Goal: Task Accomplishment & Management: Manage account settings

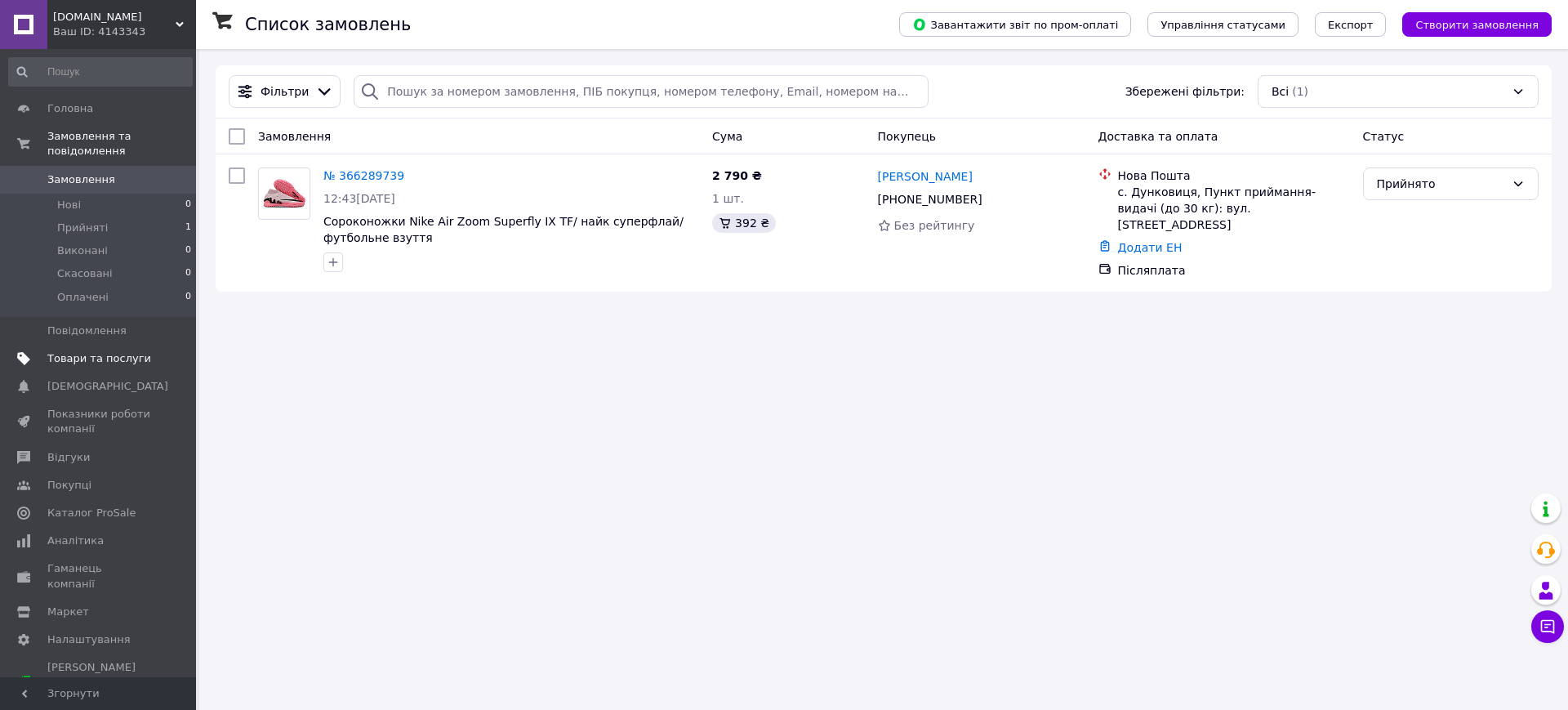
click at [115, 352] on span "Товари та послуги" at bounding box center [99, 358] width 104 height 15
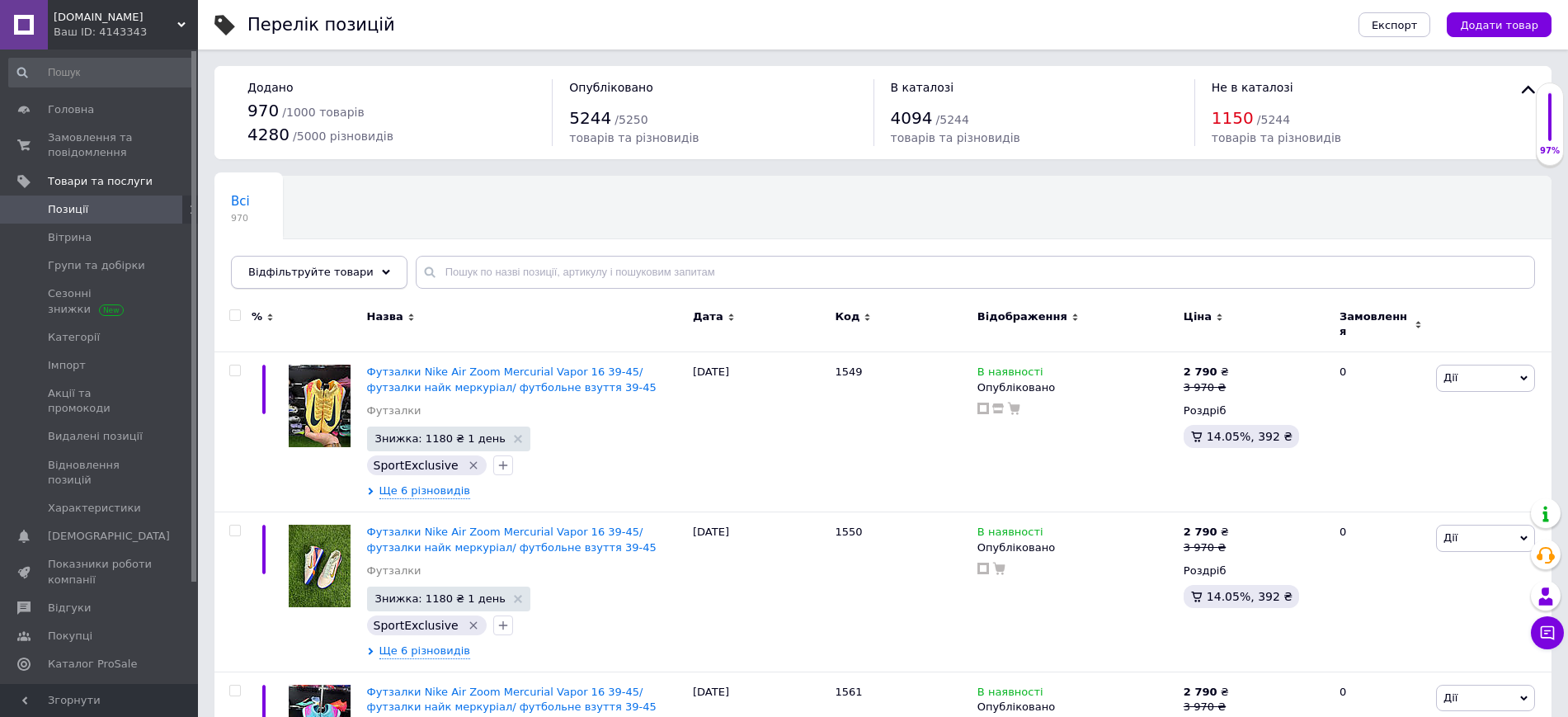
click at [293, 256] on div "Відфільтруйте товари" at bounding box center [319, 272] width 177 height 33
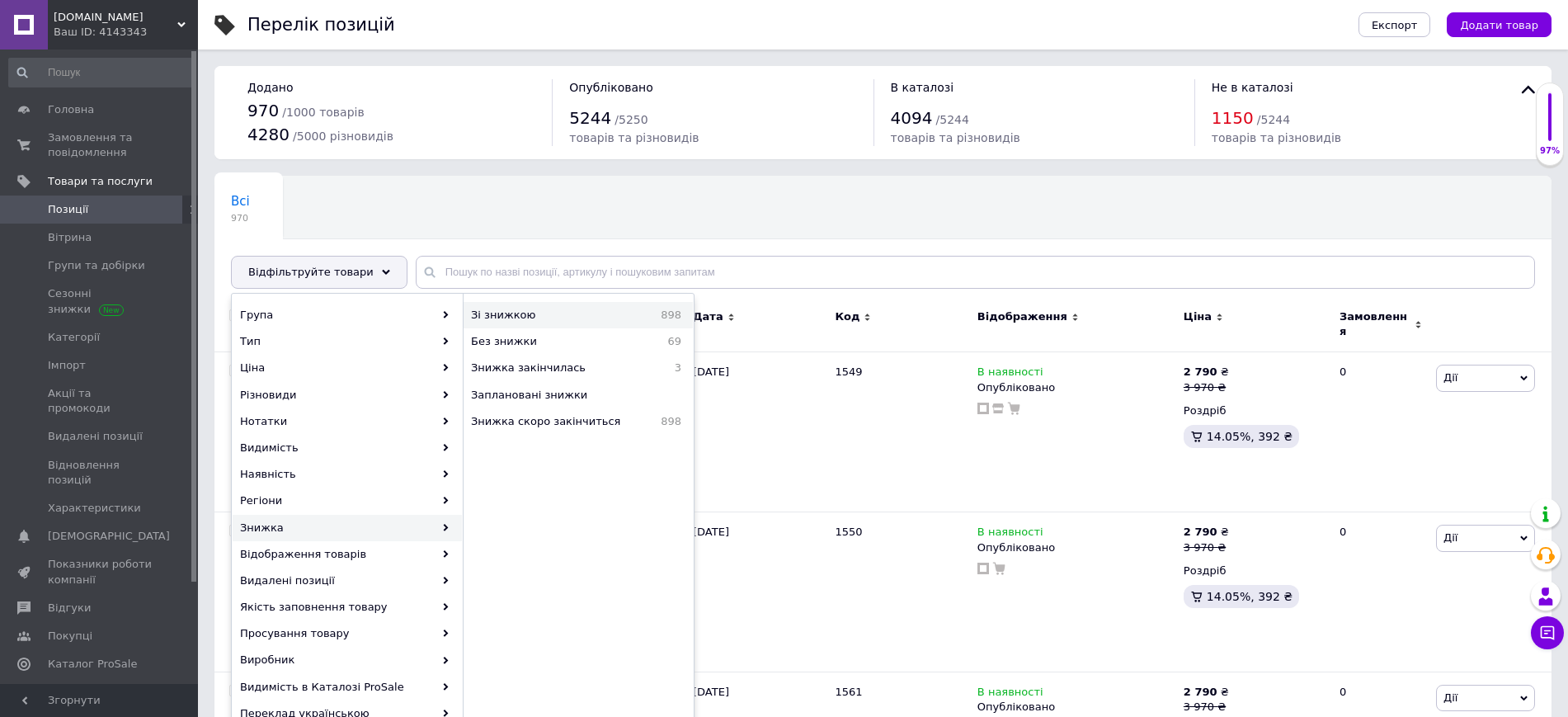
click at [547, 322] on span "Зі знижкою" at bounding box center [544, 315] width 146 height 15
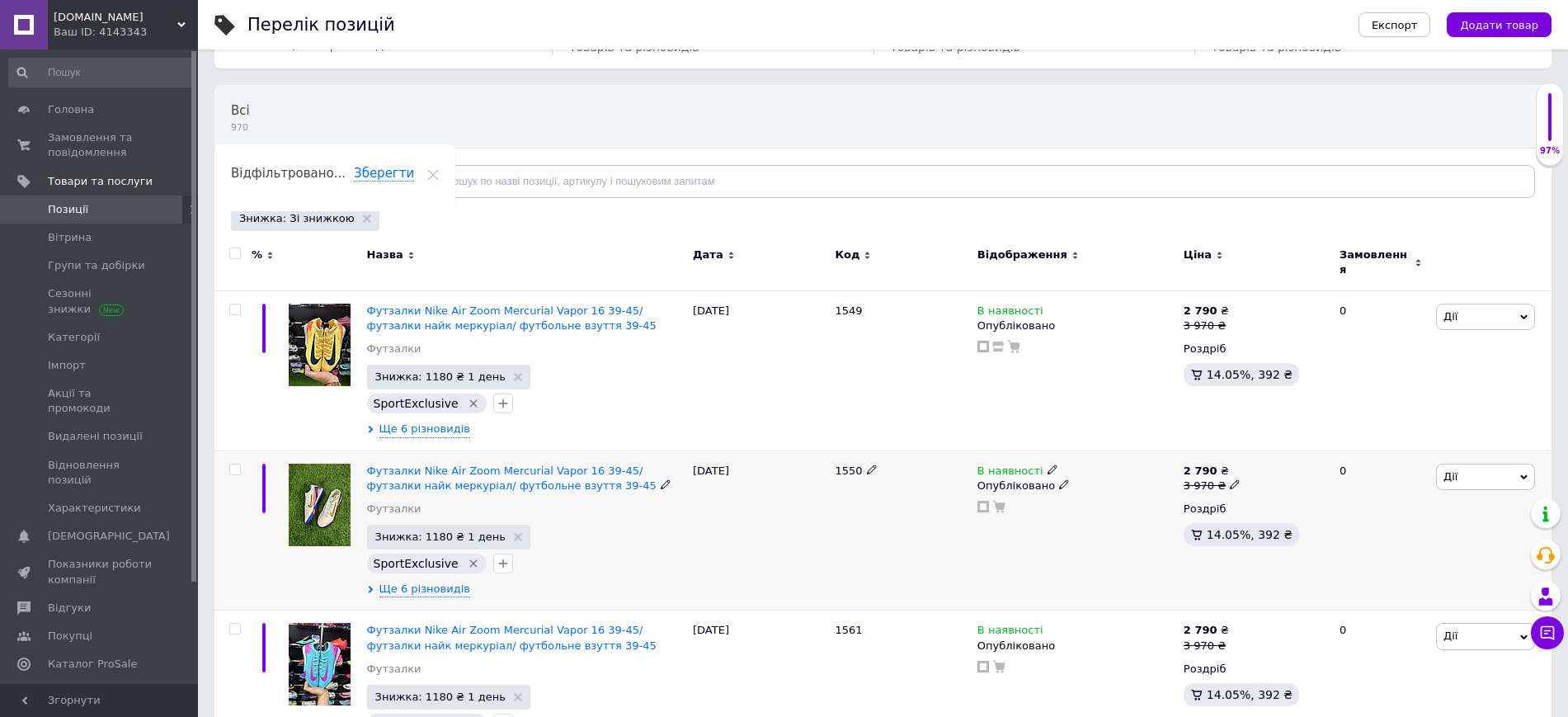
scroll to position [206, 0]
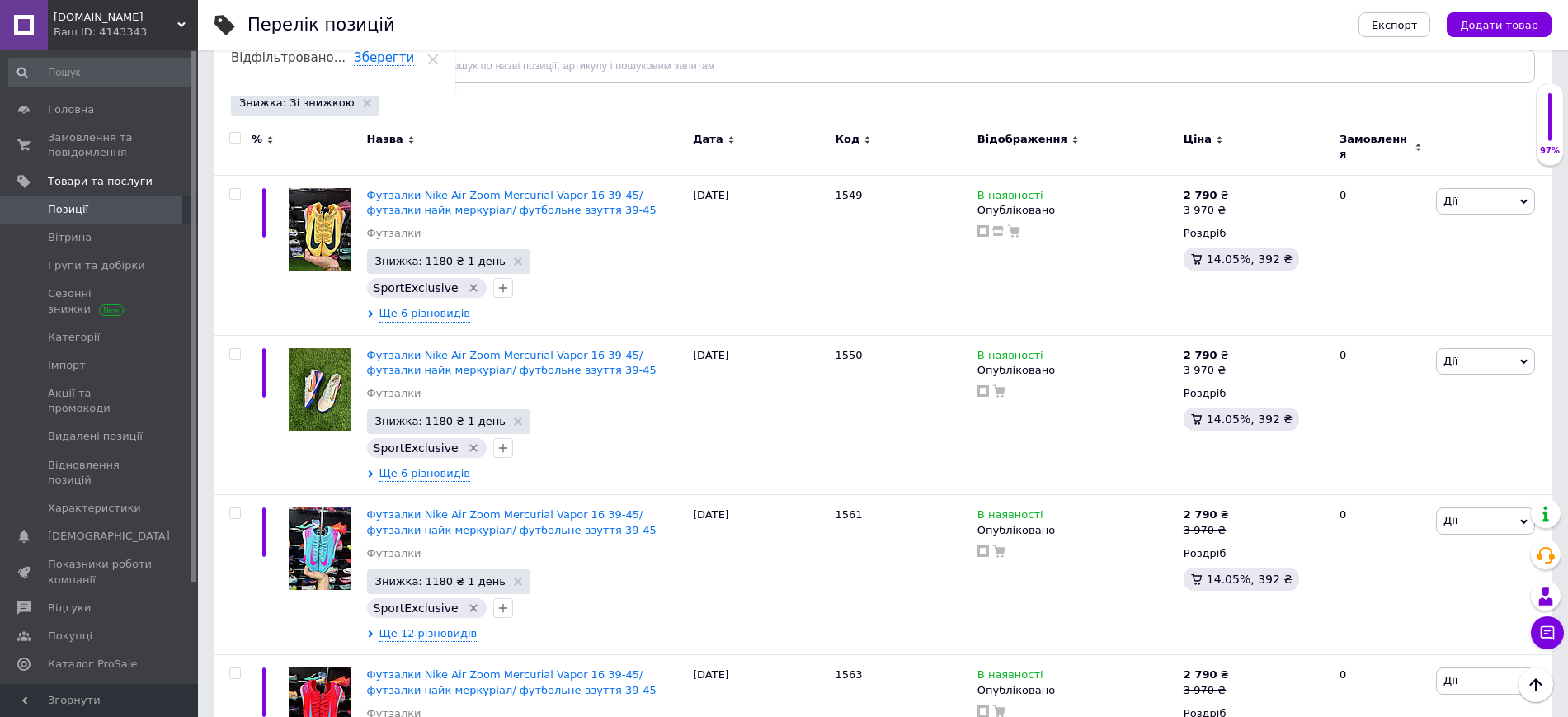
click at [234, 138] on input "checkbox" at bounding box center [234, 138] width 11 height 11
checkbox input "true"
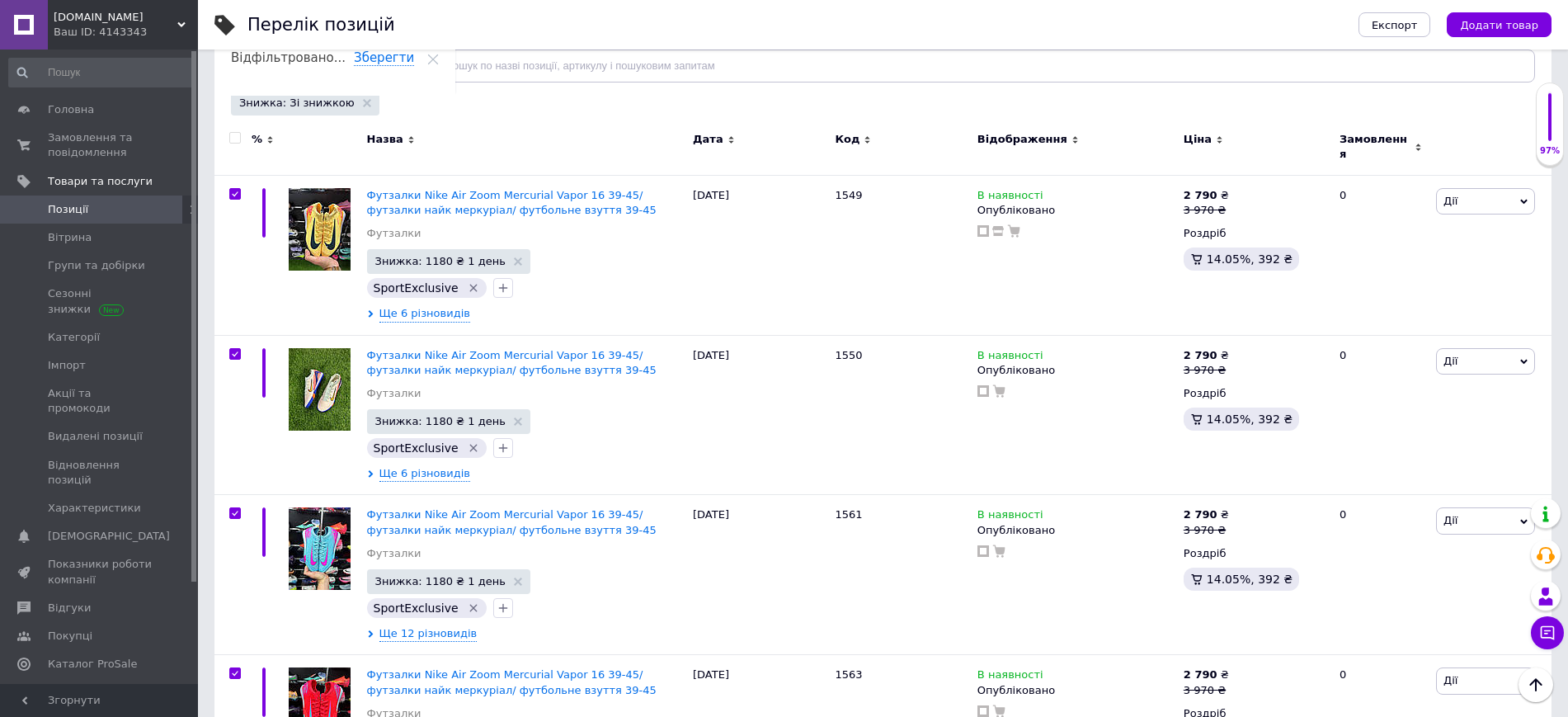
checkbox input "true"
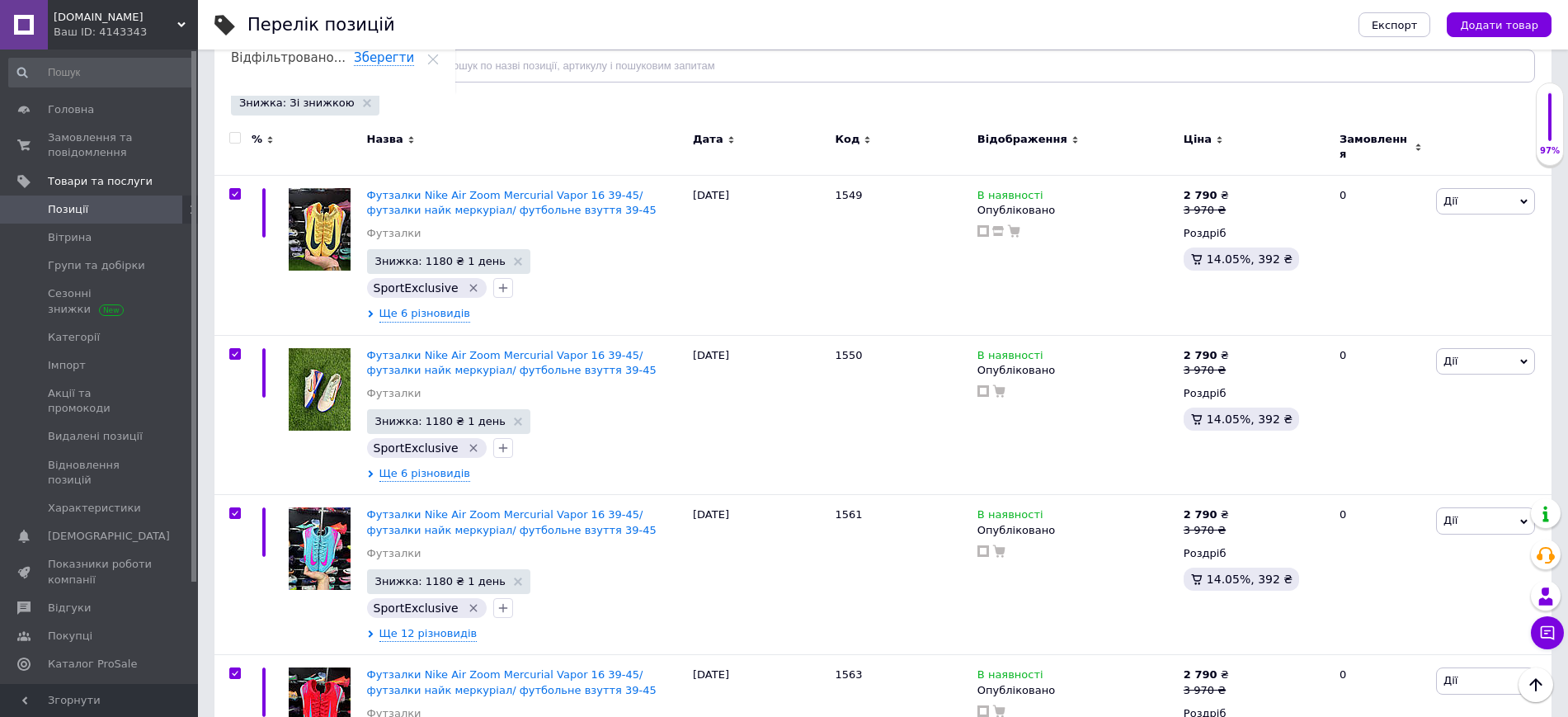
checkbox input "true"
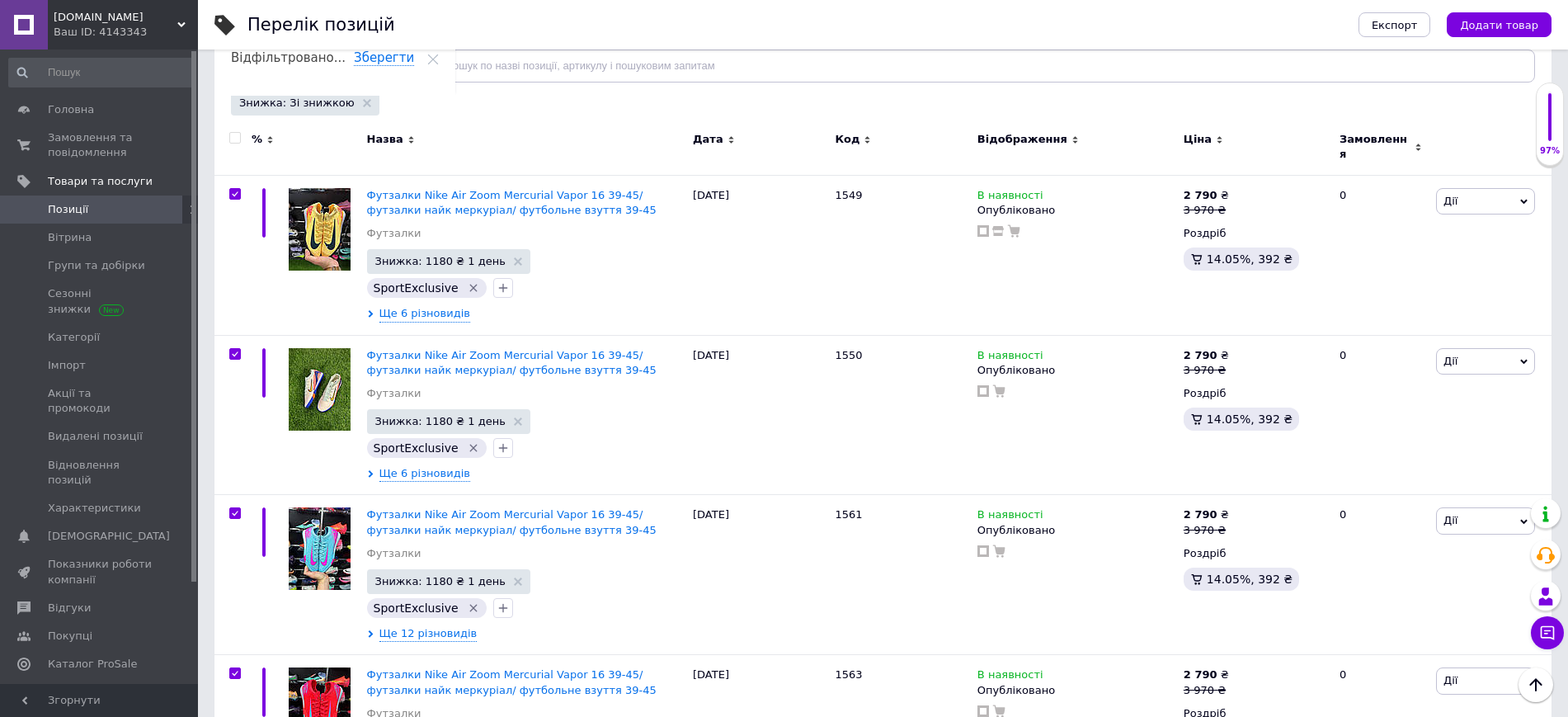
checkbox input "true"
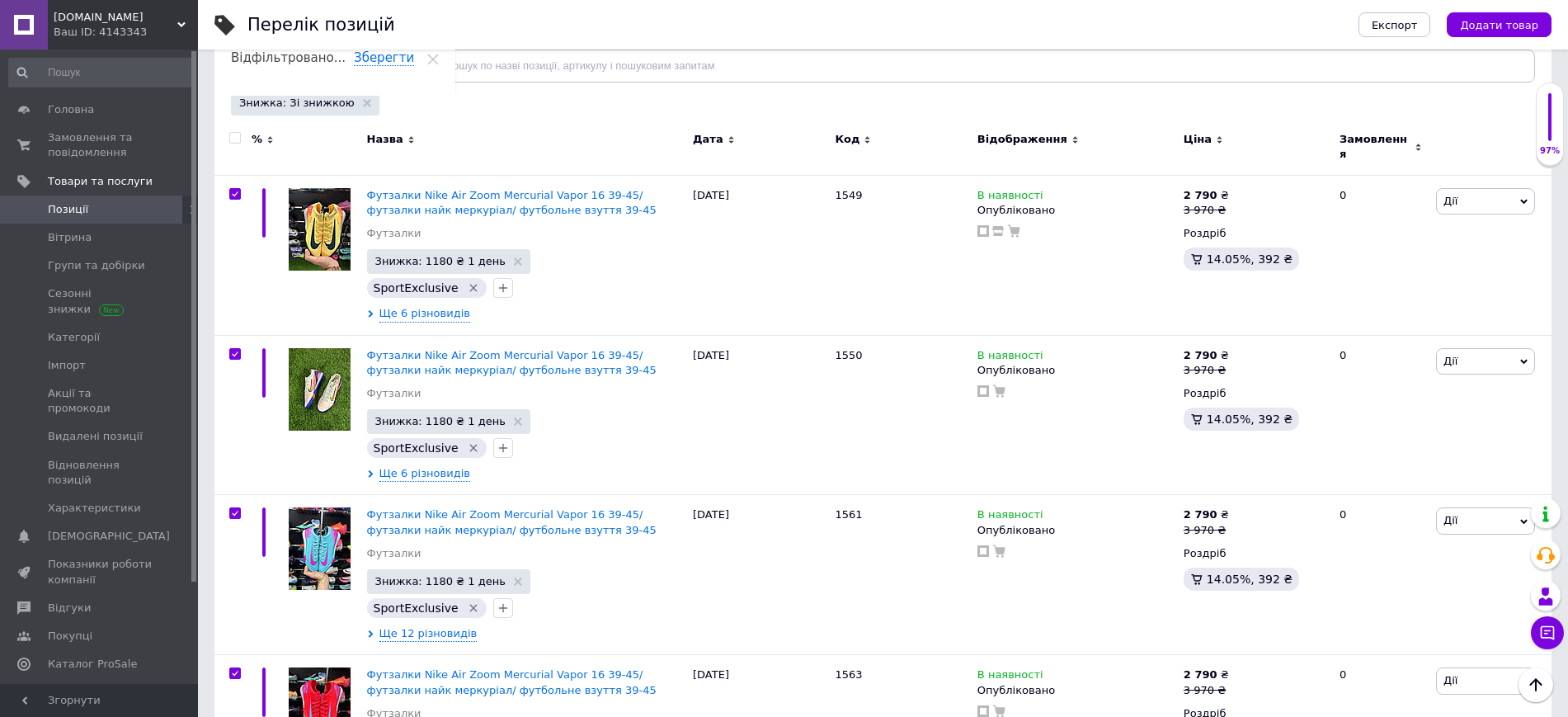
checkbox input "true"
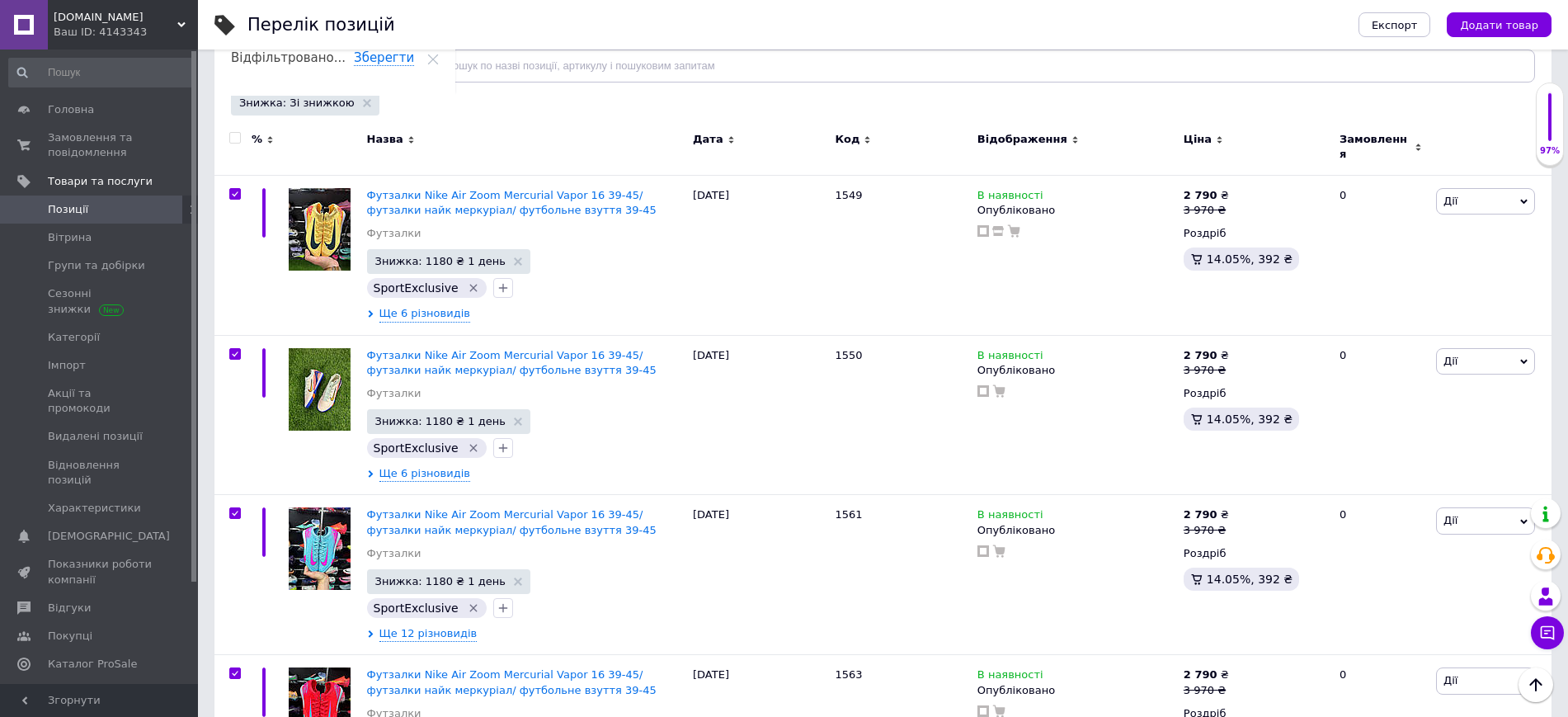
checkbox input "true"
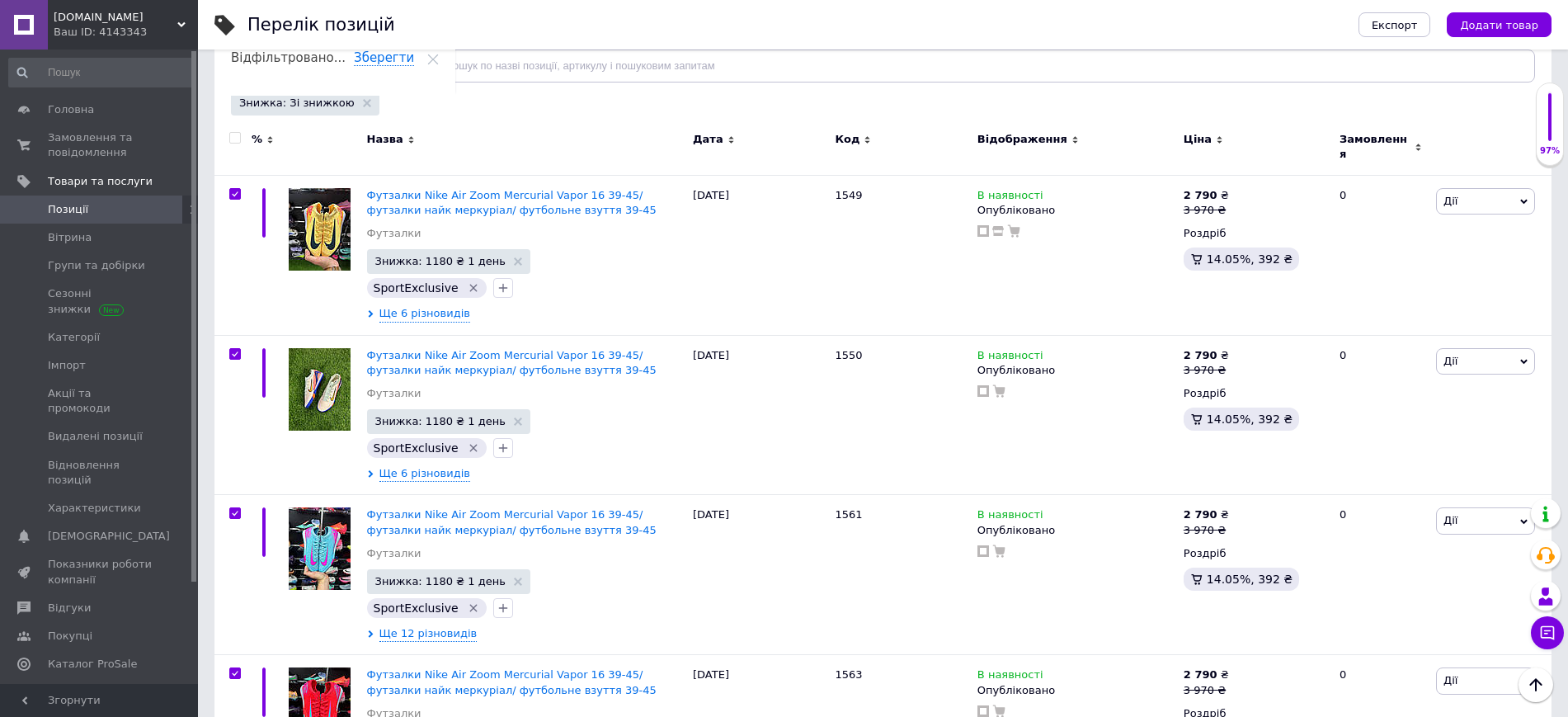
checkbox input "true"
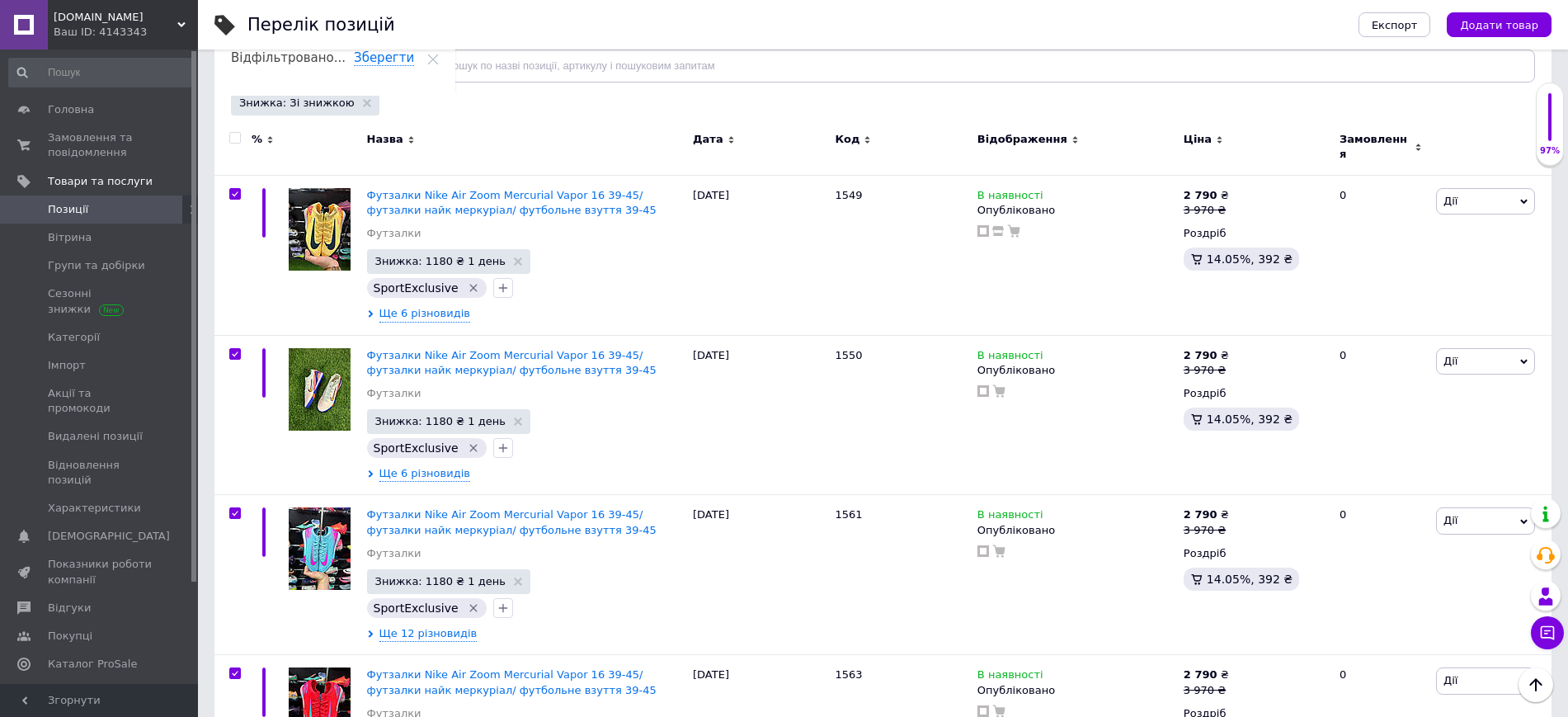
checkbox input "true"
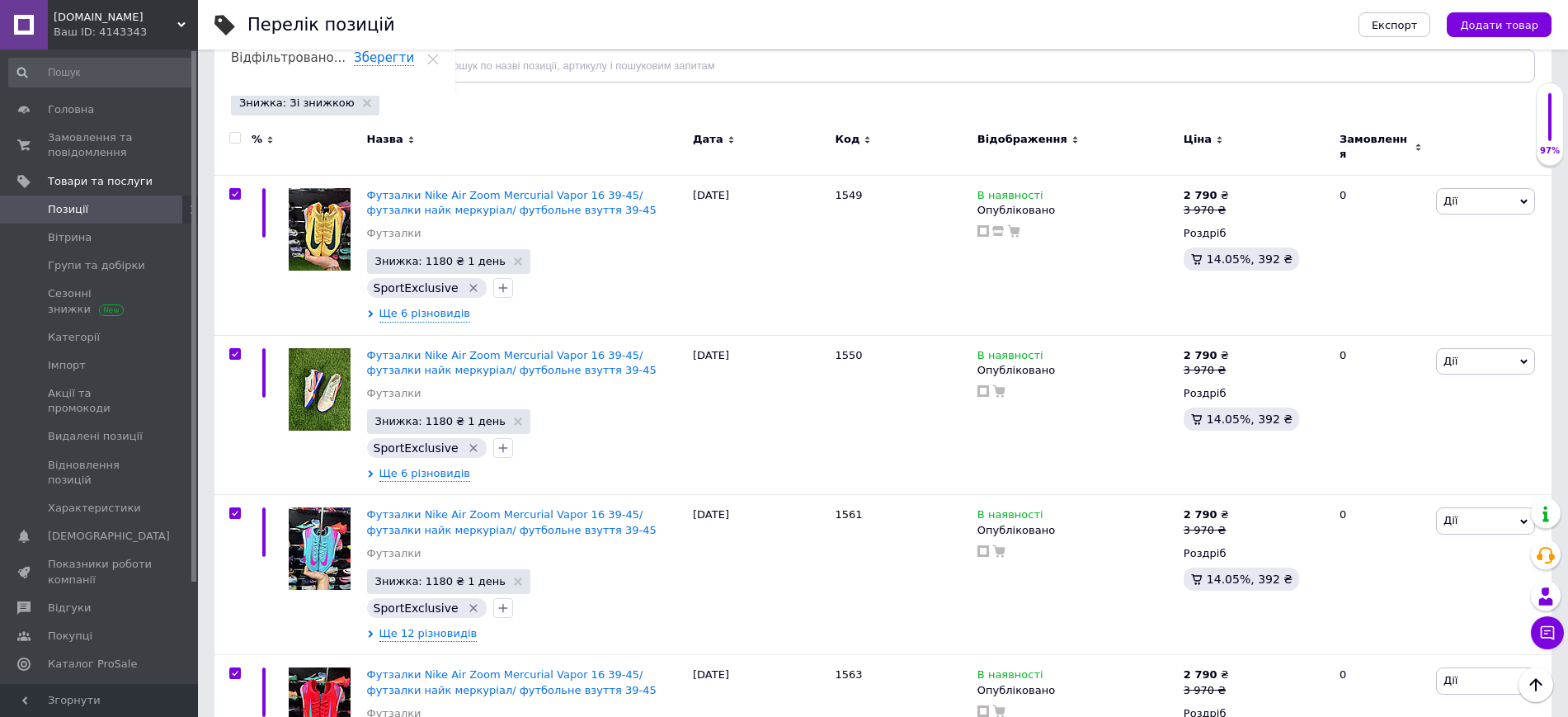
checkbox input "true"
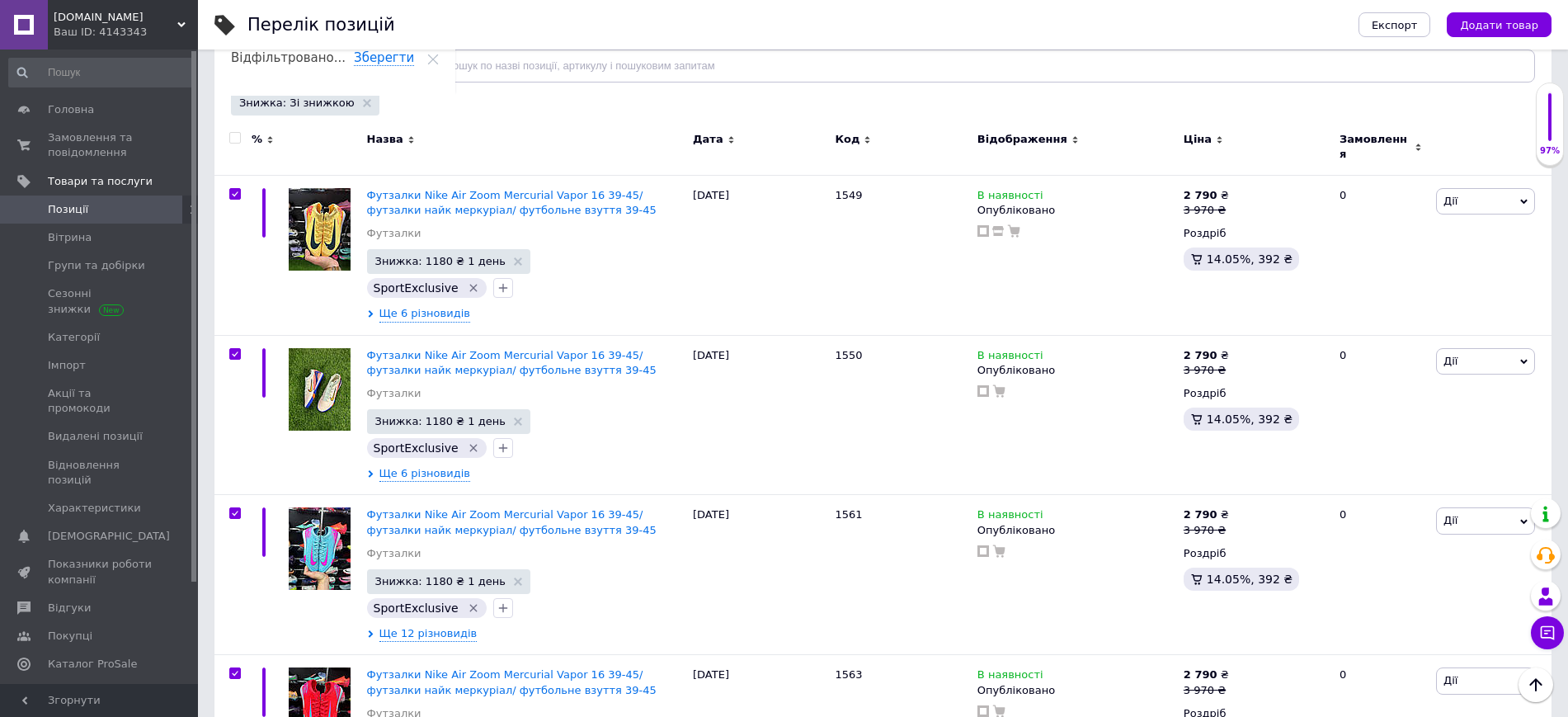
checkbox input "true"
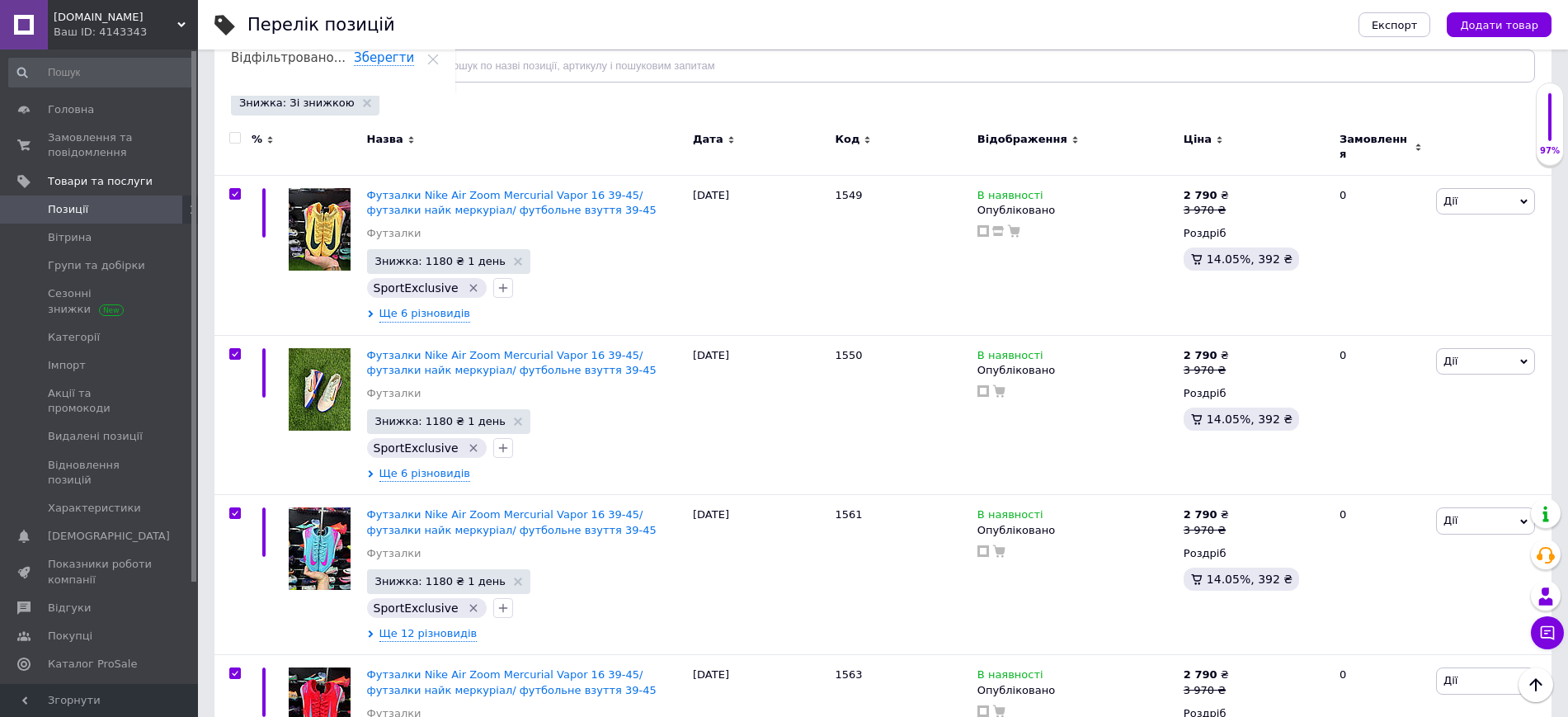
checkbox input "true"
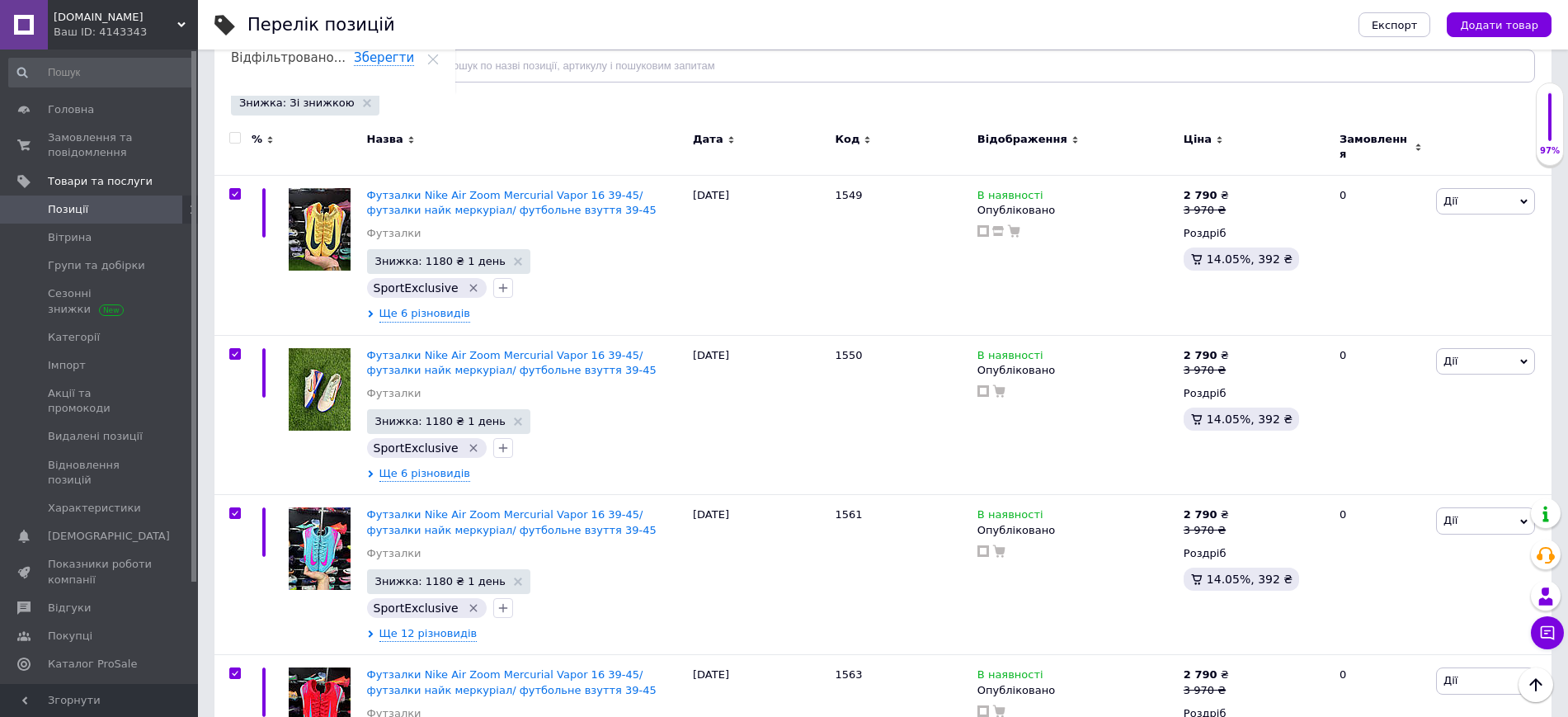
checkbox input "true"
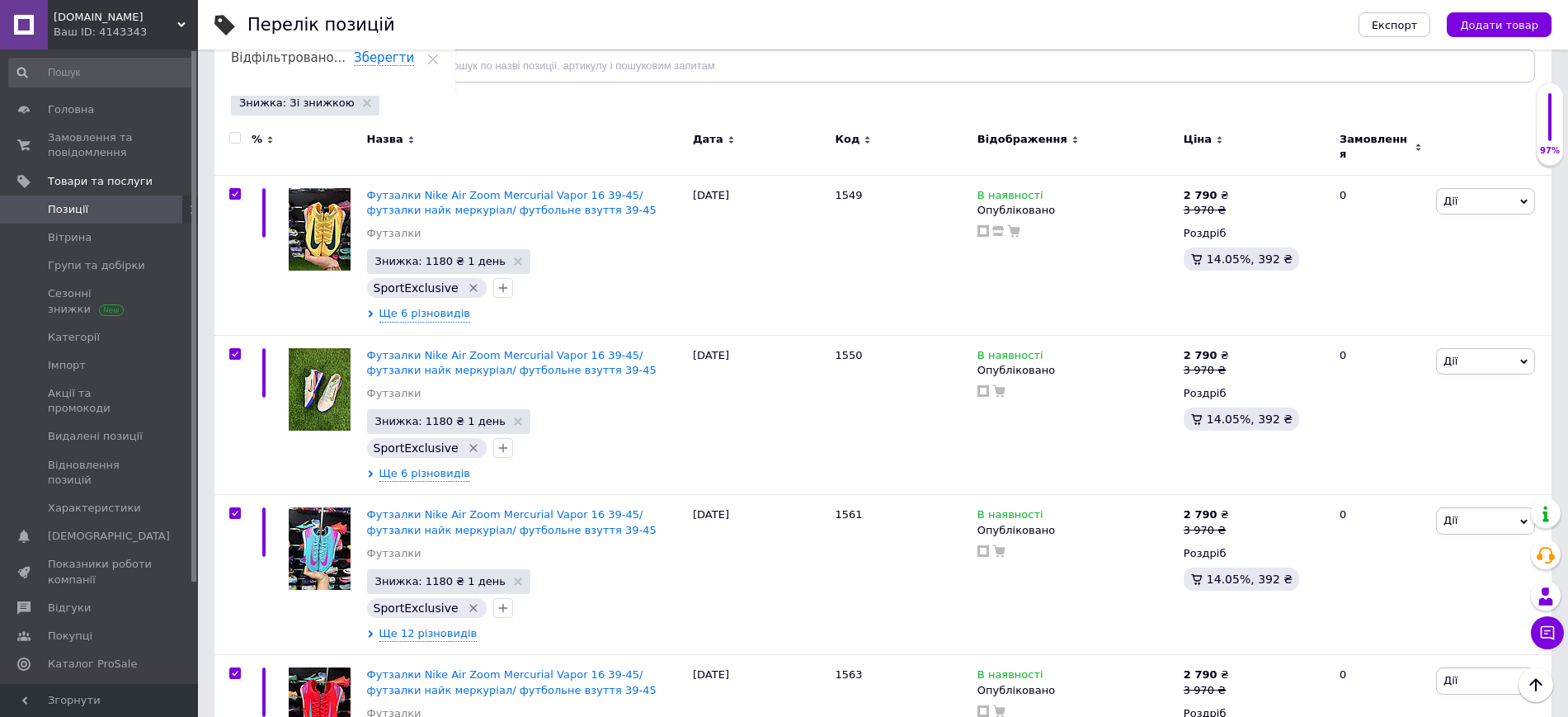
checkbox input "true"
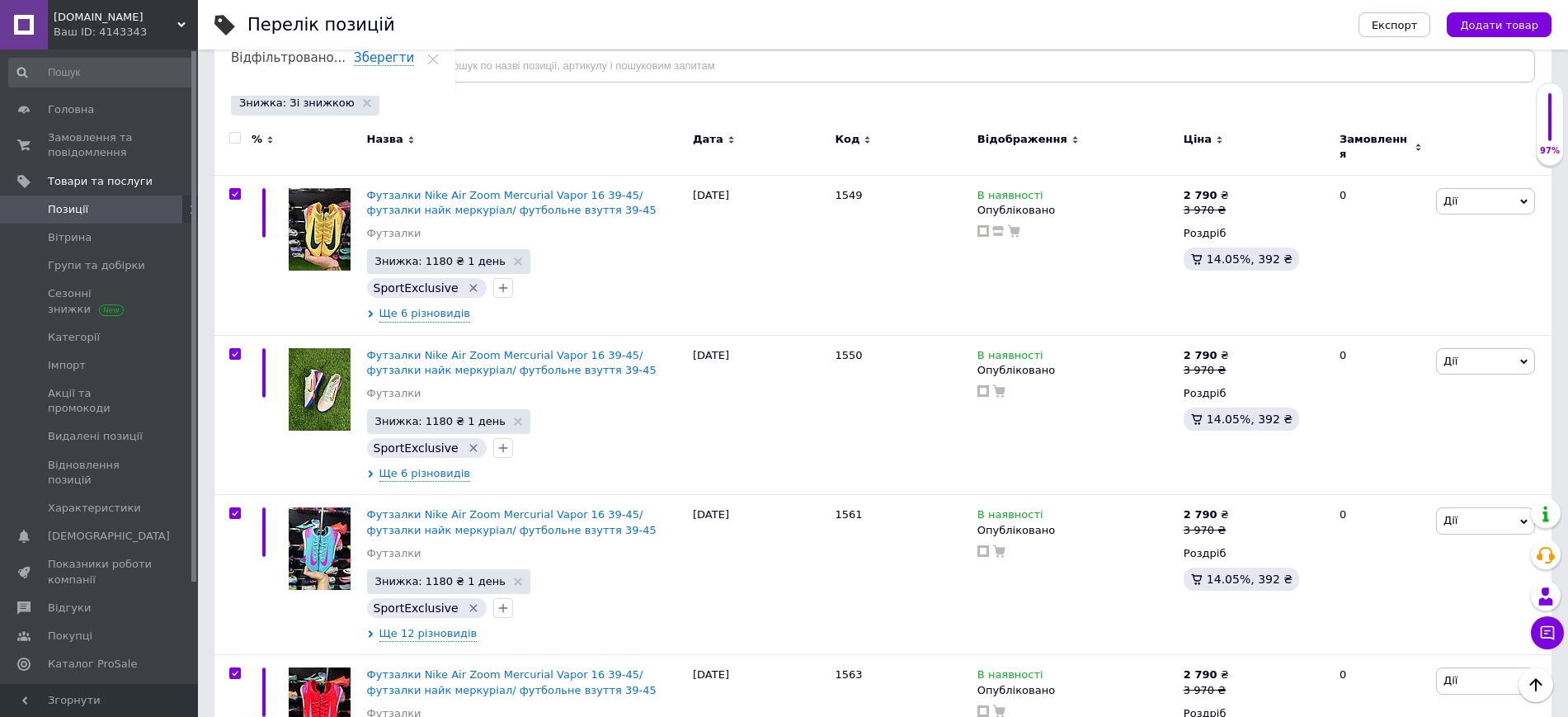
checkbox input "true"
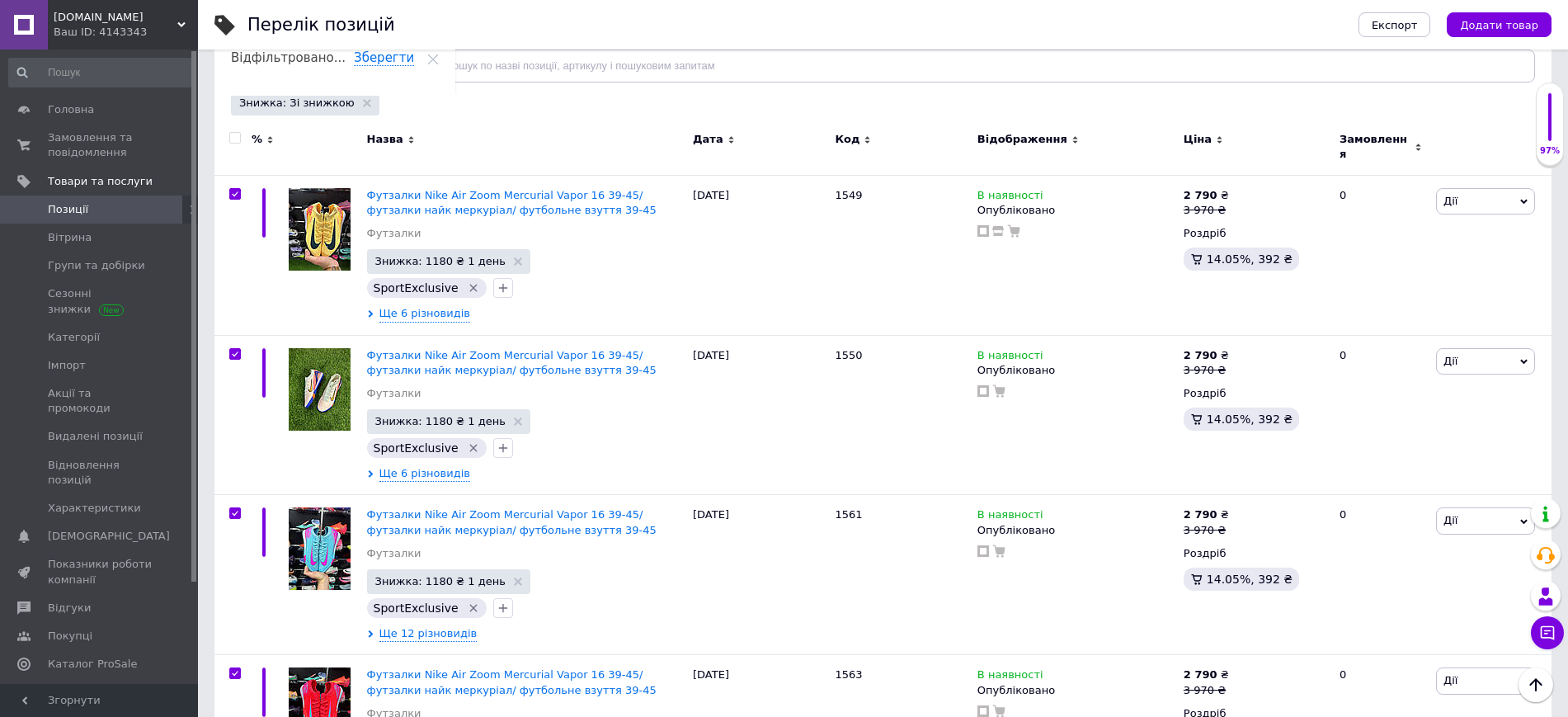
checkbox input "true"
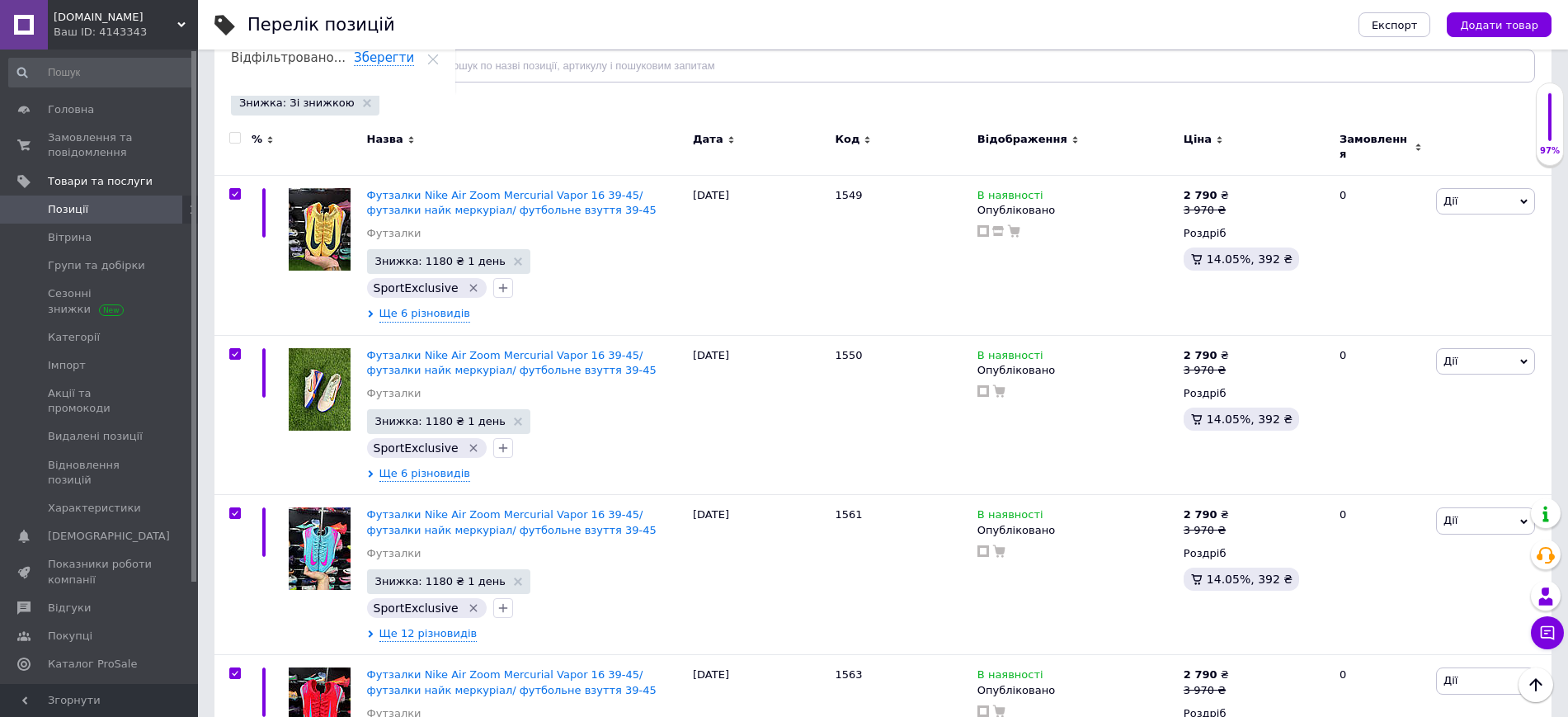
checkbox input "true"
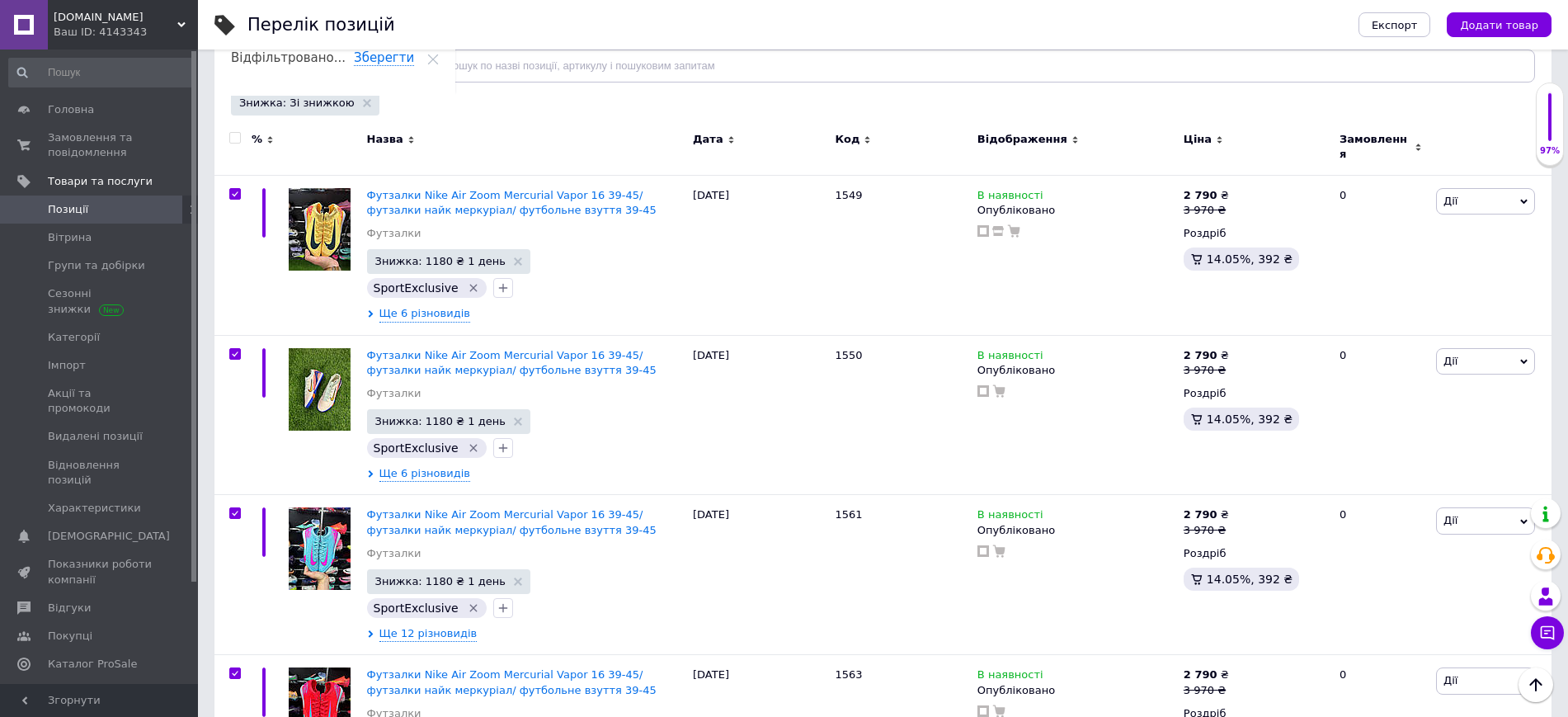
checkbox input "true"
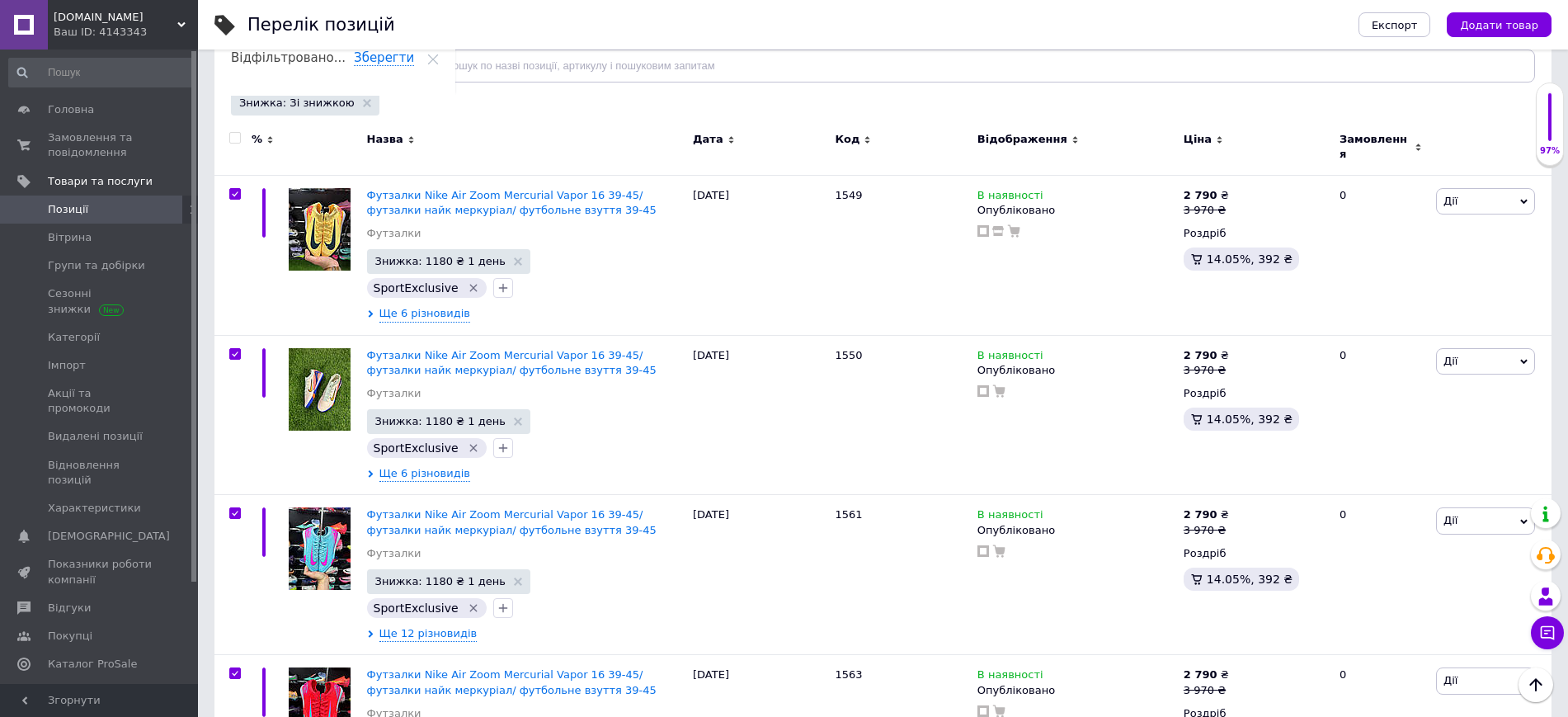
checkbox input "true"
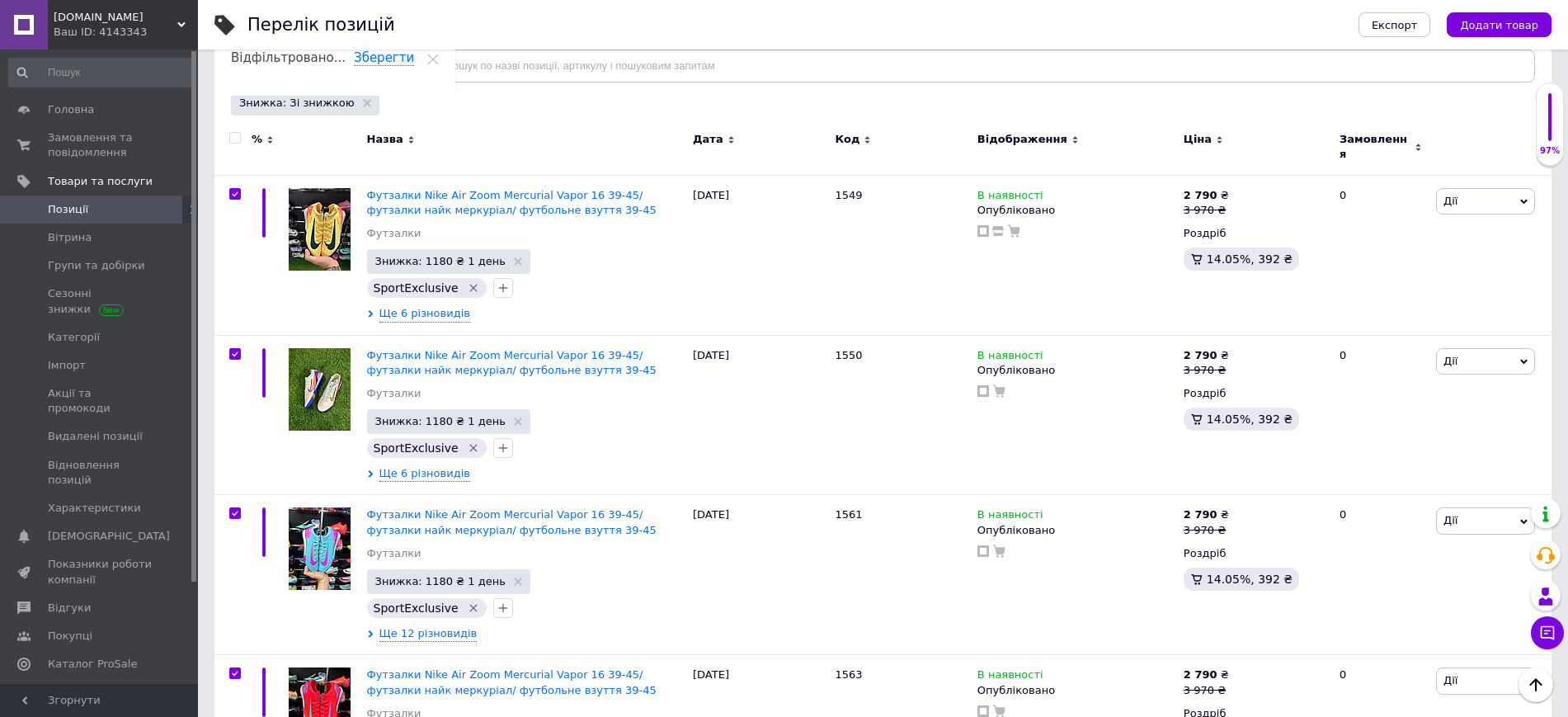
checkbox input "true"
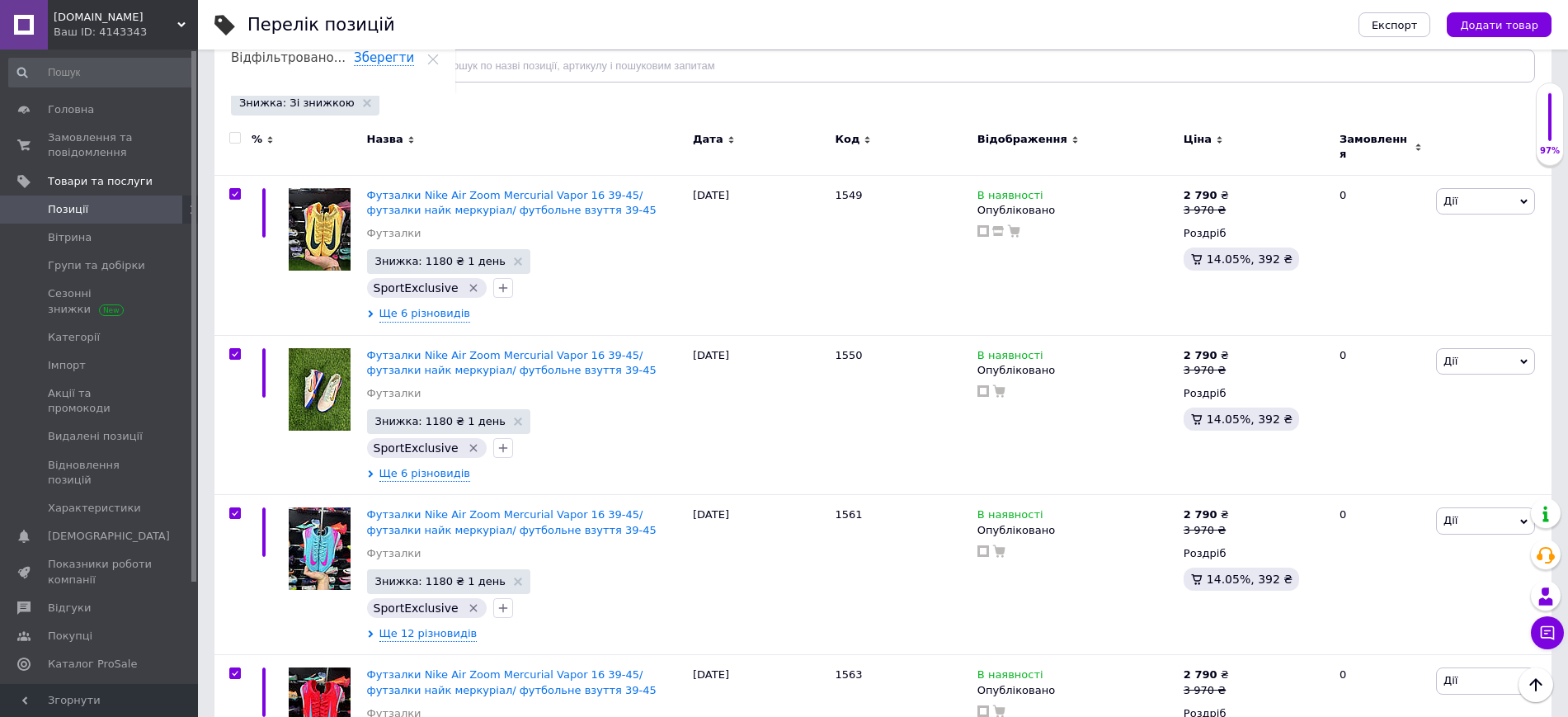
checkbox input "true"
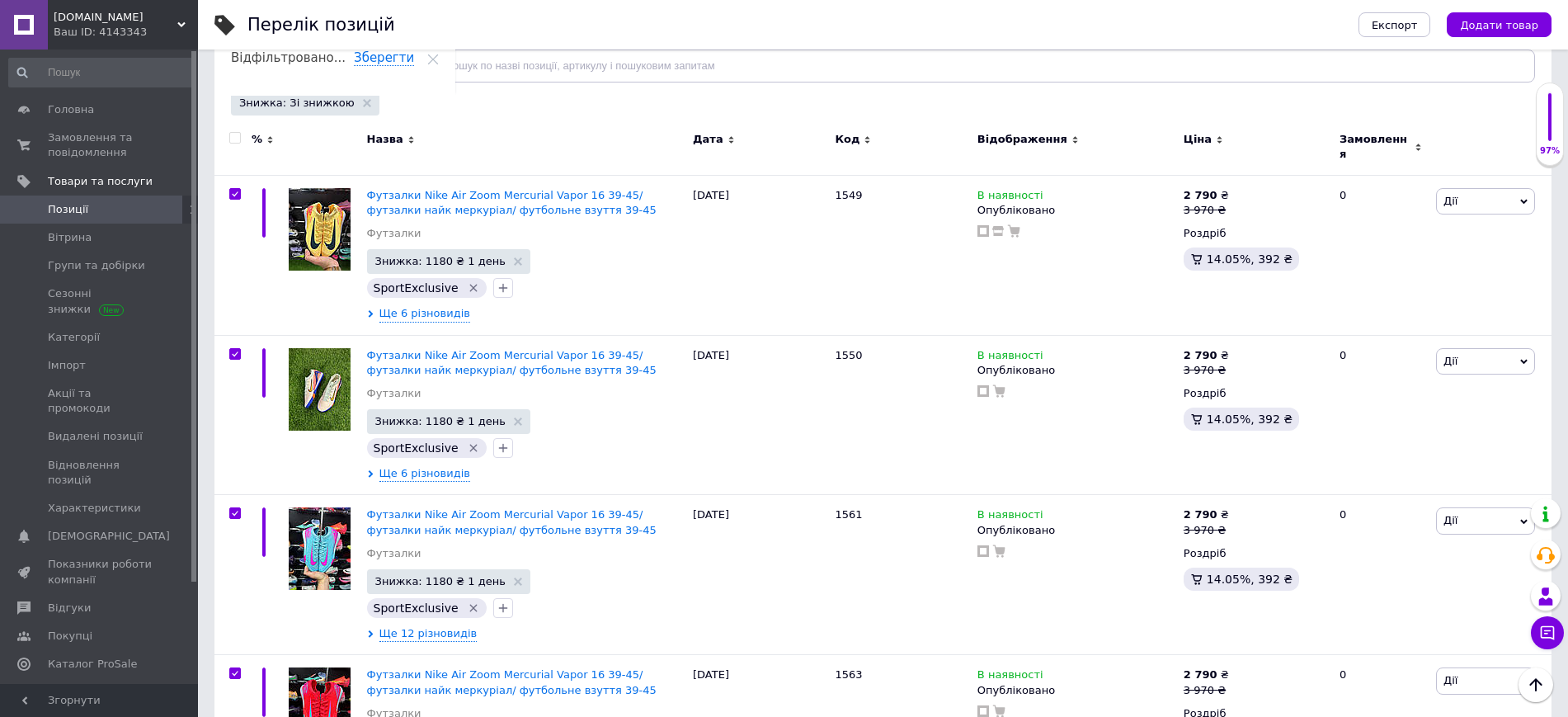
checkbox input "true"
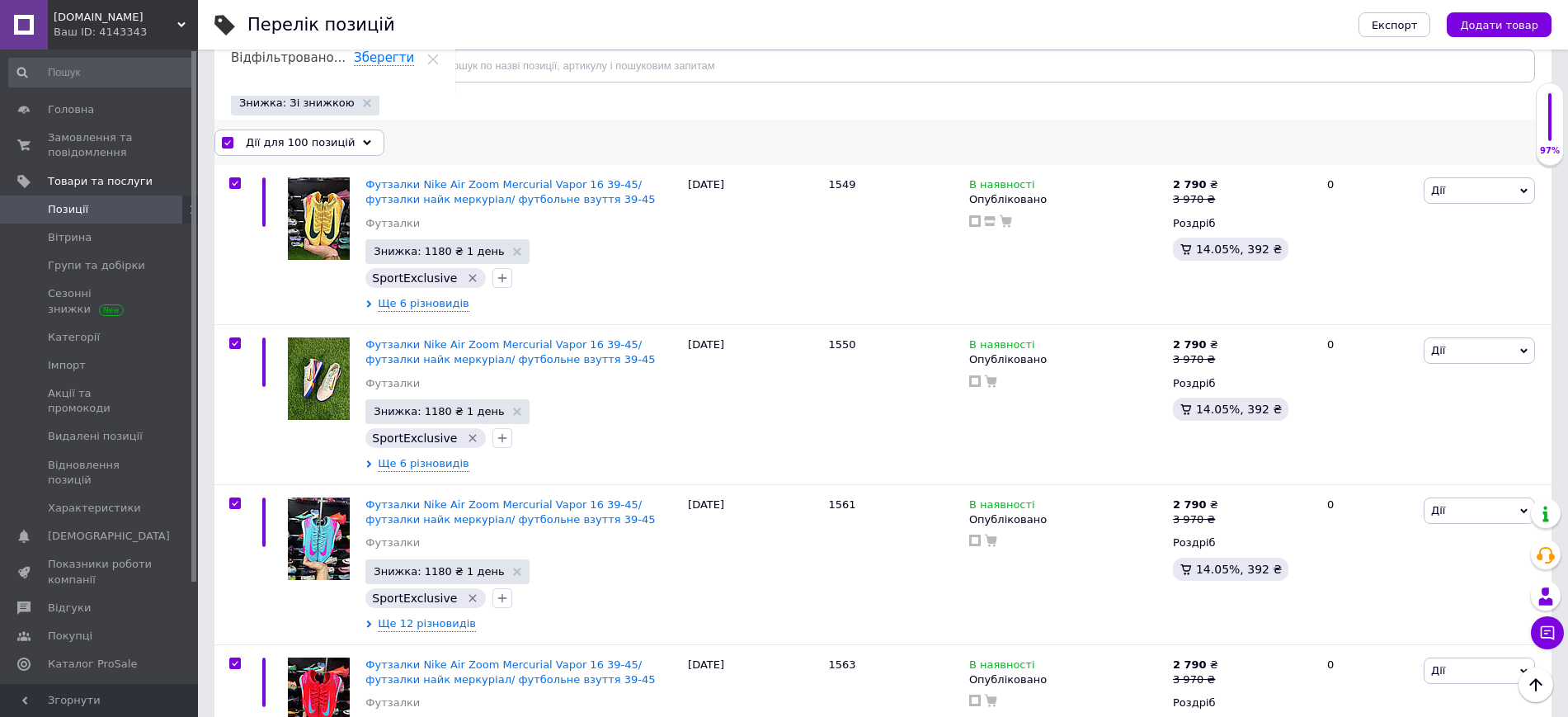
click at [267, 145] on span "Дії для 100 позицій" at bounding box center [300, 142] width 109 height 15
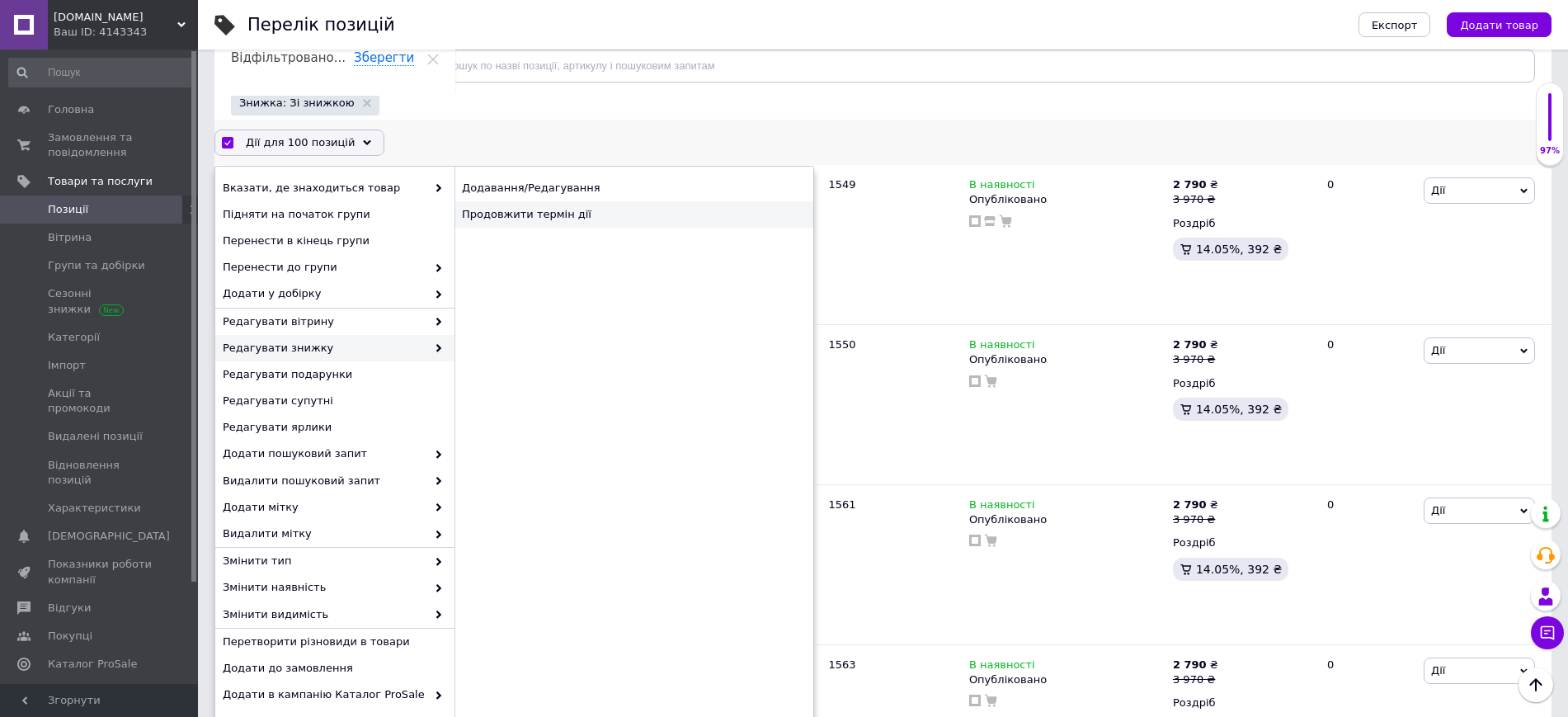
click at [540, 213] on div "Продовжити термін дії" at bounding box center [634, 214] width 359 height 26
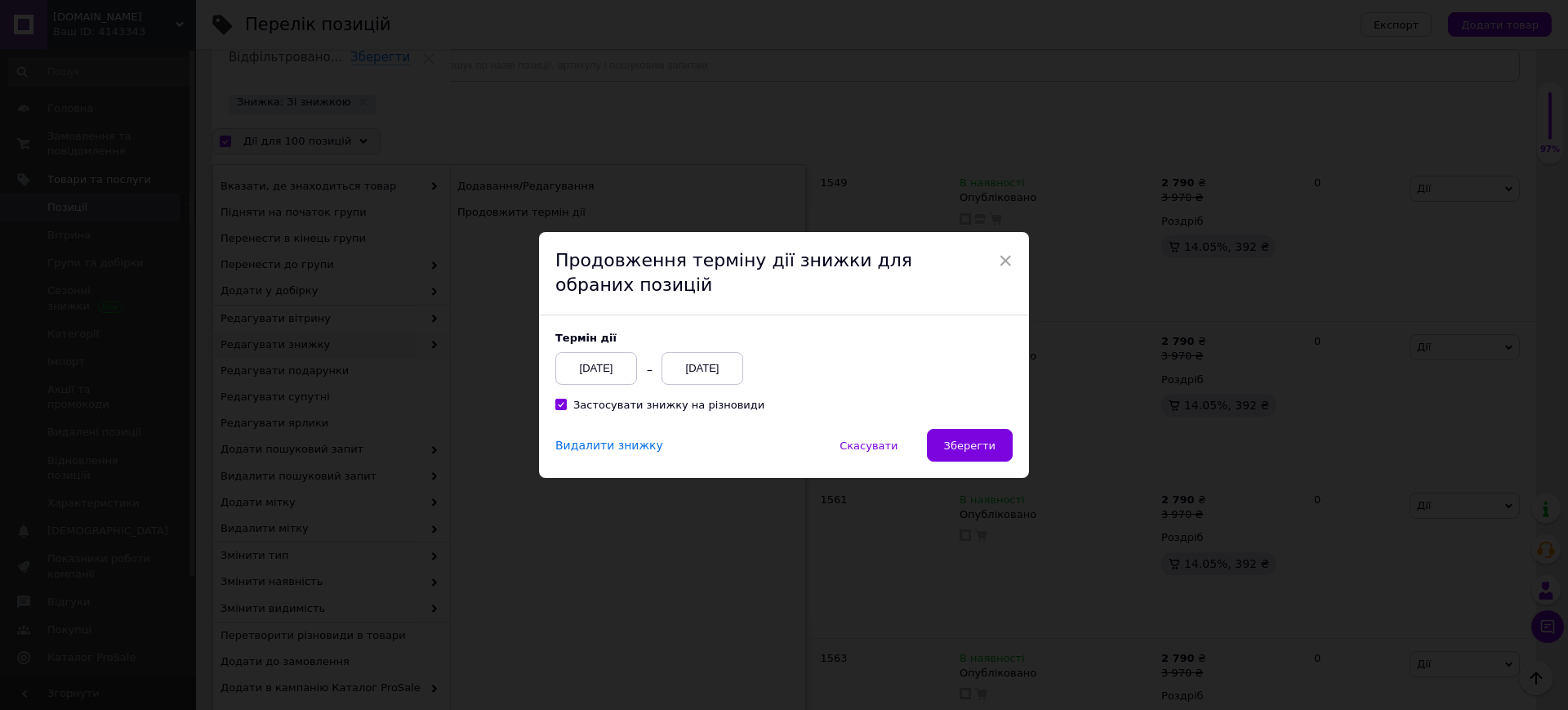
click at [721, 371] on div "[DATE]" at bounding box center [702, 368] width 82 height 33
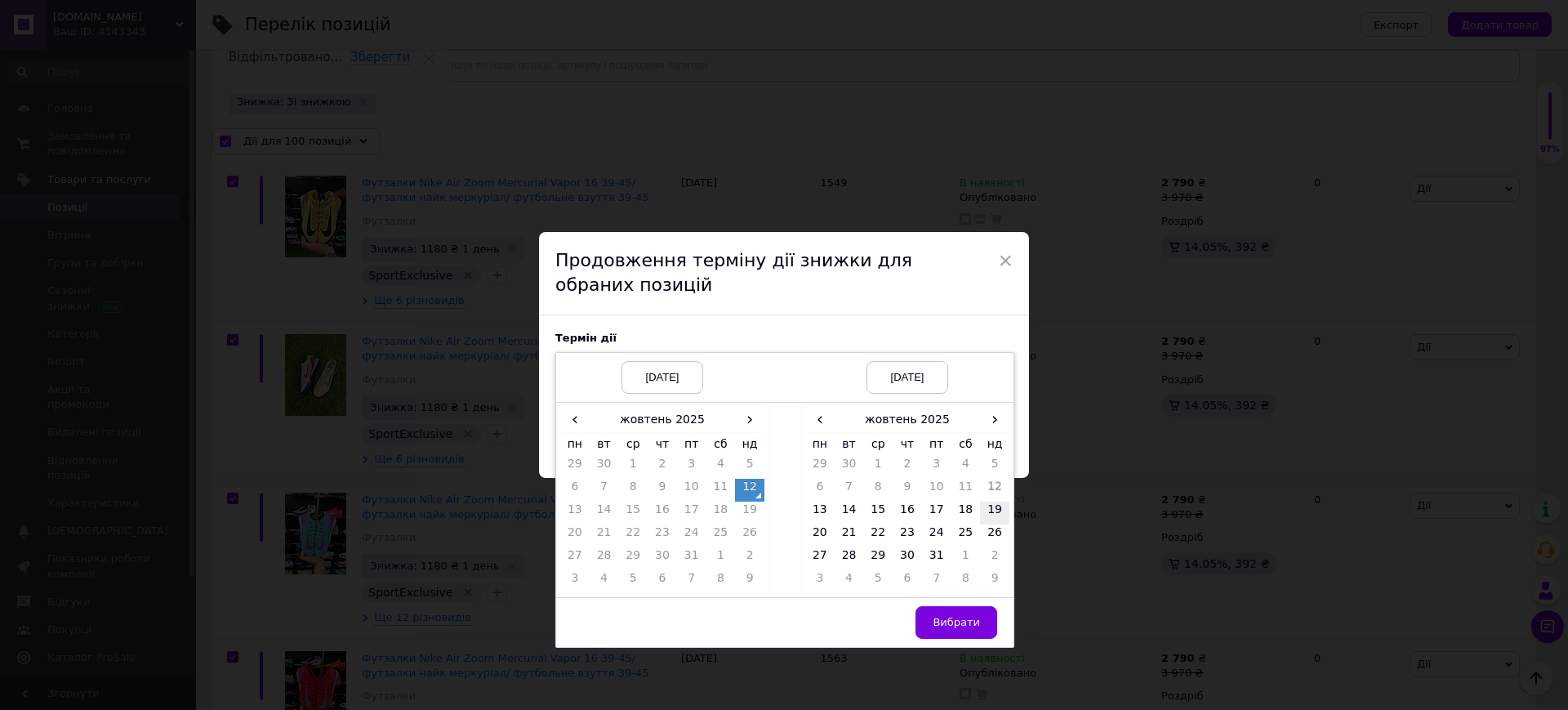
click at [995, 511] on td "19" at bounding box center [995, 513] width 30 height 23
click at [958, 620] on span "Вибрати" at bounding box center [956, 622] width 48 height 12
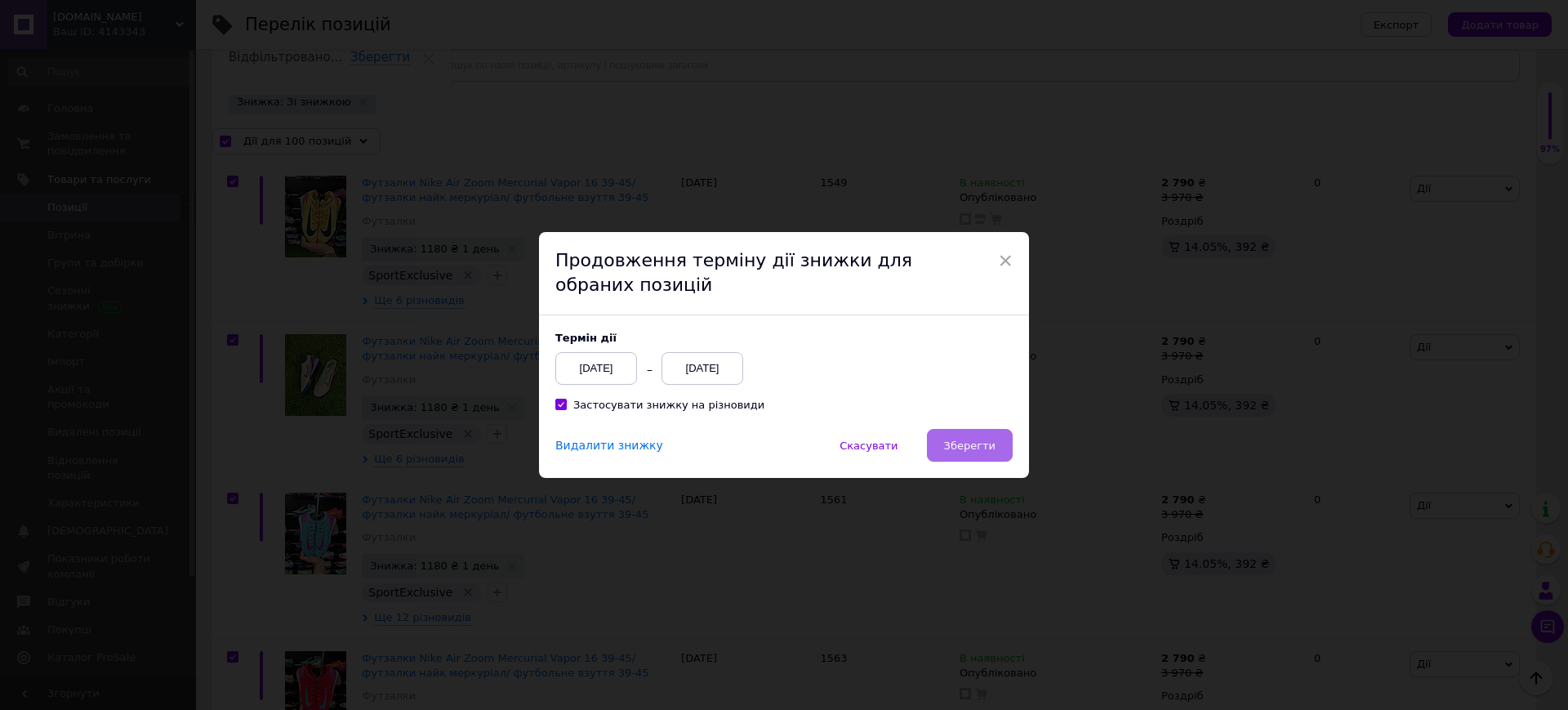
click at [966, 436] on button "Зберегти" at bounding box center [969, 445] width 86 height 33
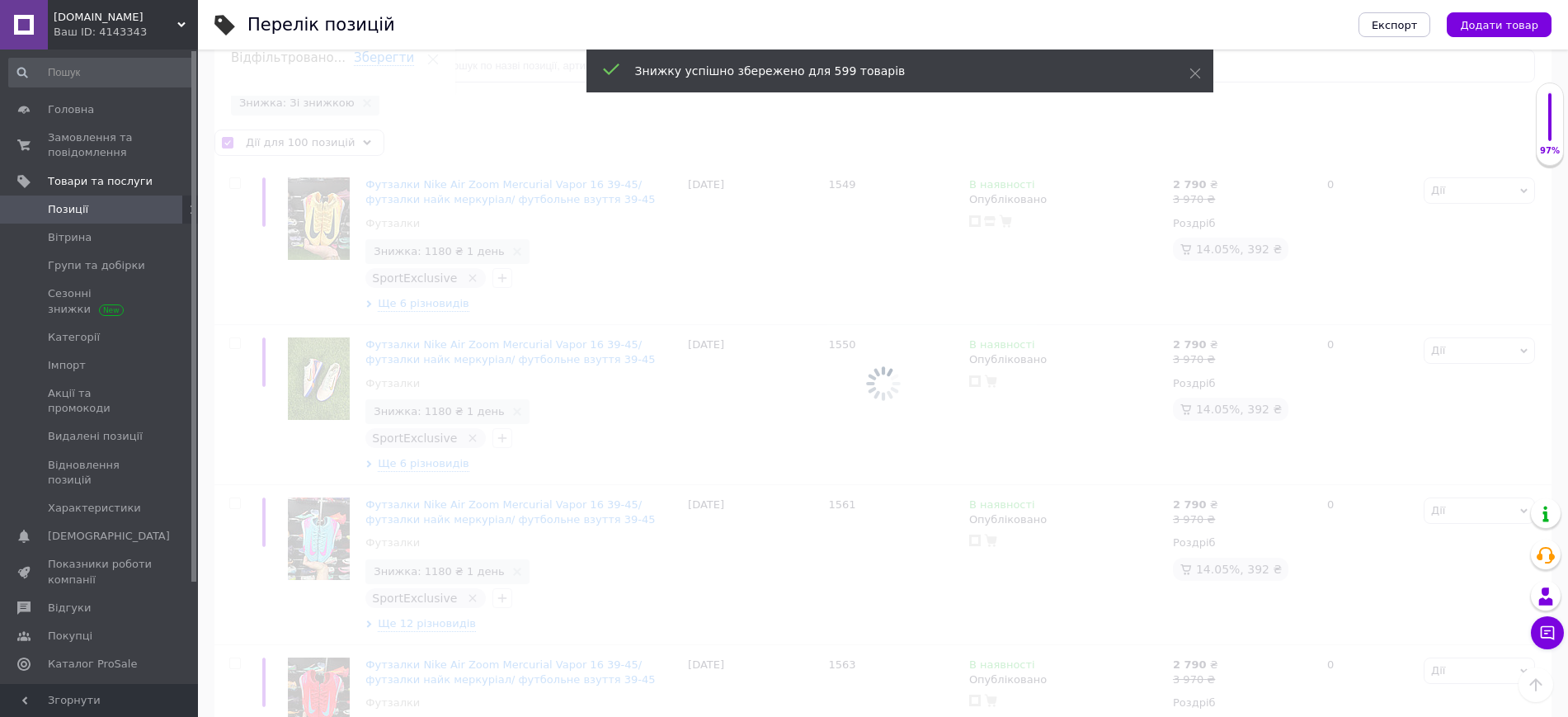
checkbox input "false"
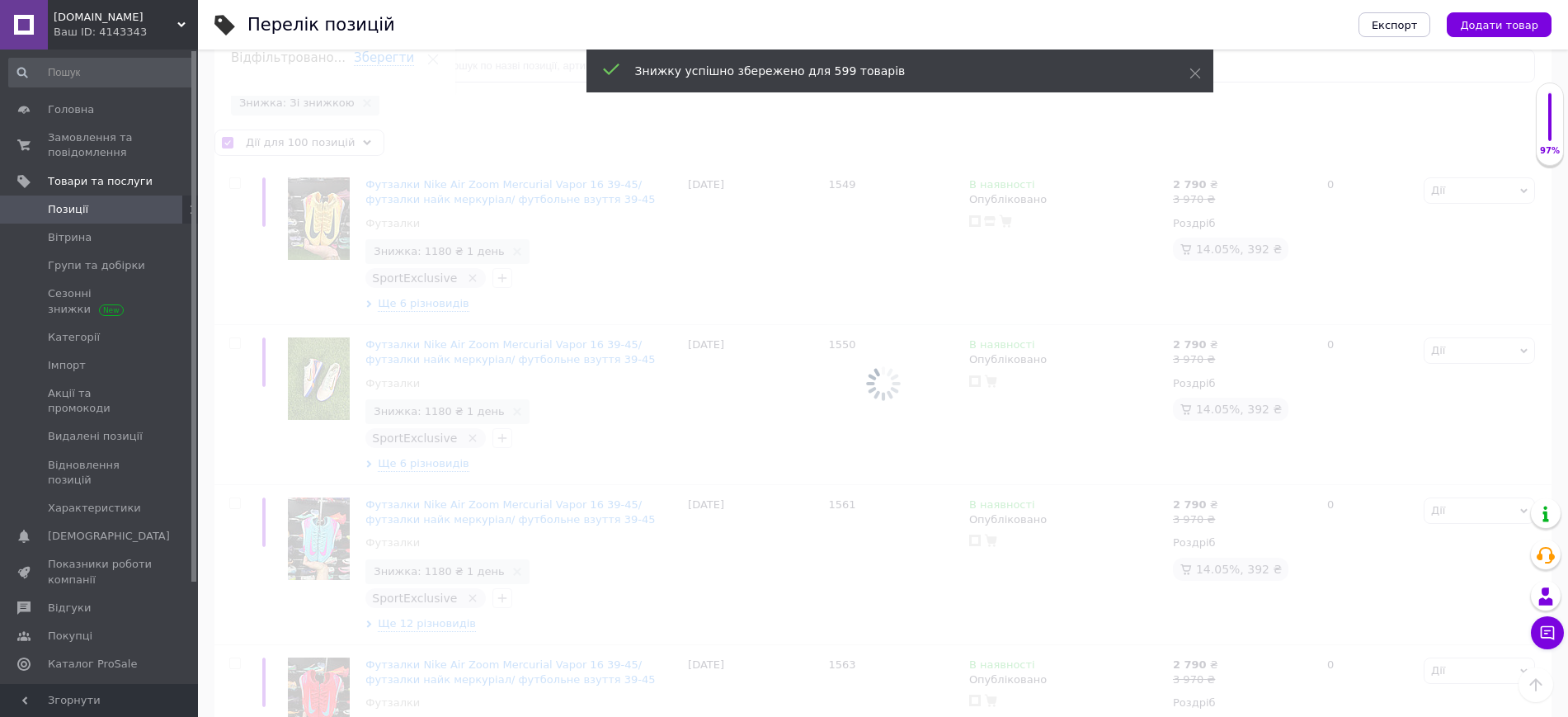
checkbox input "false"
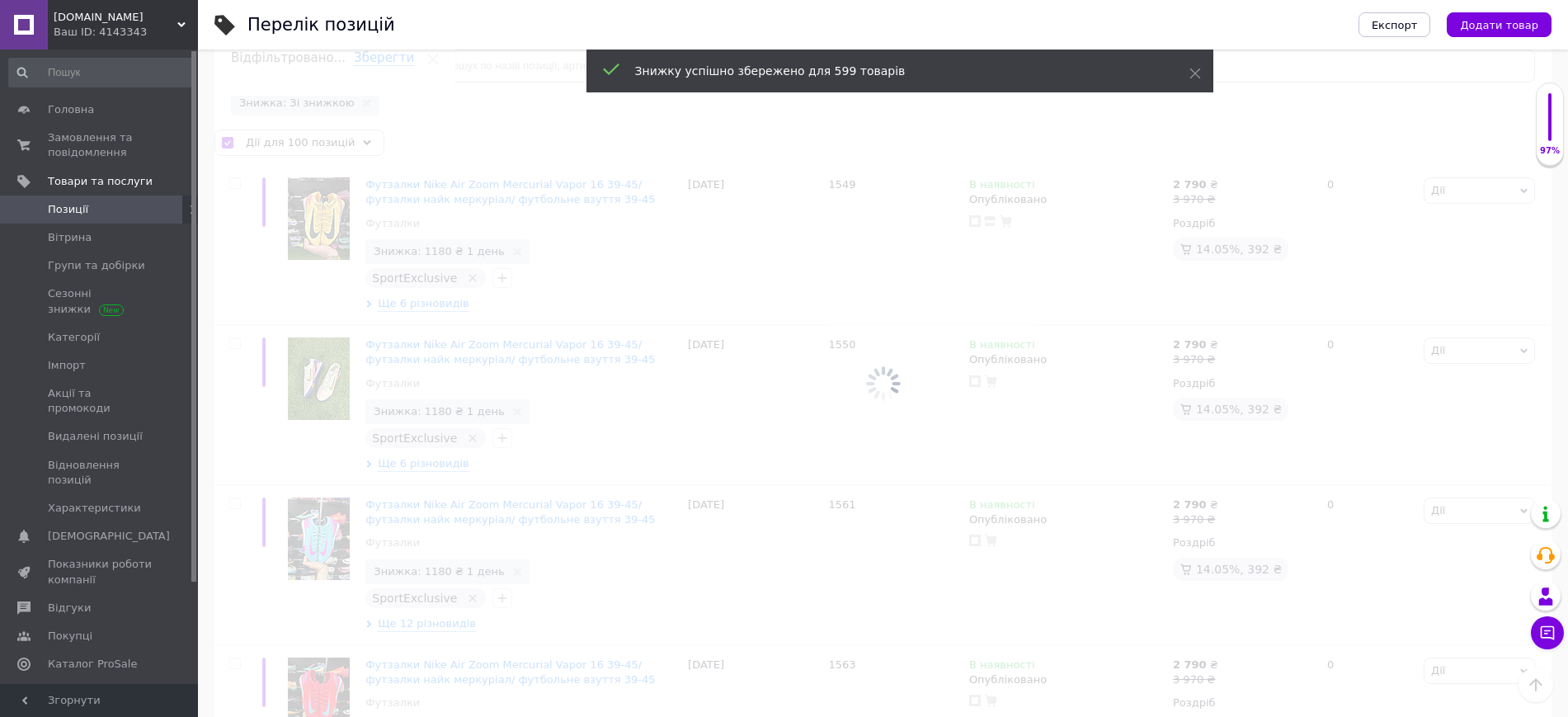
checkbox input "false"
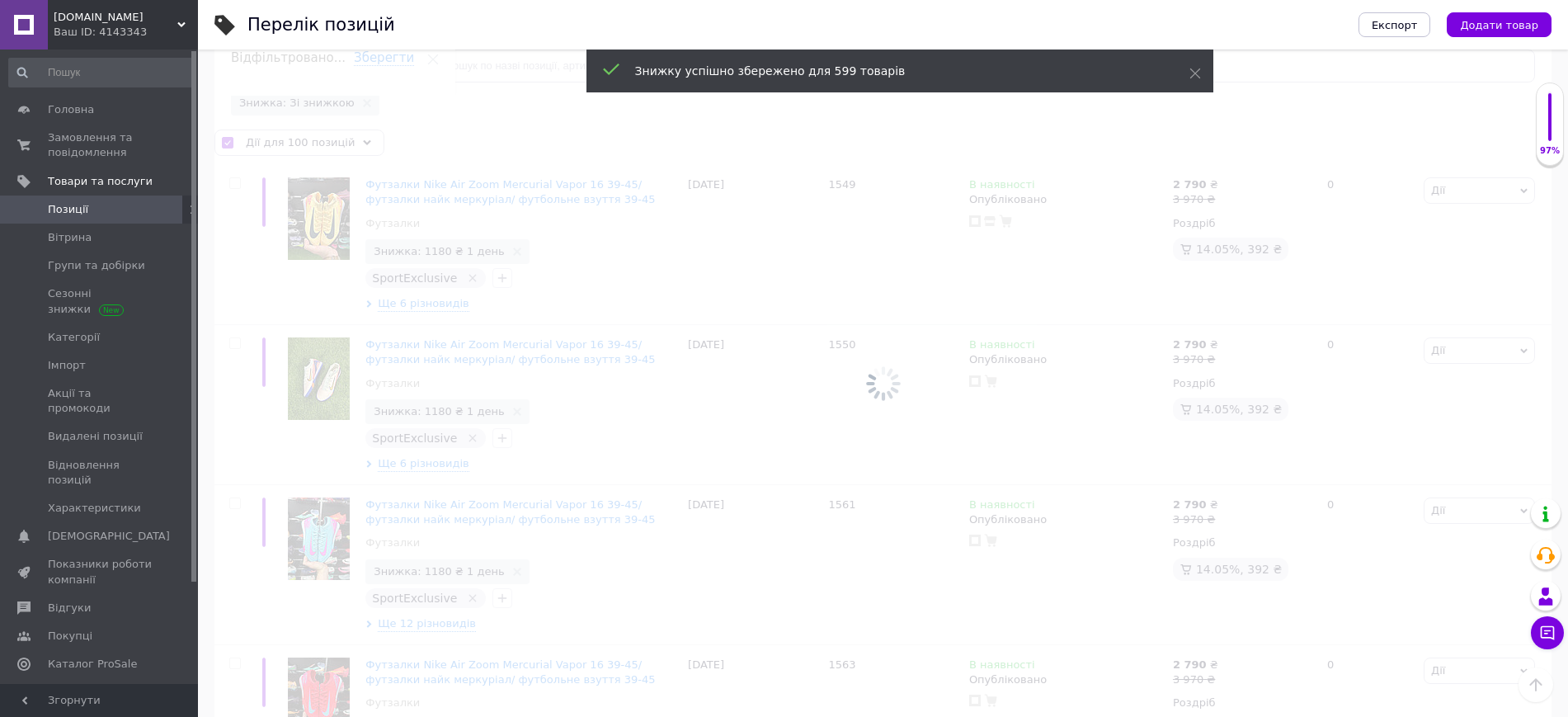
checkbox input "false"
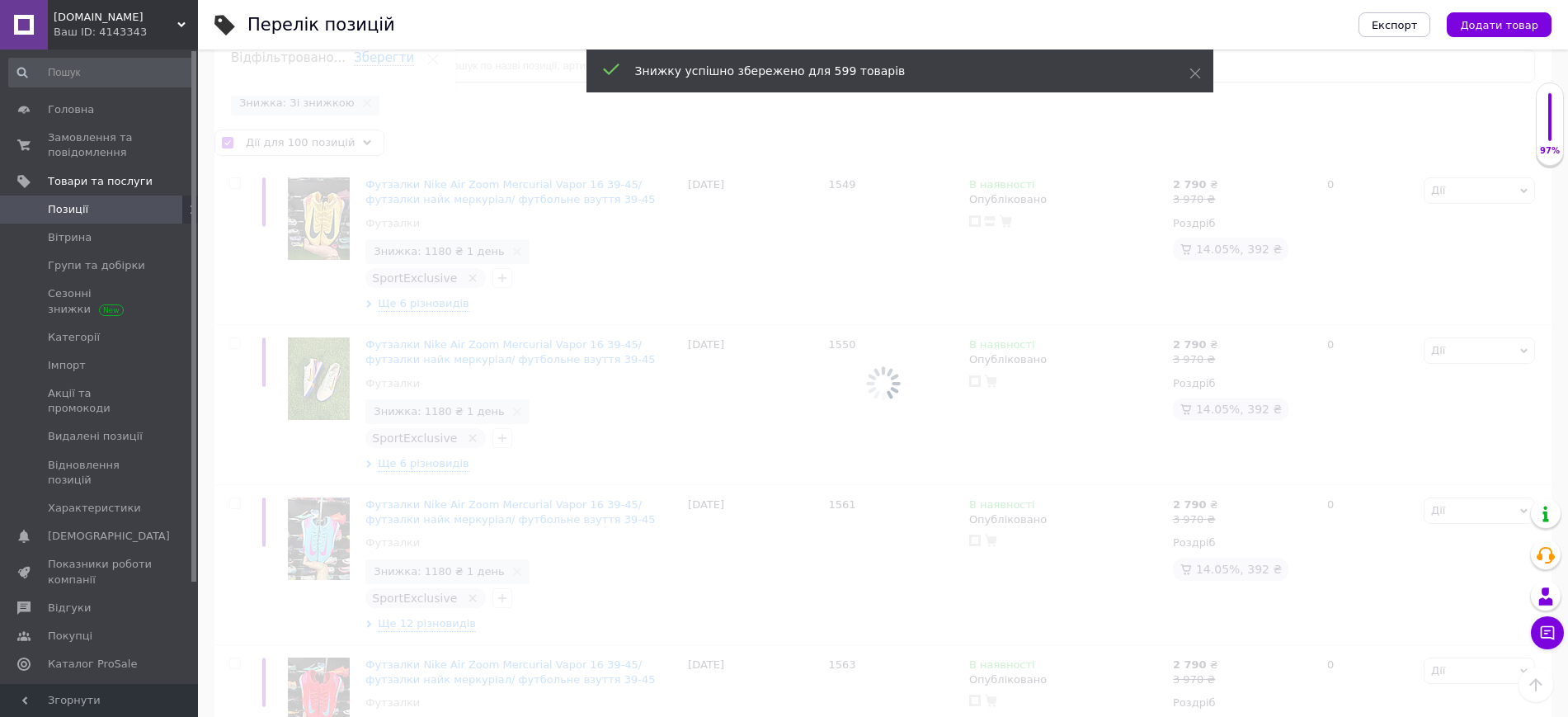
checkbox input "false"
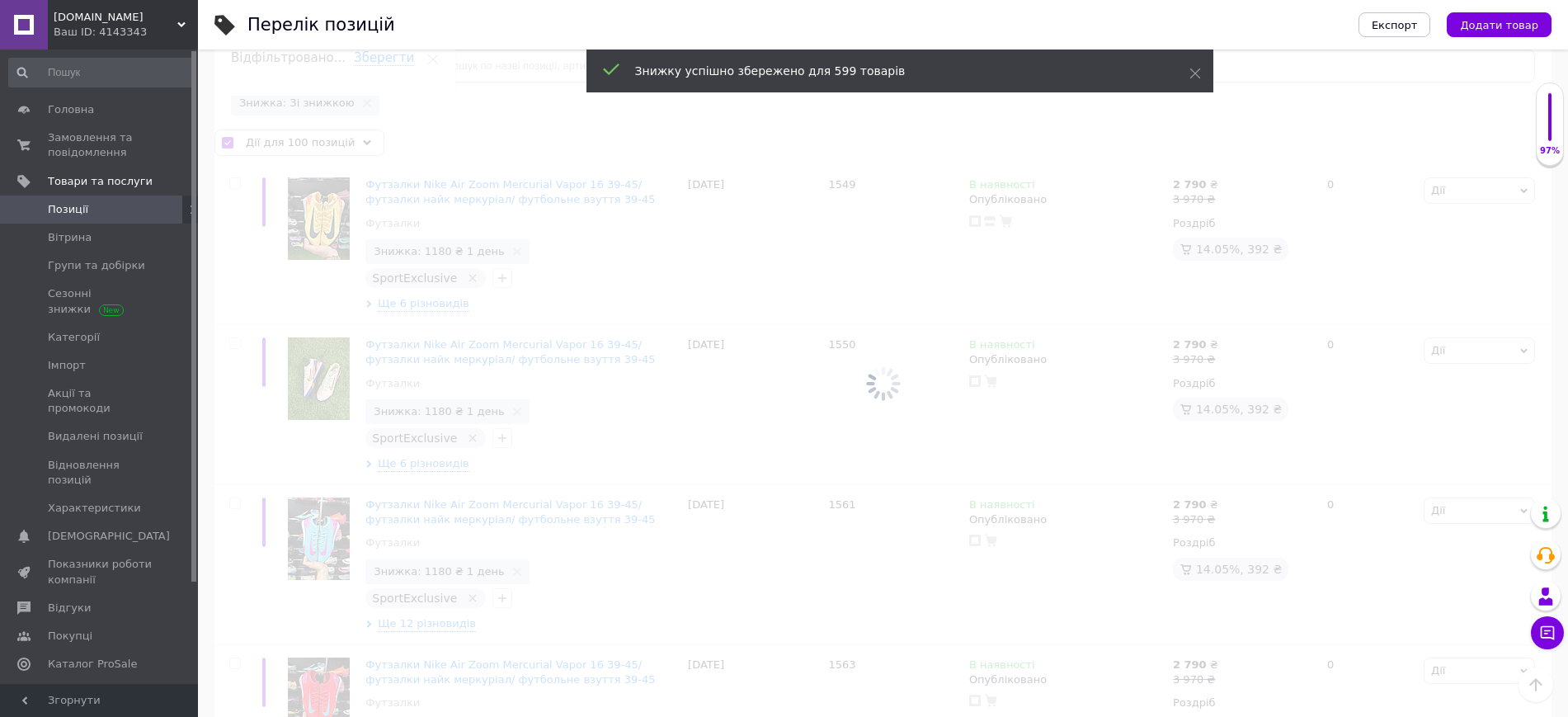
checkbox input "false"
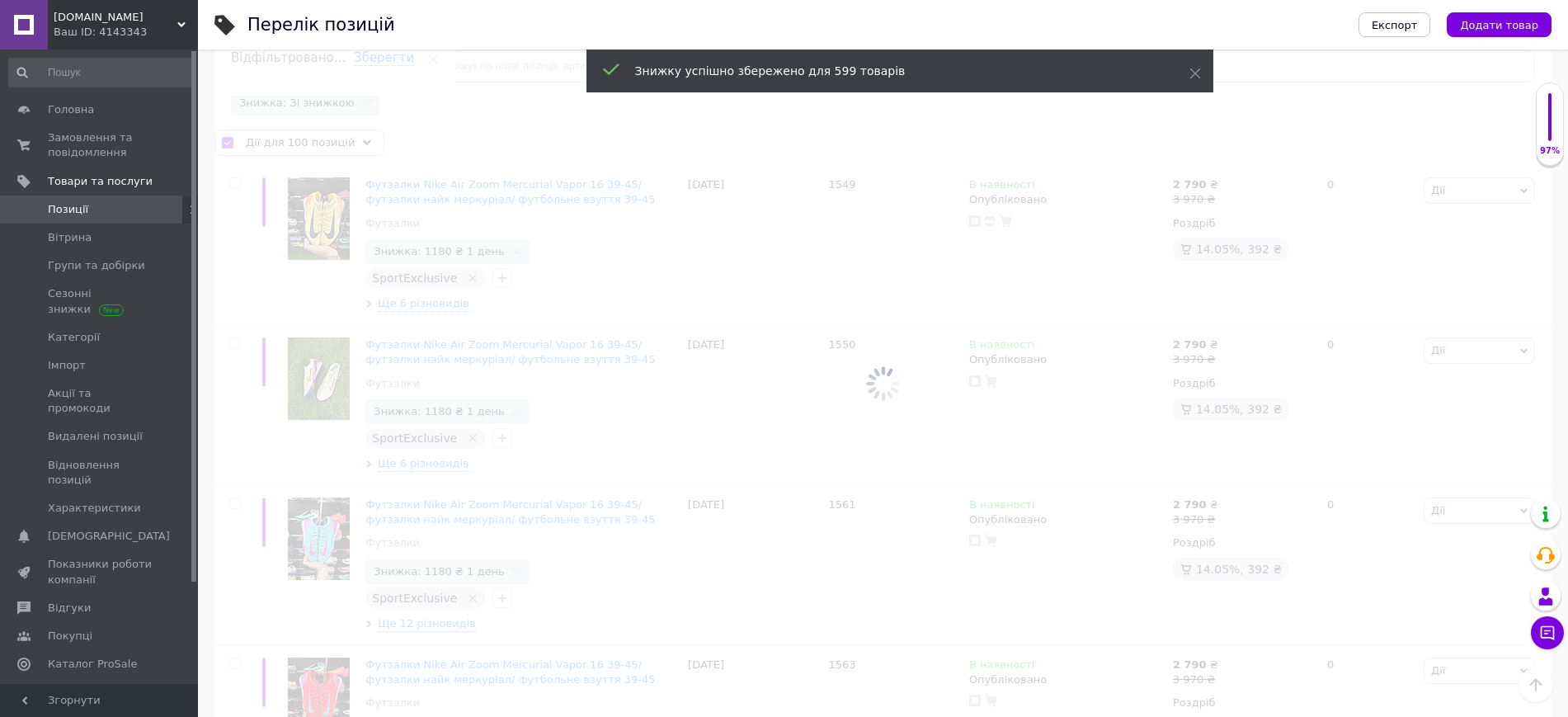
checkbox input "false"
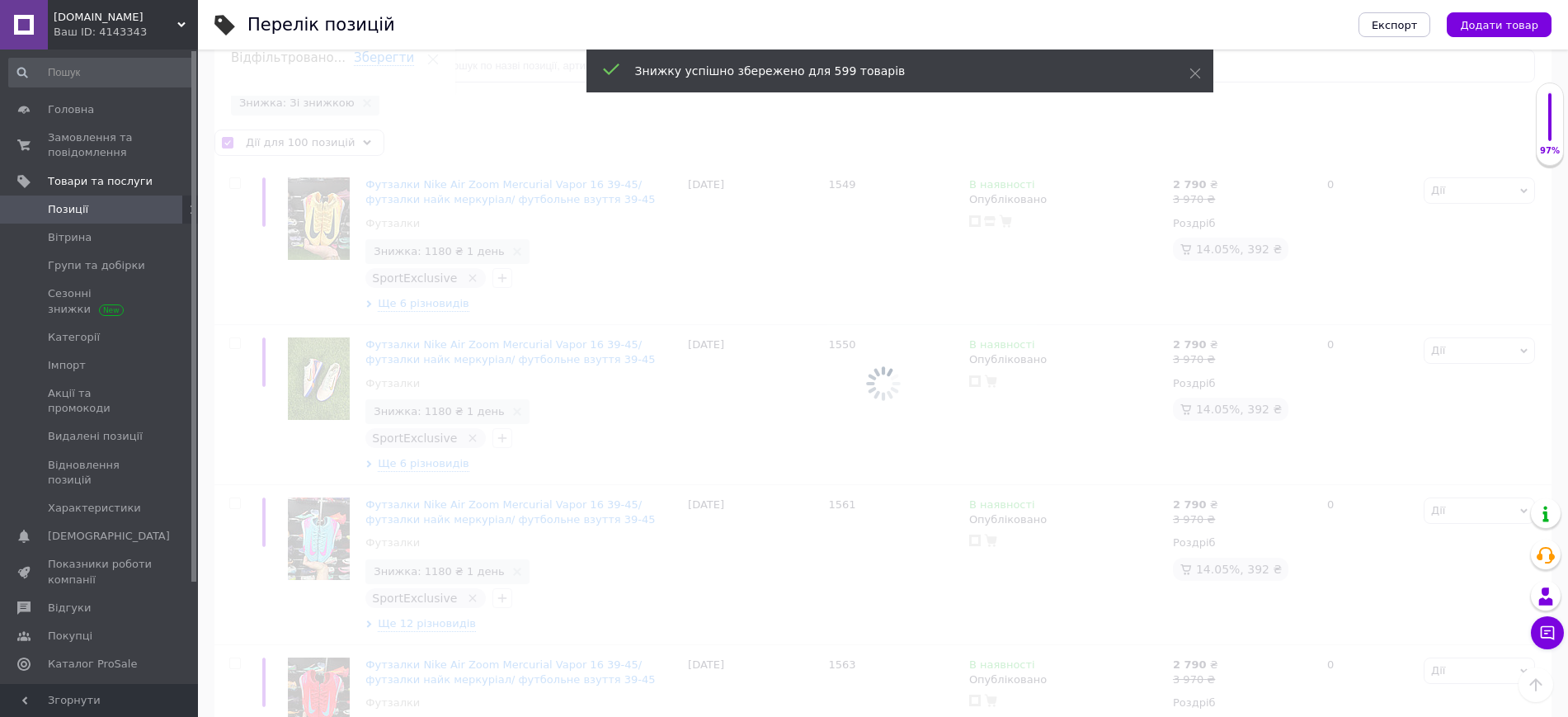
checkbox input "false"
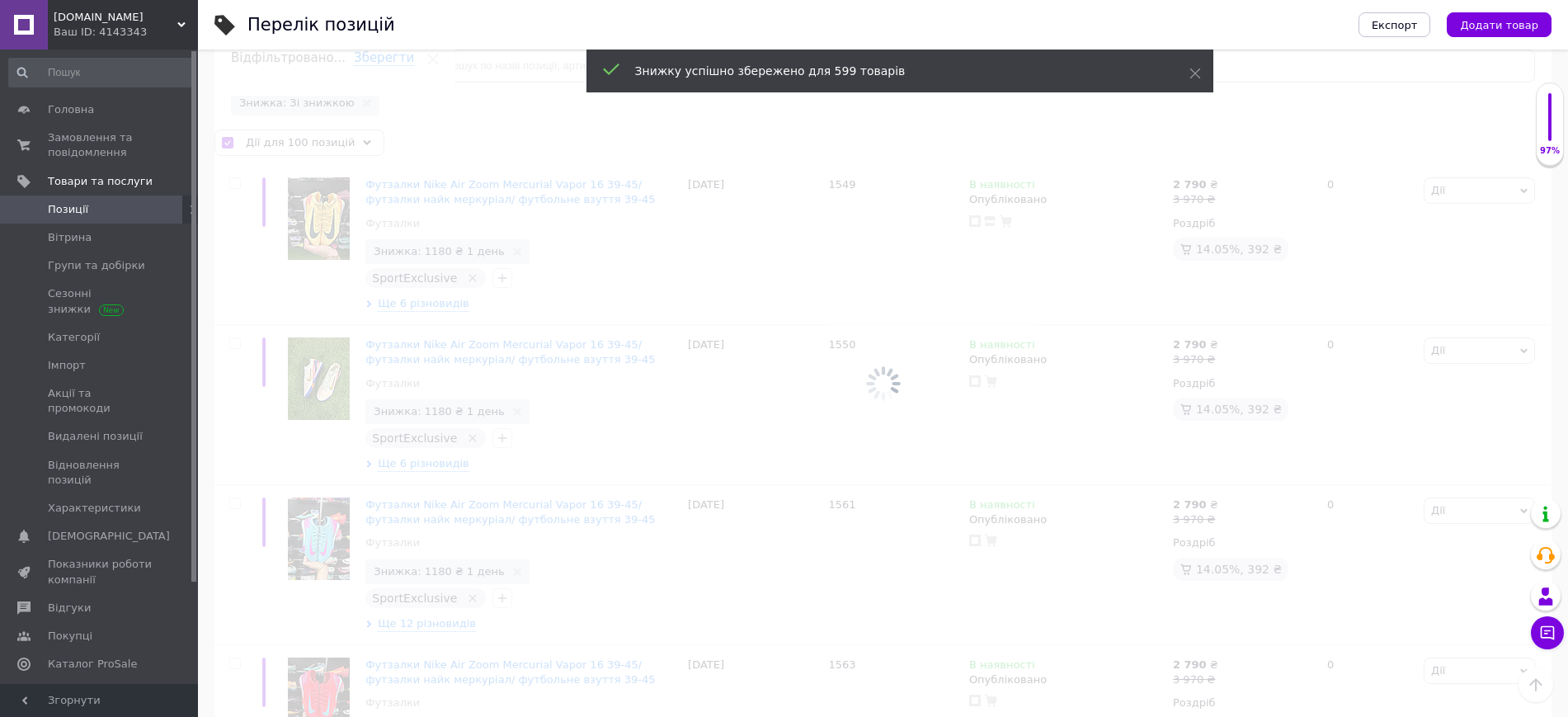
checkbox input "false"
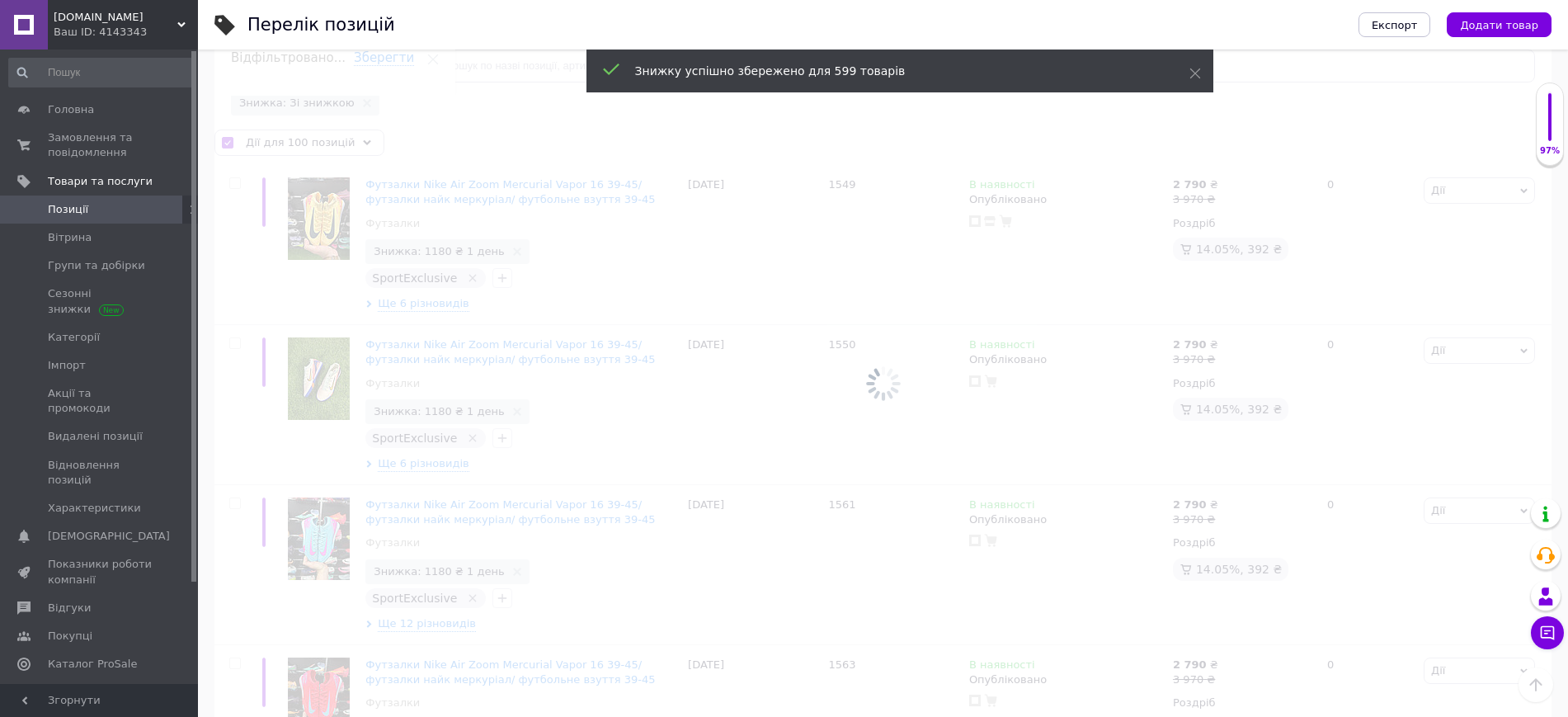
checkbox input "false"
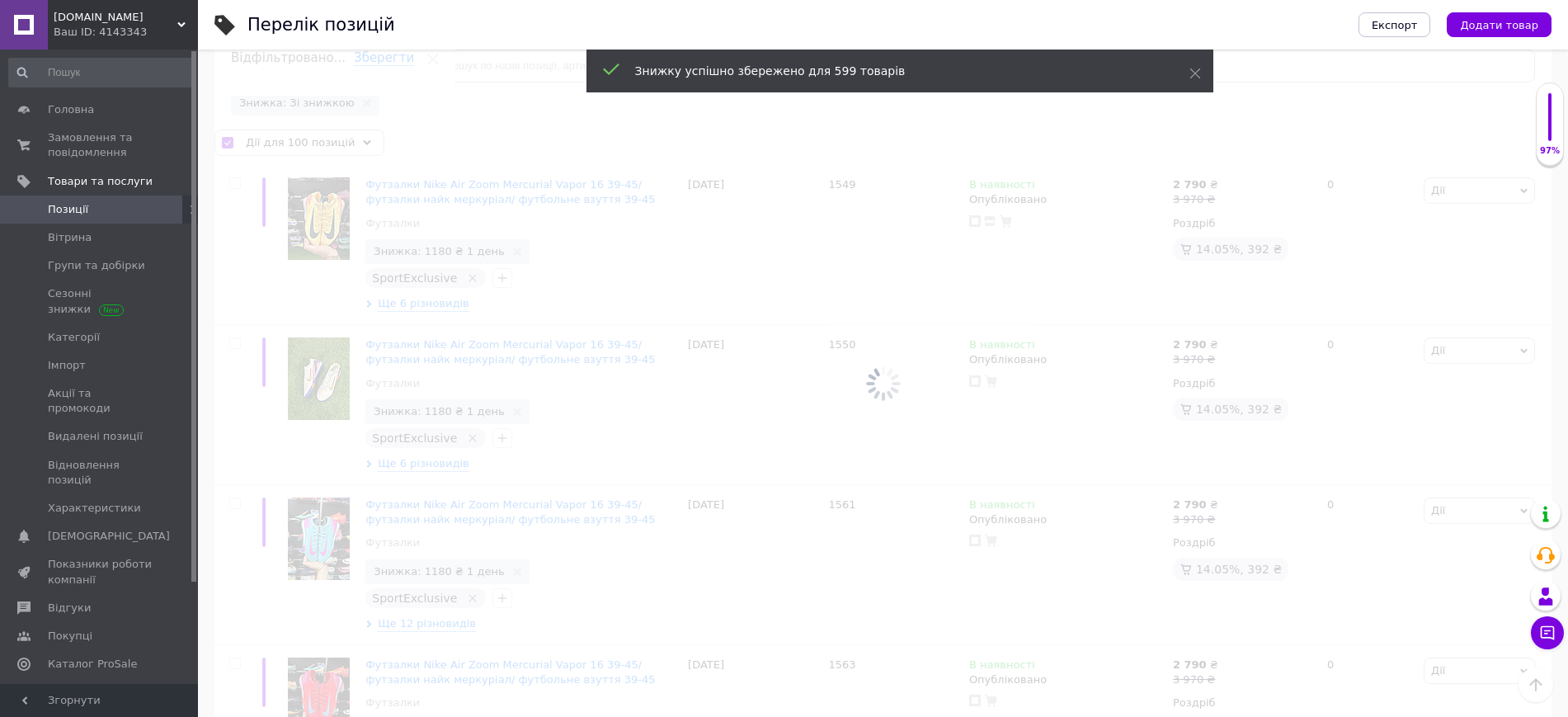
checkbox input "false"
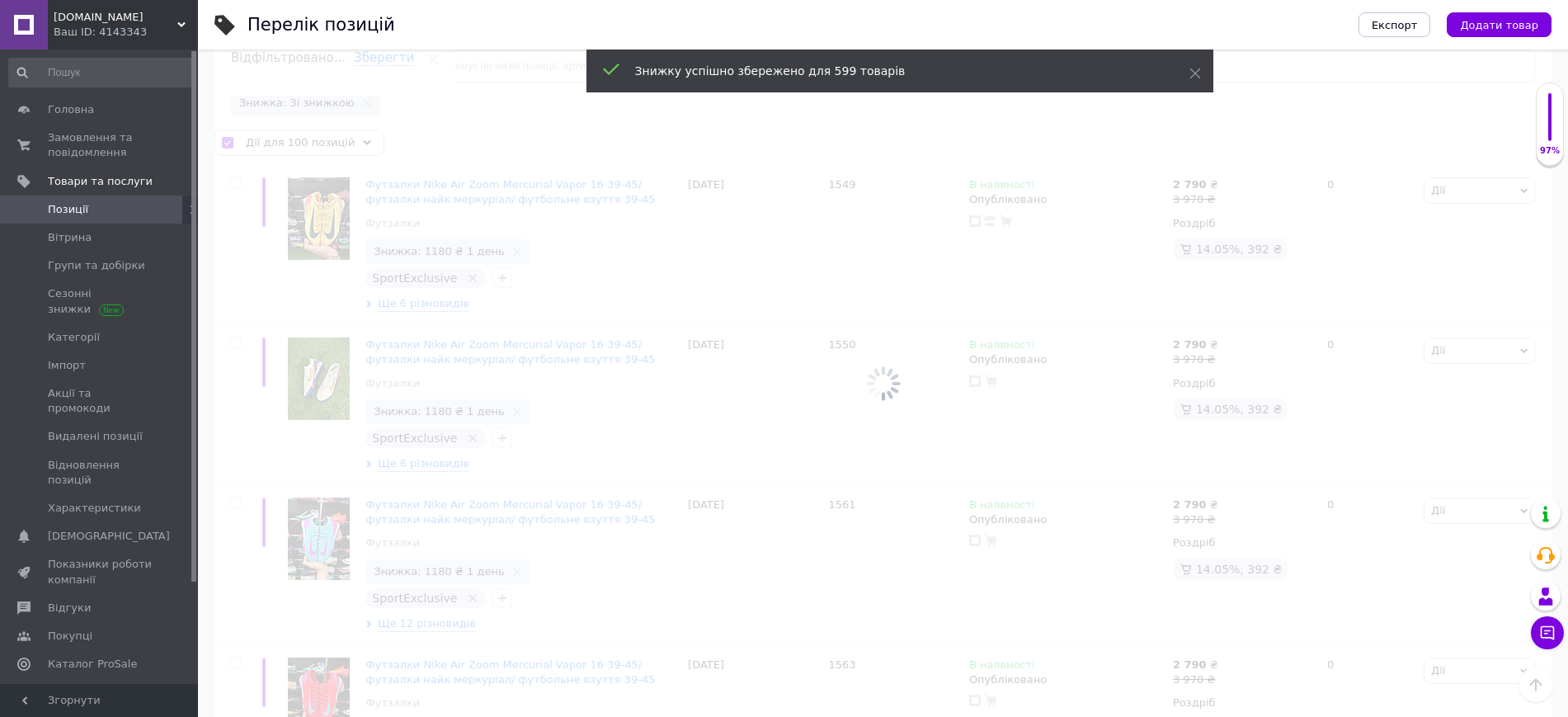
checkbox input "false"
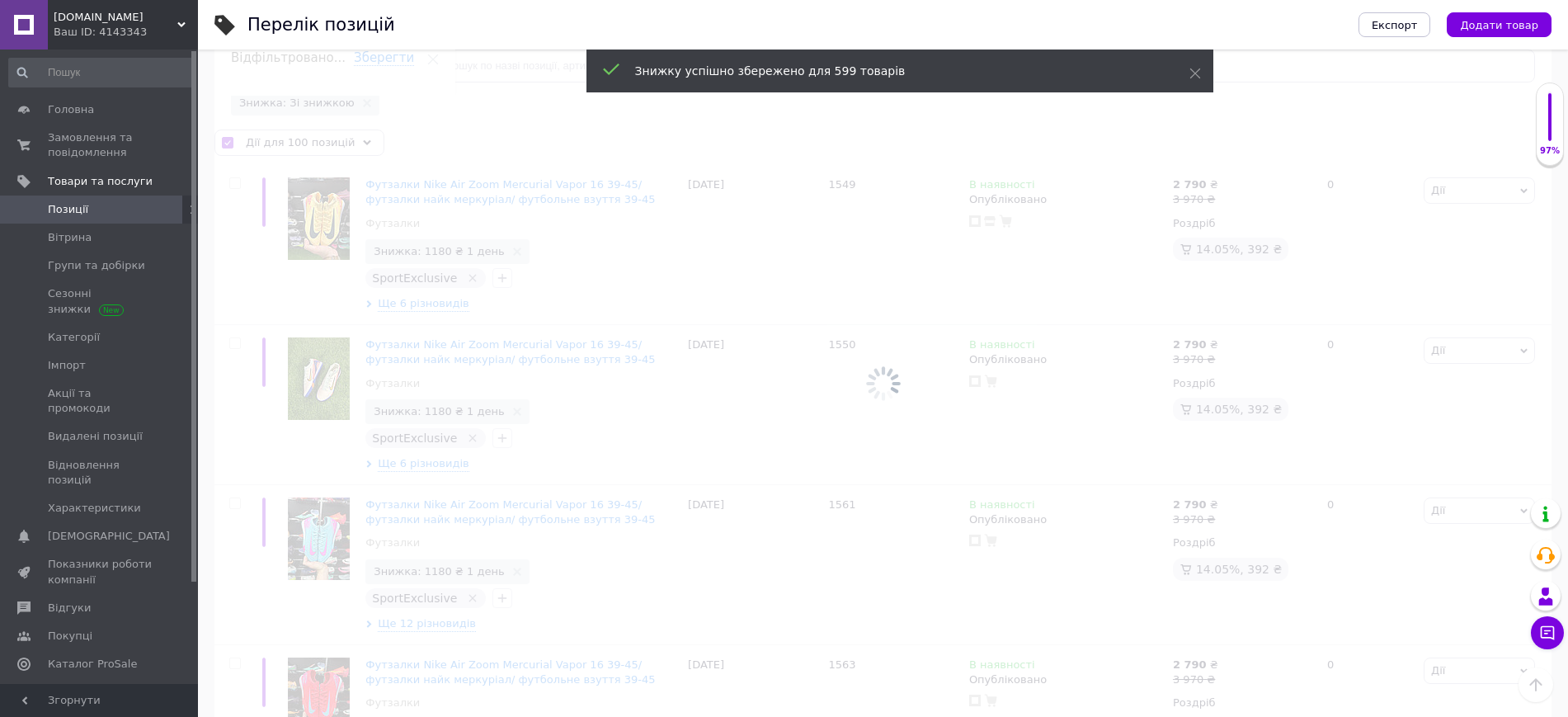
checkbox input "false"
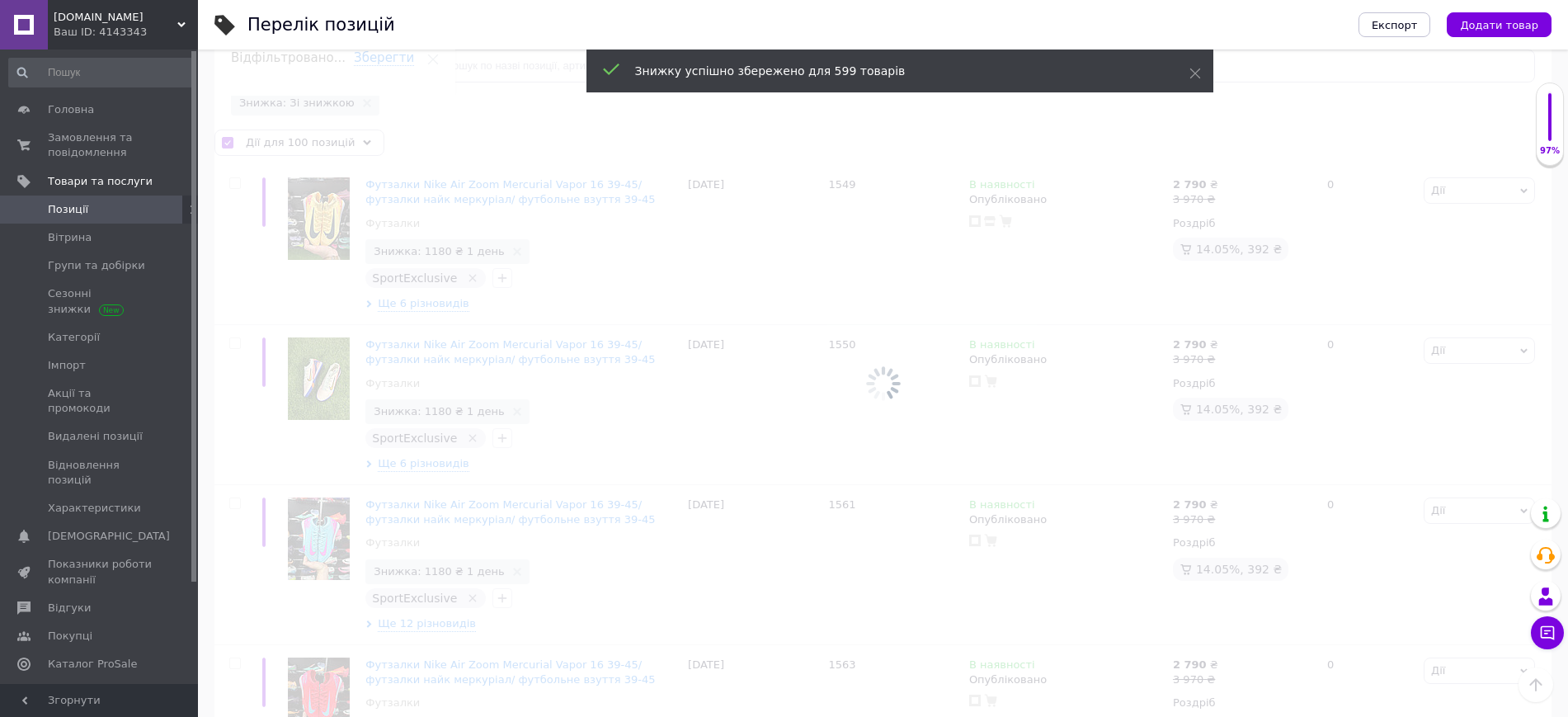
checkbox input "false"
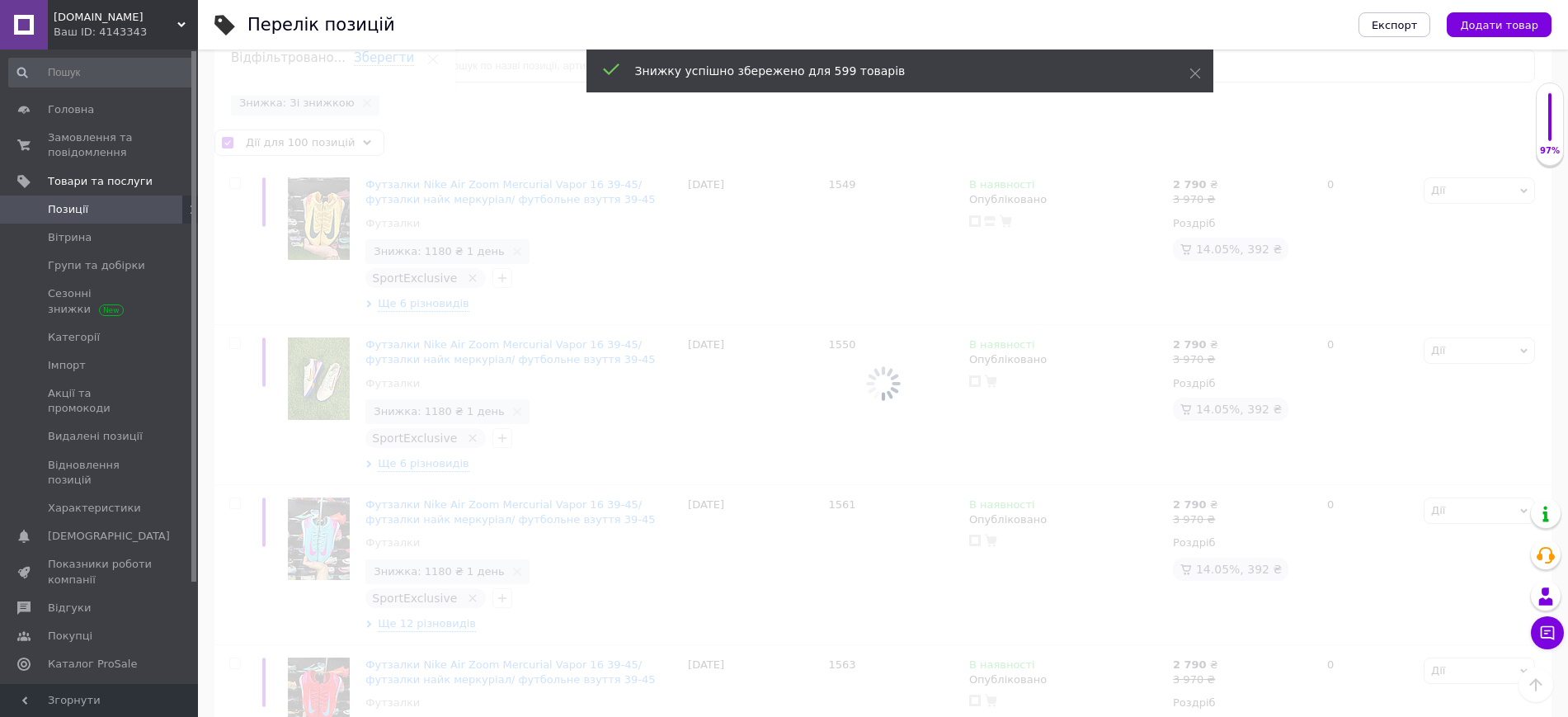
checkbox input "false"
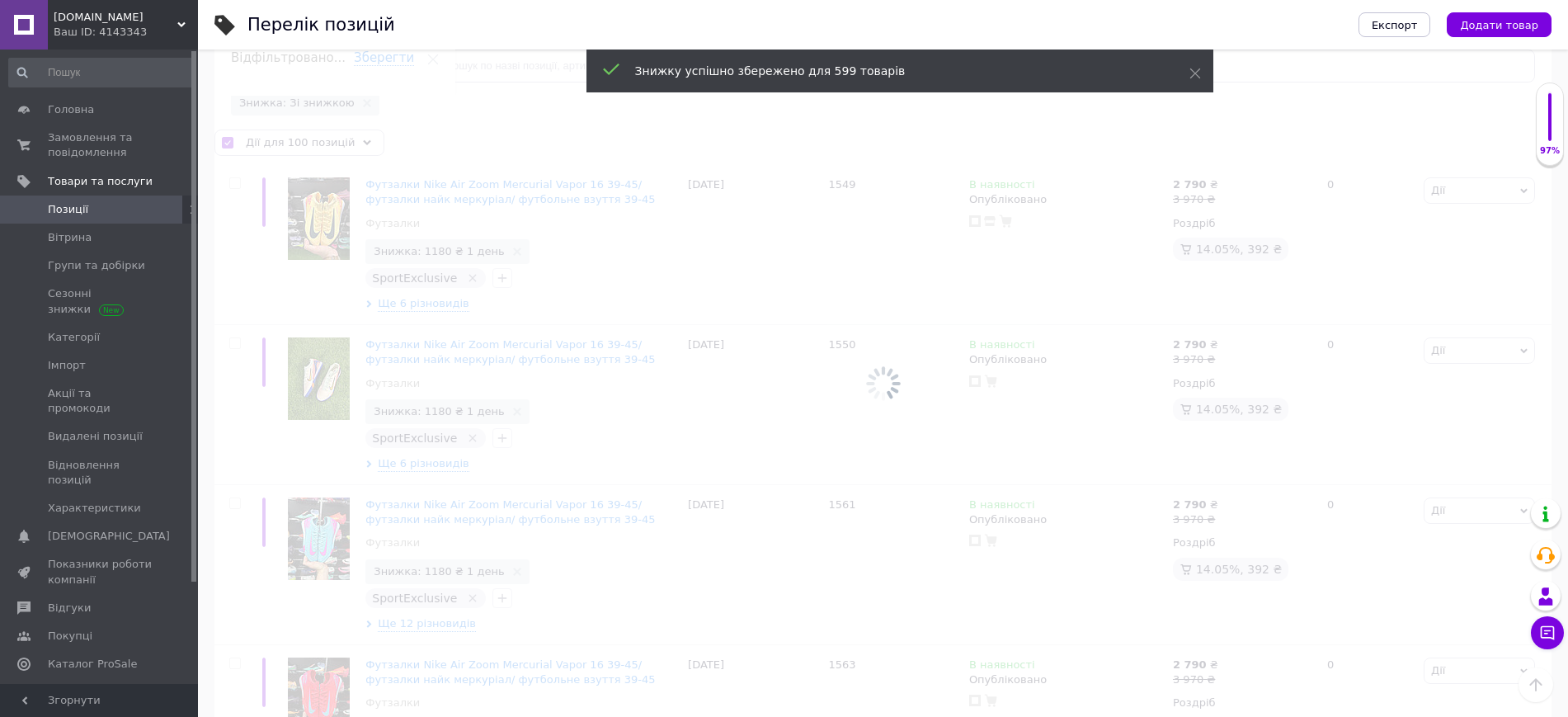
checkbox input "false"
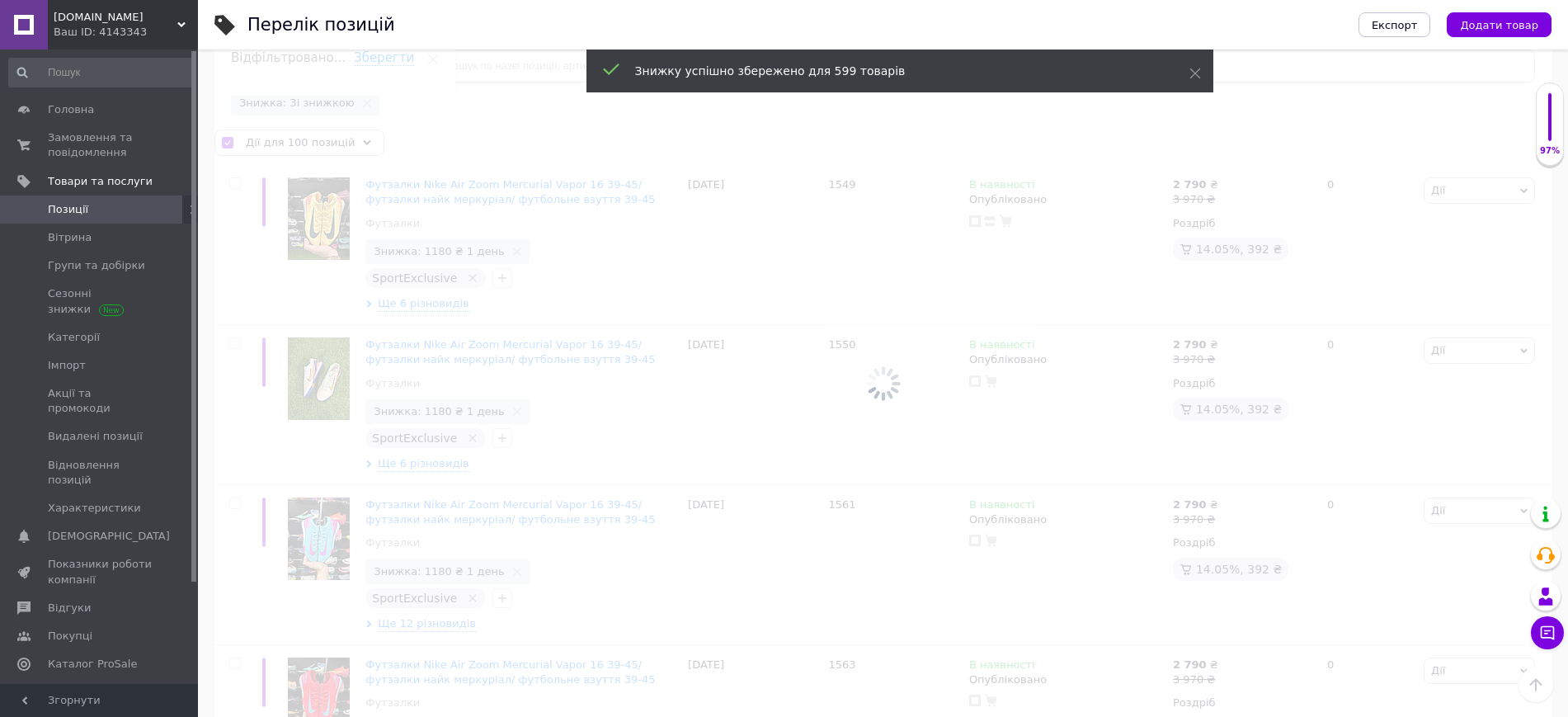
checkbox input "false"
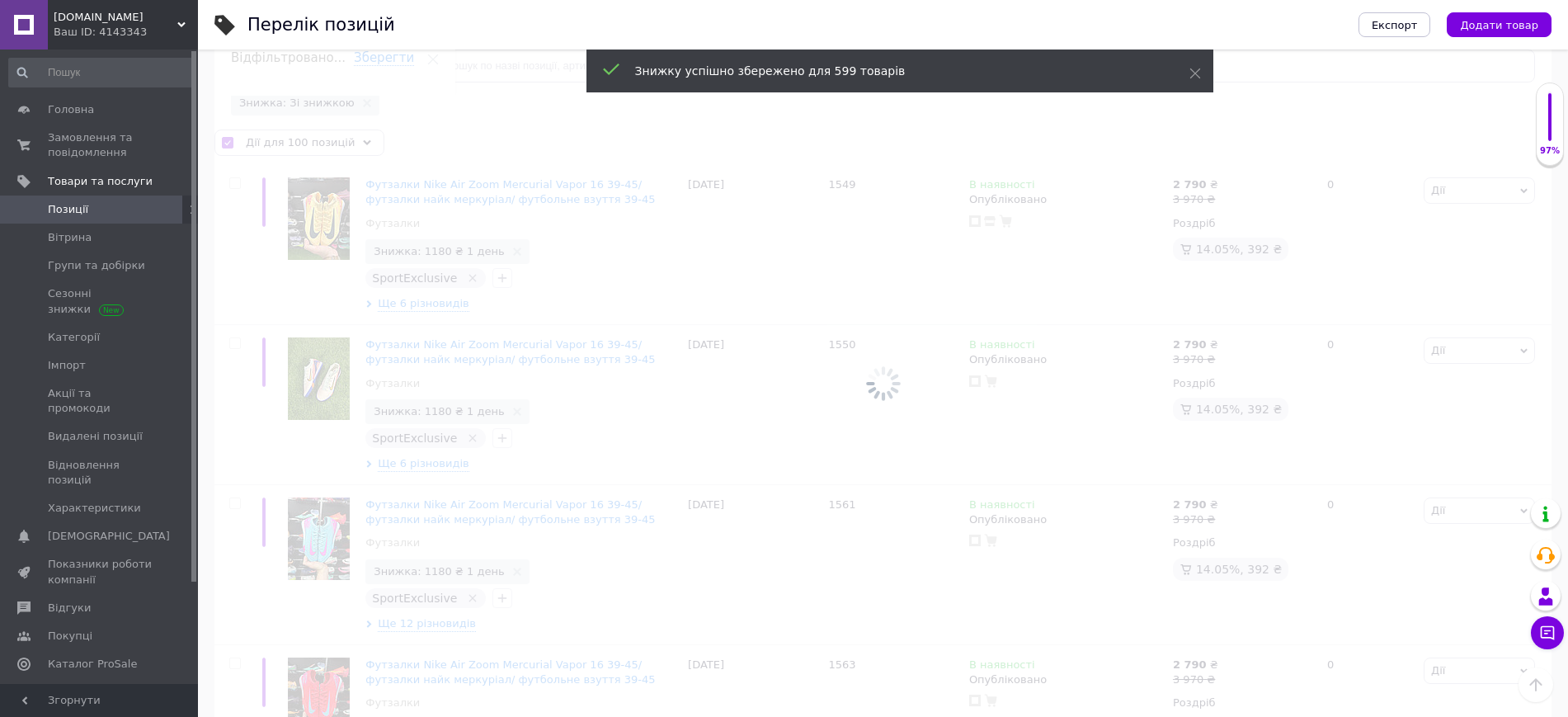
checkbox input "false"
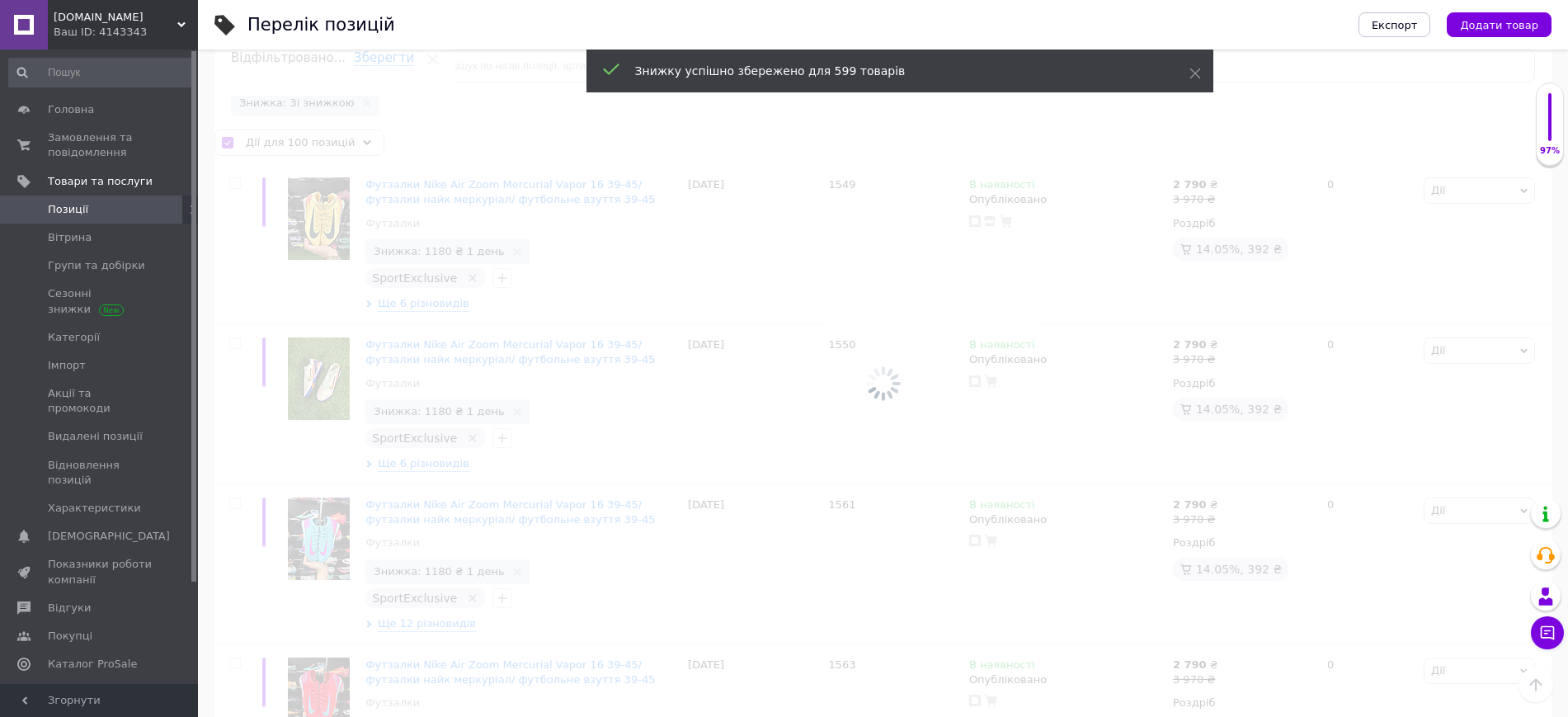
checkbox input "false"
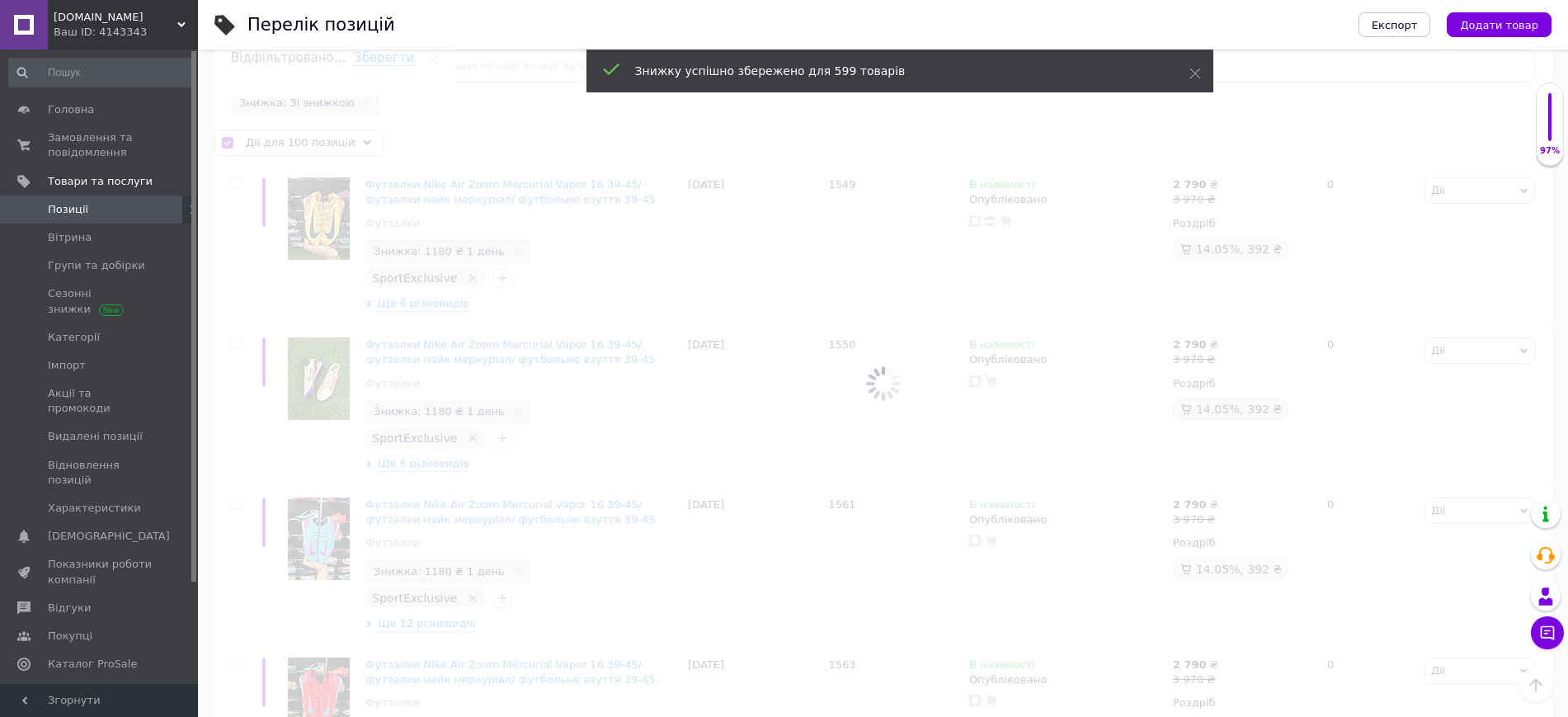
checkbox input "false"
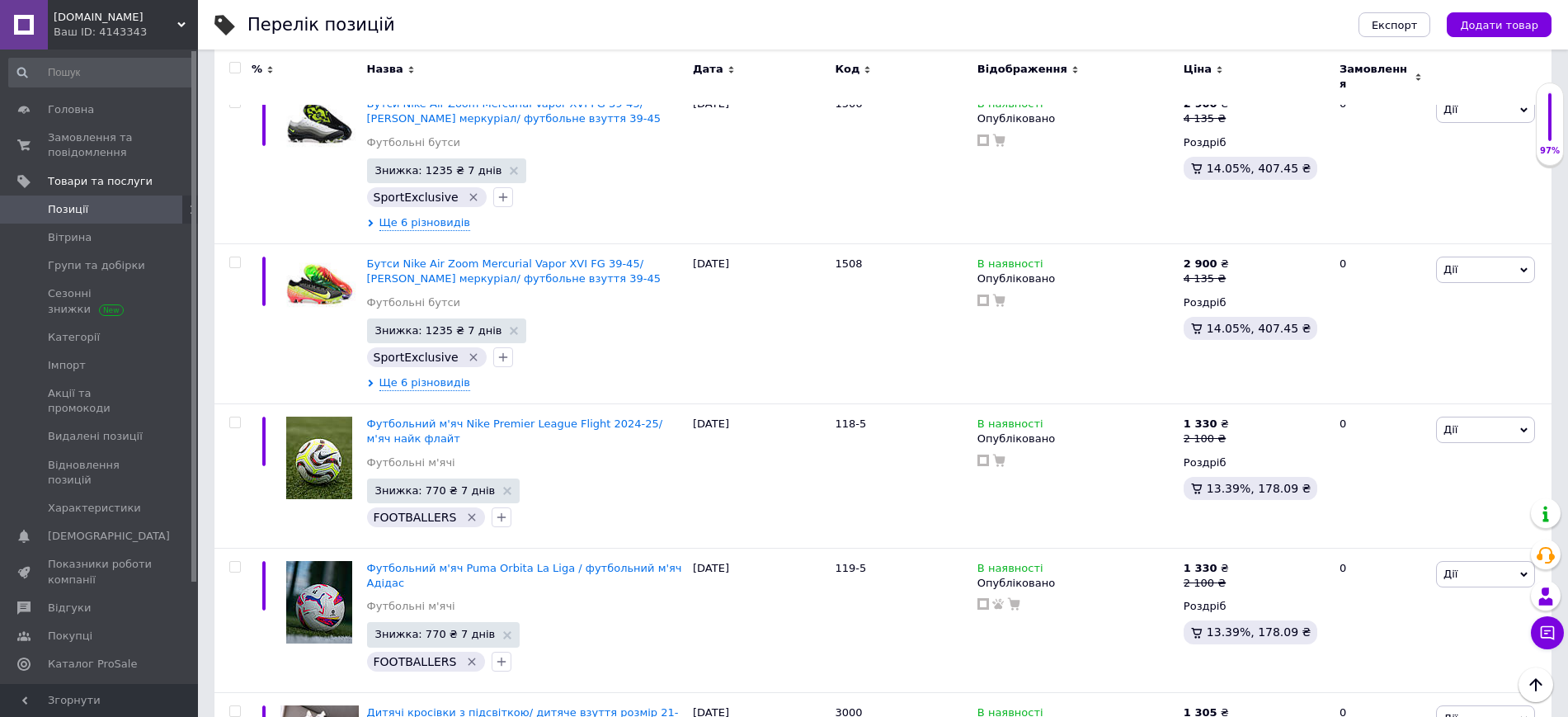
scroll to position [15527, 0]
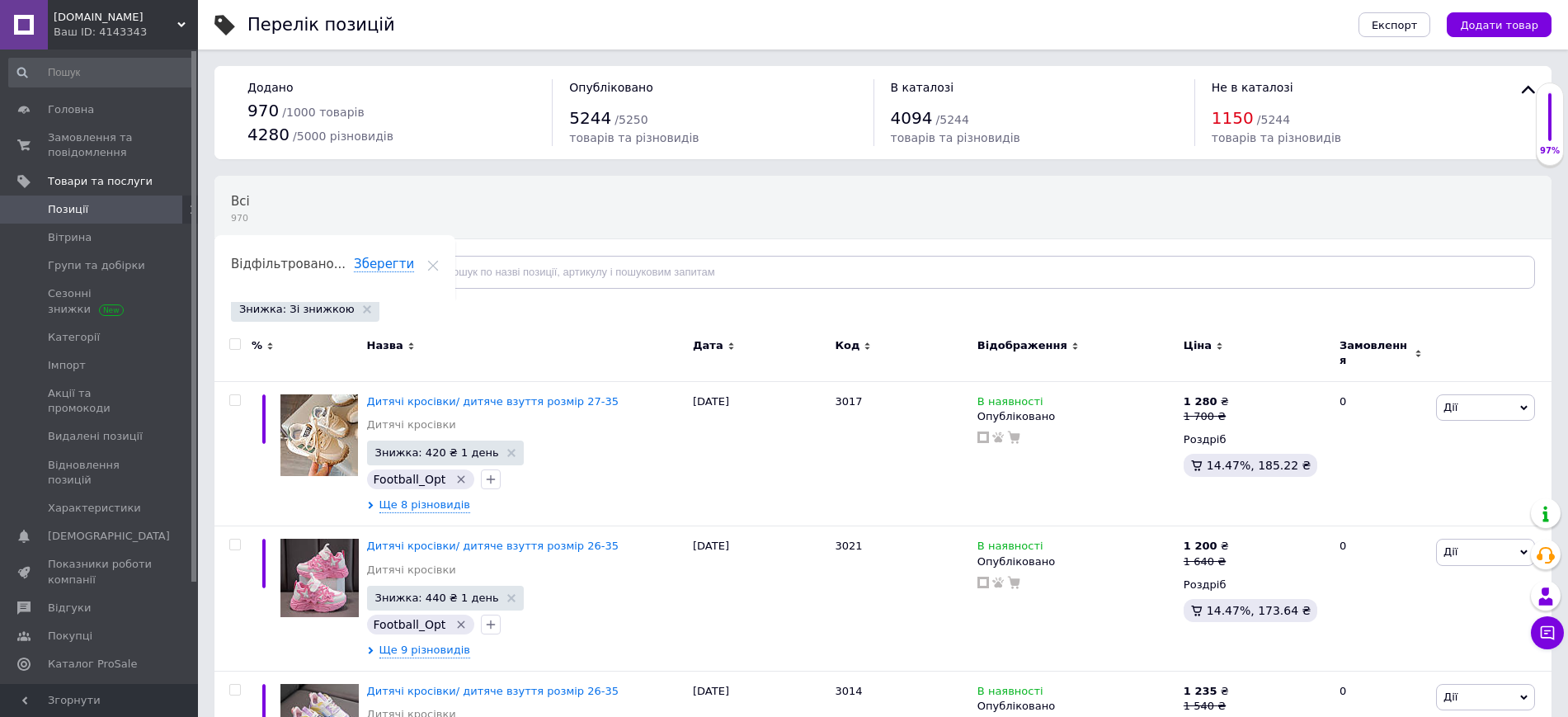
click at [233, 342] on input "checkbox" at bounding box center [234, 344] width 11 height 11
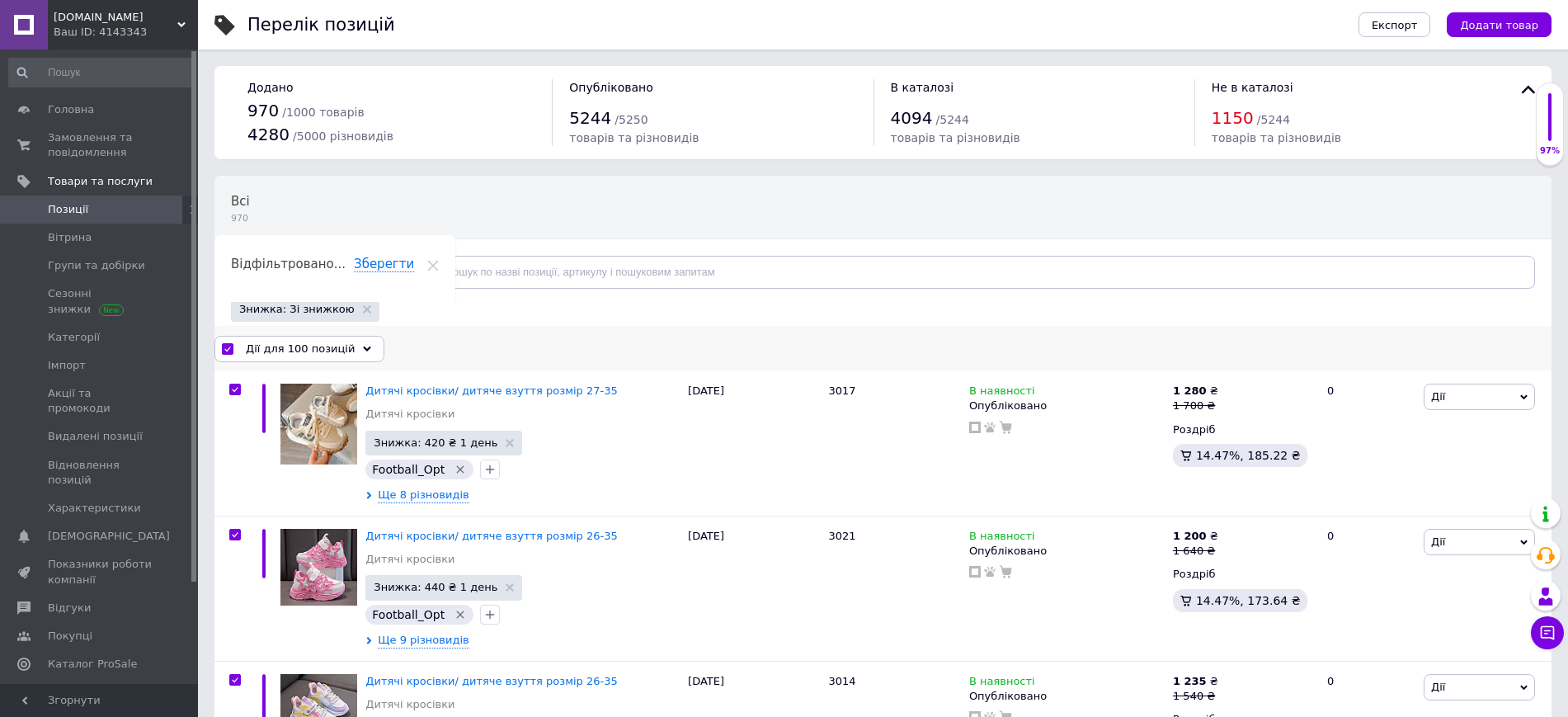
click at [268, 353] on span "Дії для 100 позицій" at bounding box center [300, 349] width 109 height 15
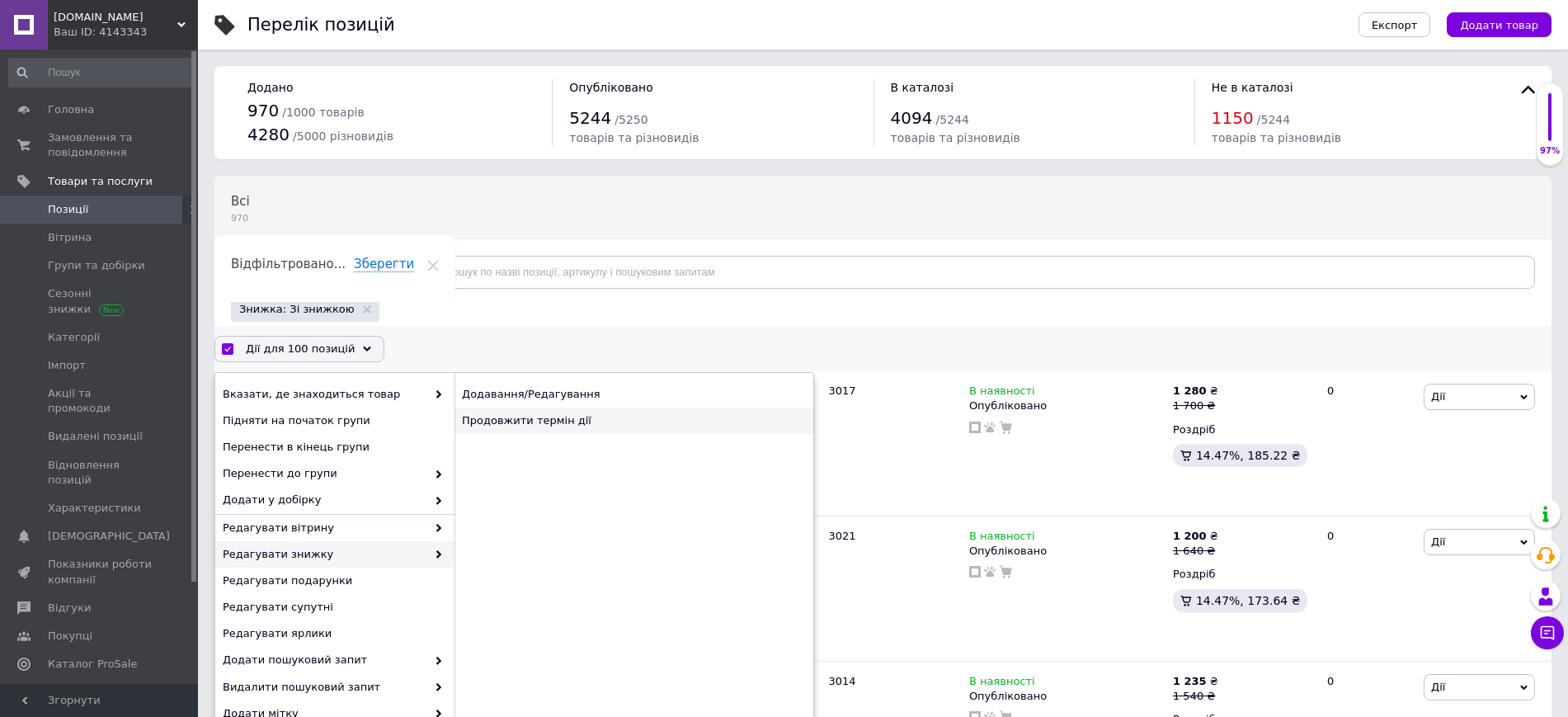
click at [529, 428] on div "Продовжити термін дії" at bounding box center [634, 421] width 359 height 26
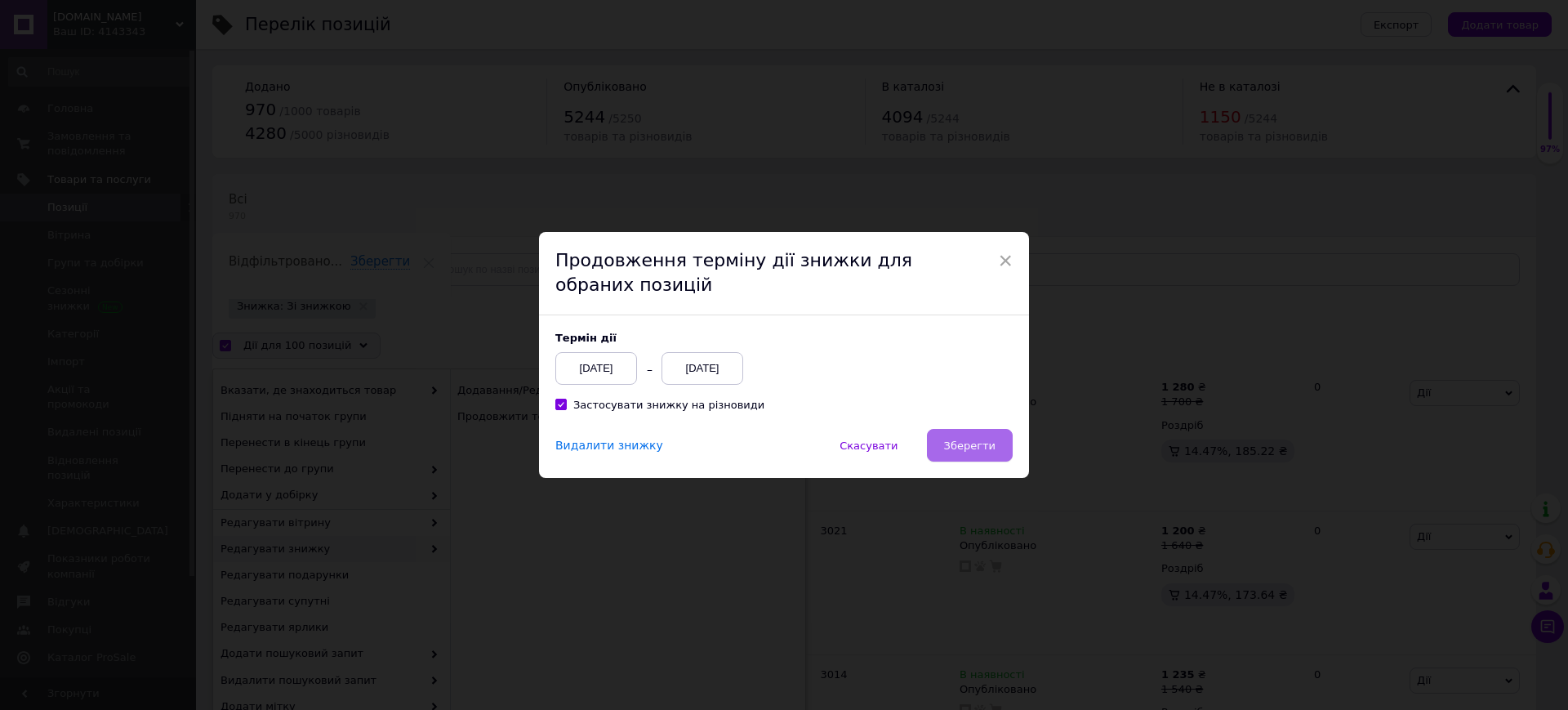
click at [984, 450] on span "Зберегти" at bounding box center [970, 446] width 51 height 12
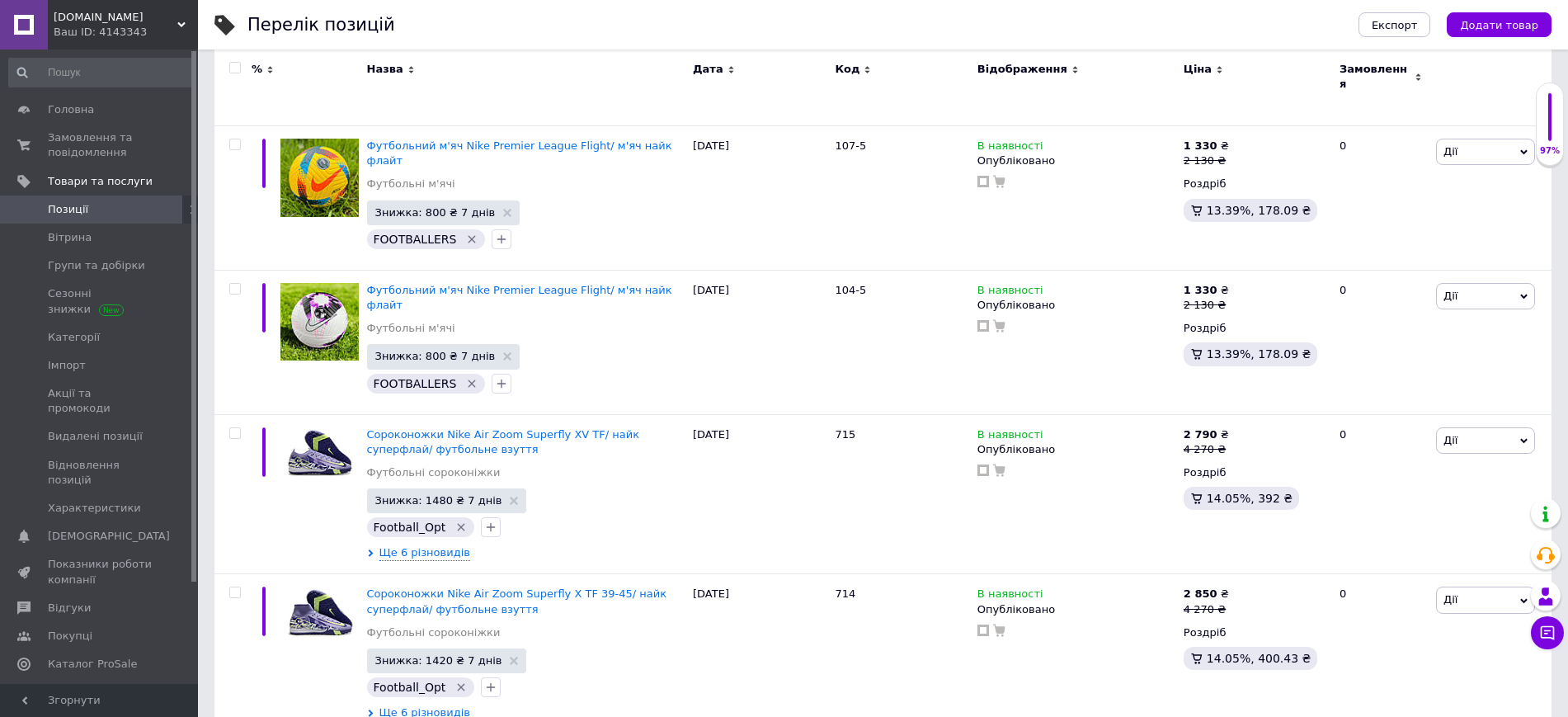
scroll to position [15072, 0]
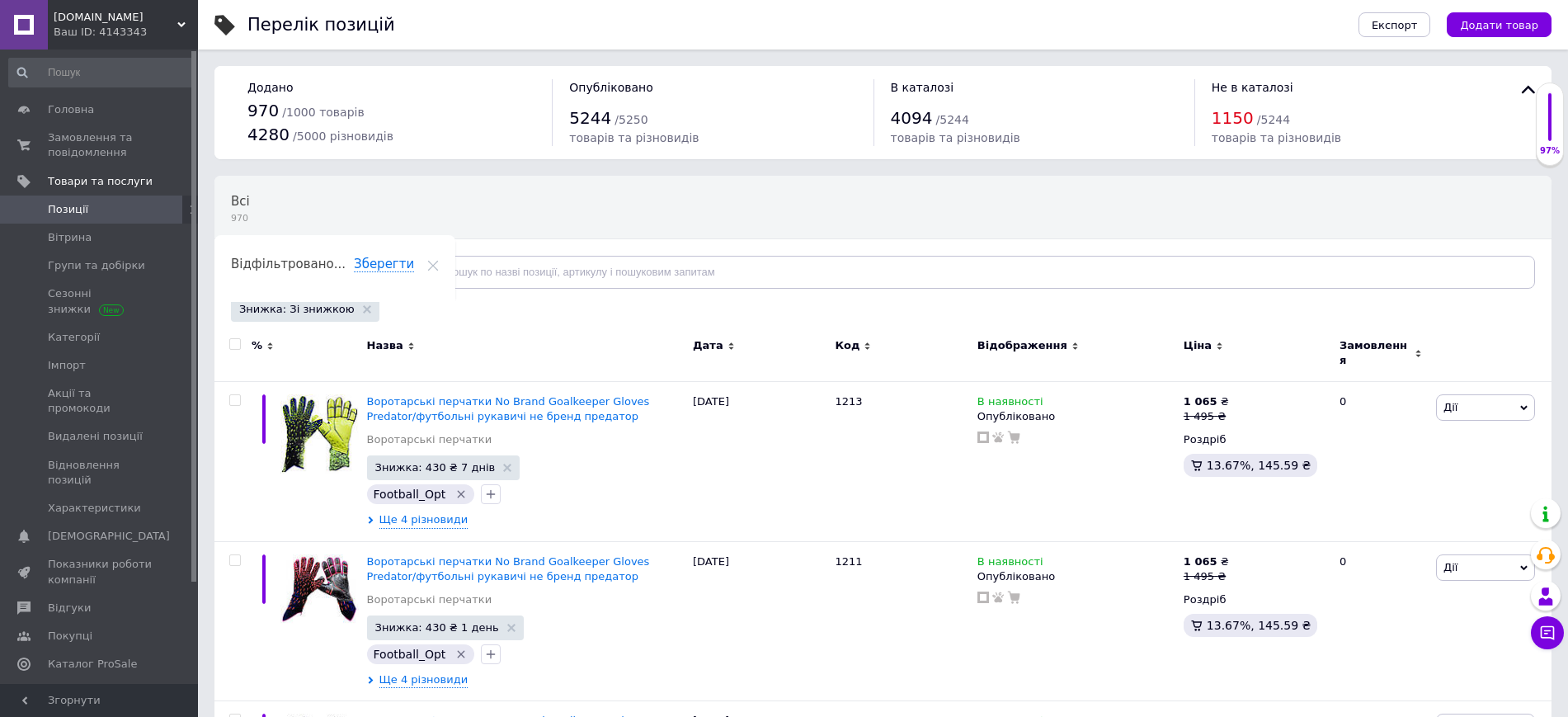
click at [235, 342] on input "checkbox" at bounding box center [234, 344] width 11 height 11
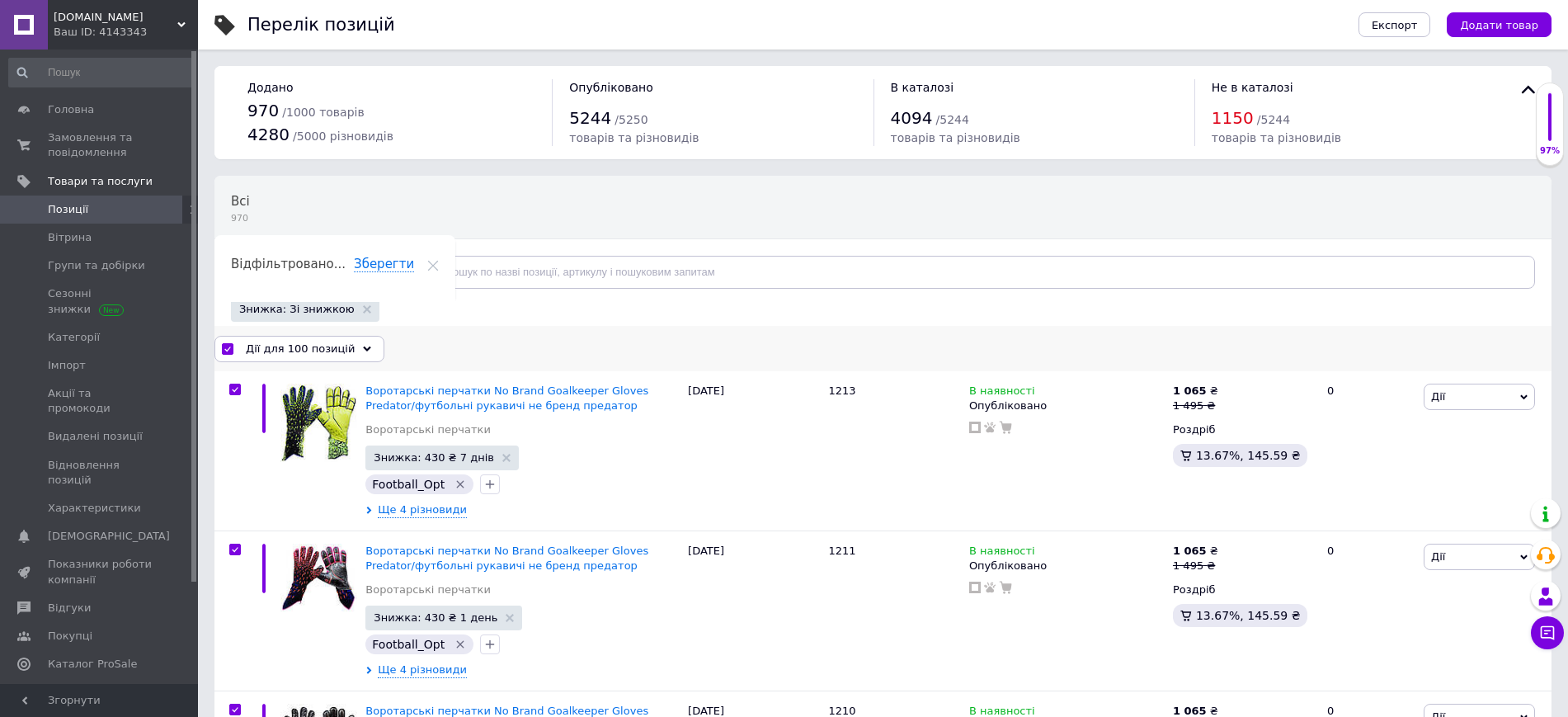
click at [318, 352] on span "Дії для 100 позицій" at bounding box center [300, 349] width 109 height 15
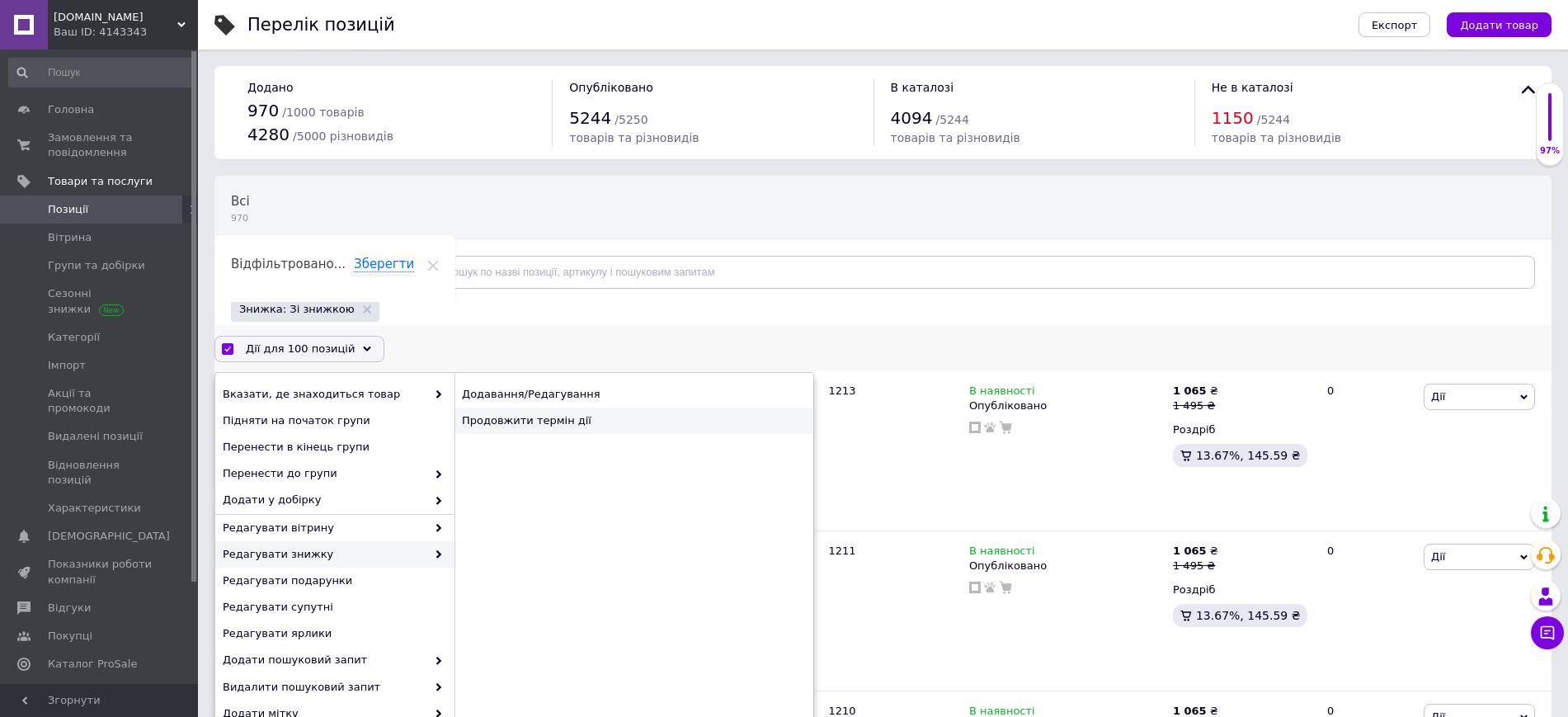
click at [502, 430] on div "Продовжити термін дії" at bounding box center [634, 421] width 359 height 26
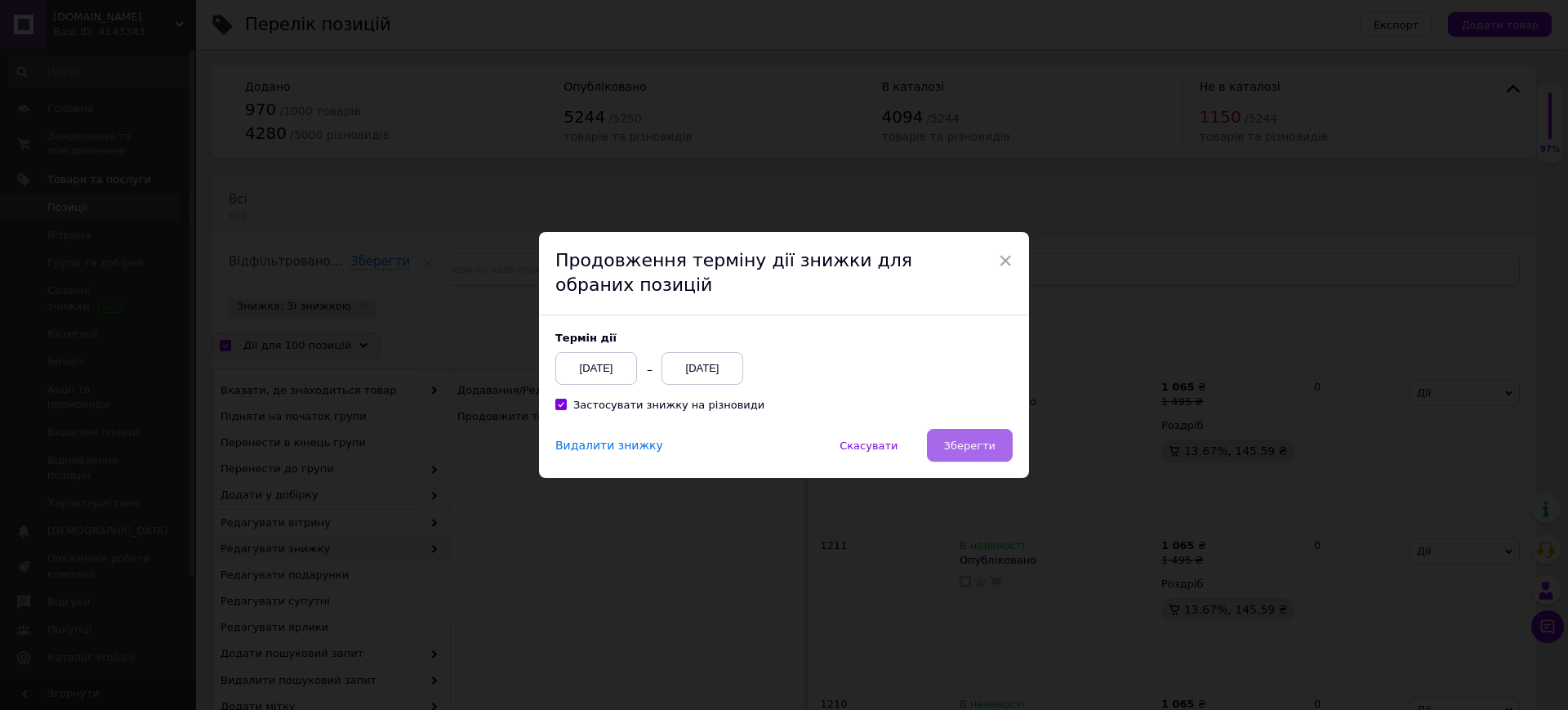
click at [983, 447] on span "Зберегти" at bounding box center [970, 446] width 51 height 12
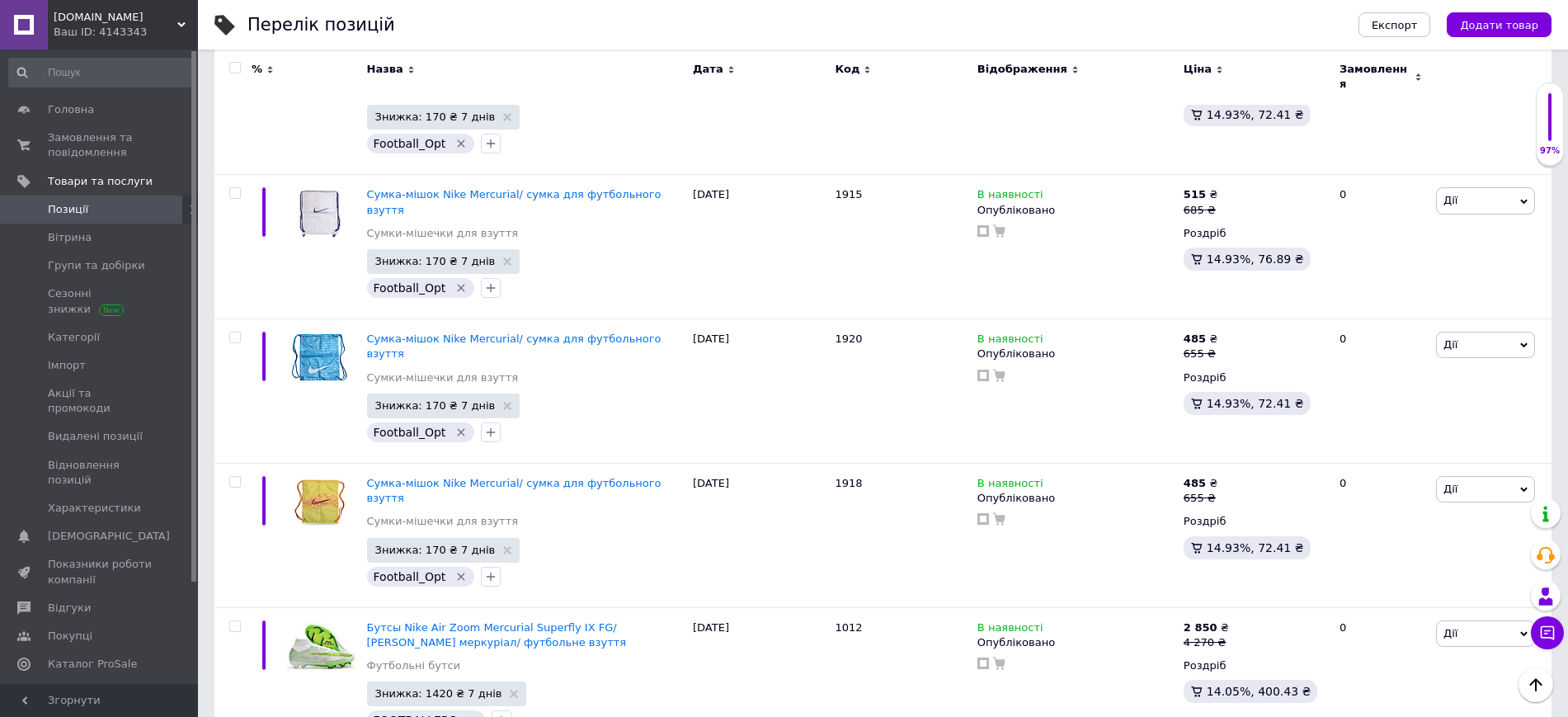
scroll to position [14936, 0]
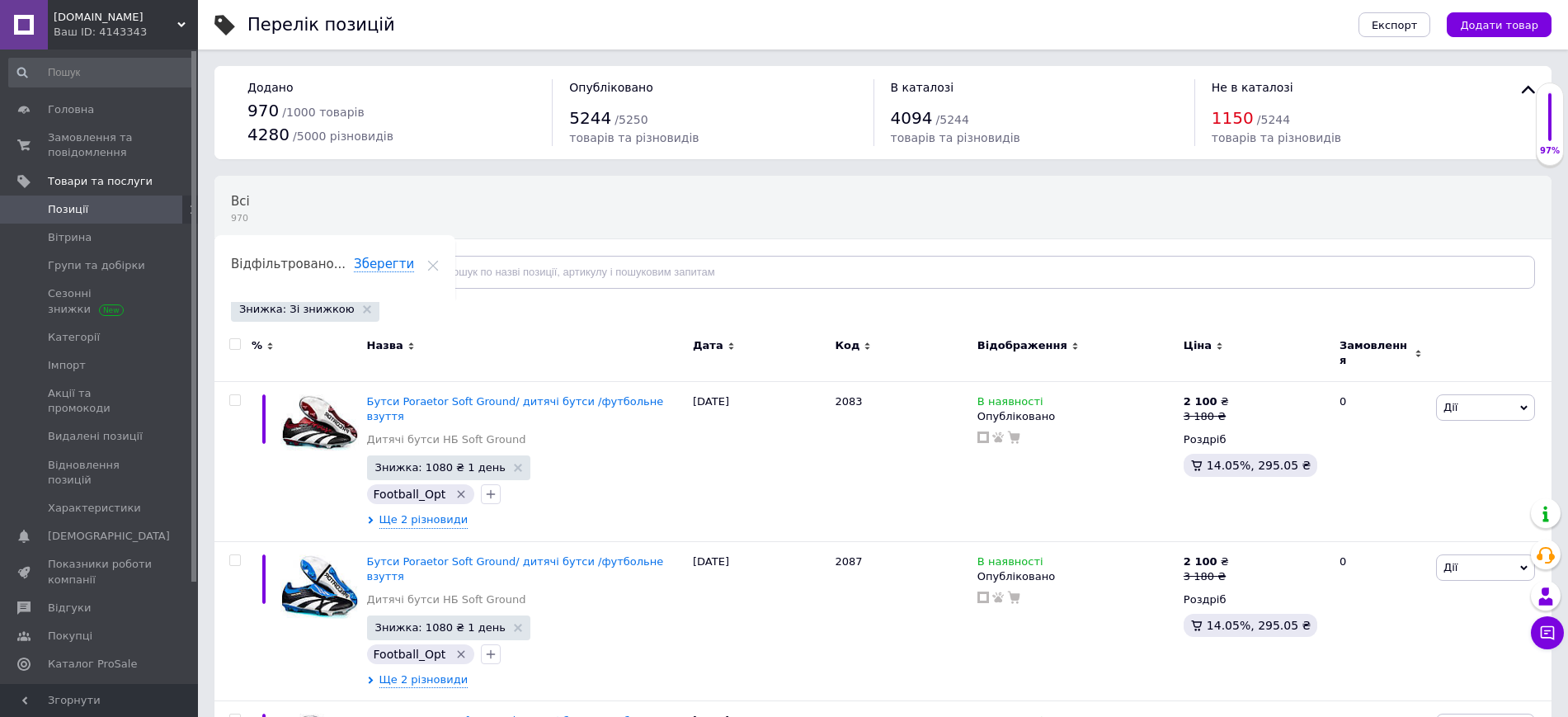
click at [234, 347] on input "checkbox" at bounding box center [234, 344] width 11 height 11
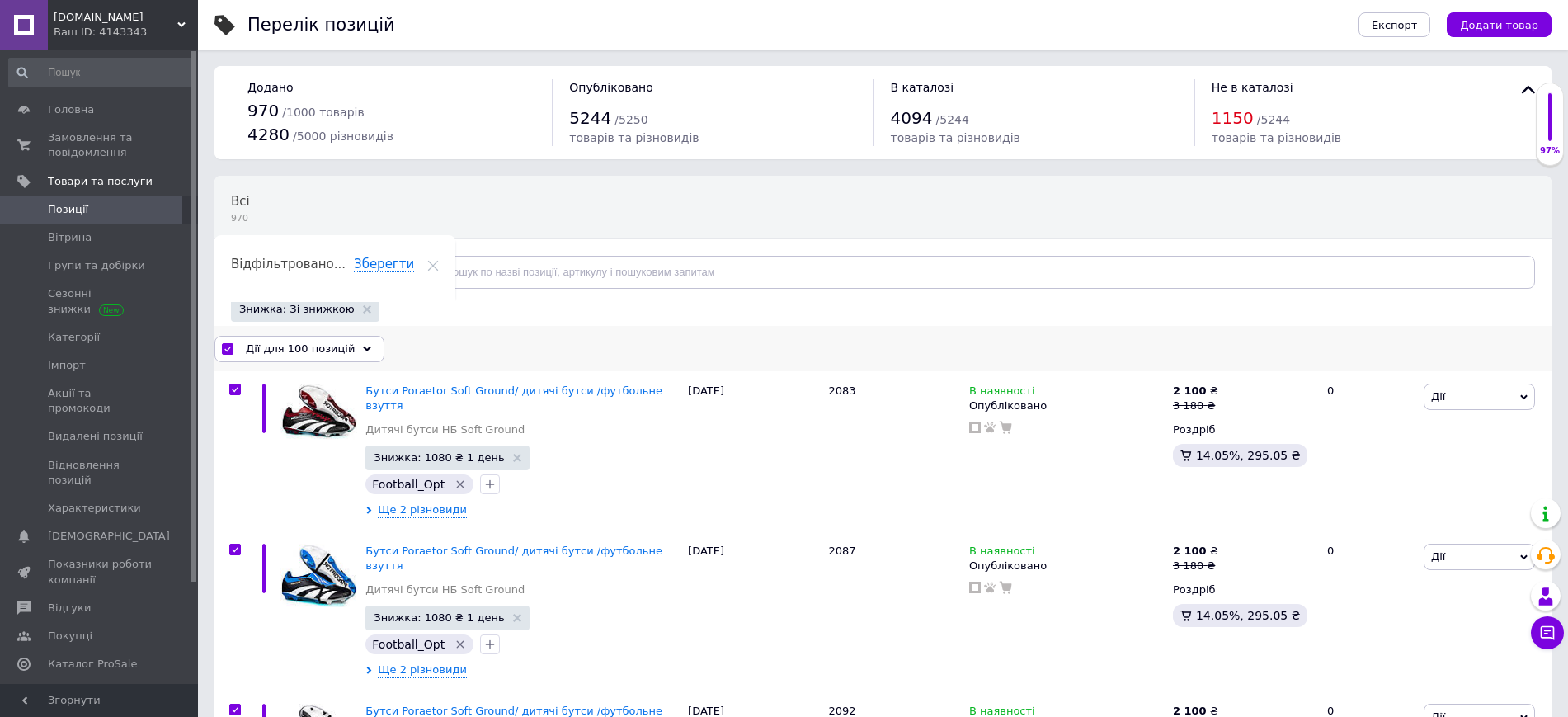
click at [275, 348] on span "Дії для 100 позицій" at bounding box center [300, 349] width 109 height 15
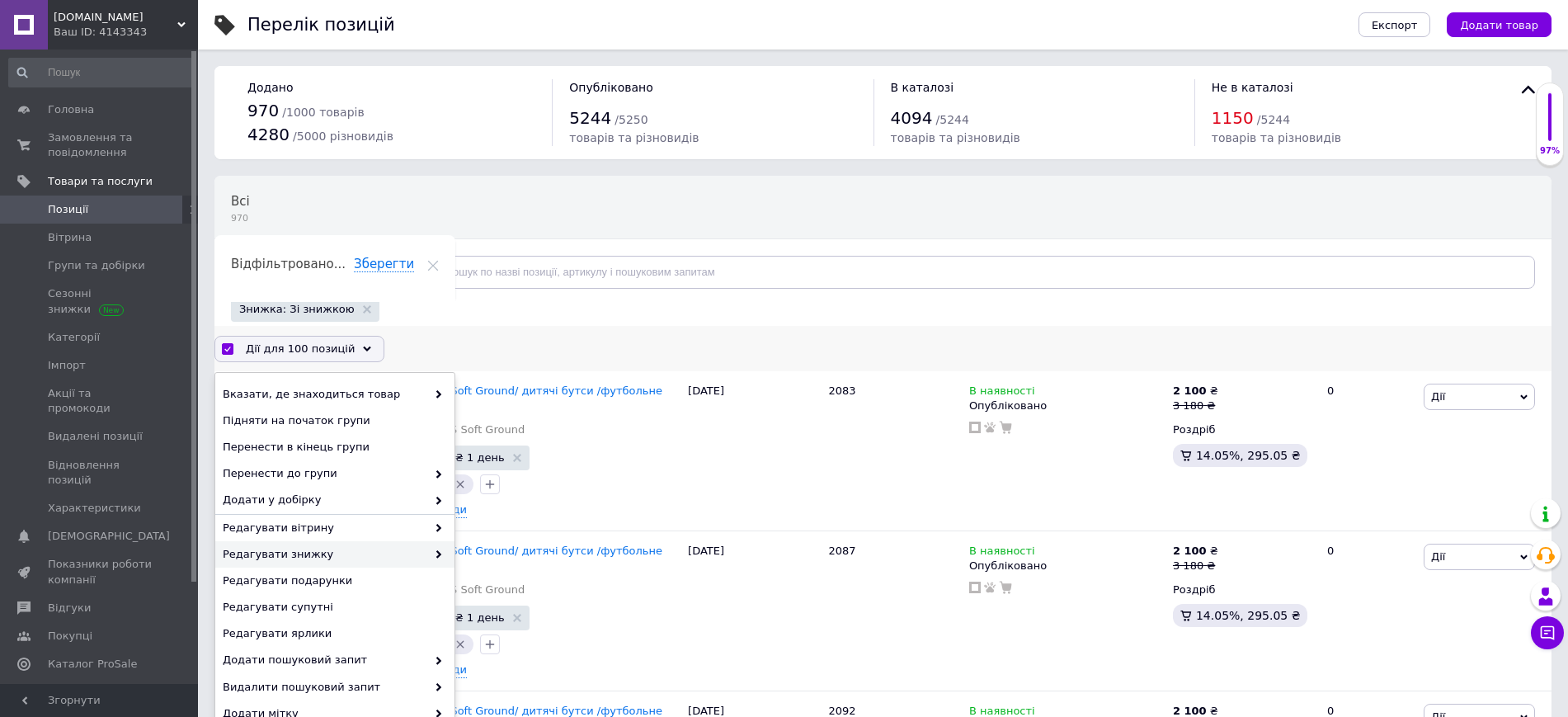
click at [276, 552] on span "Редагувати знижку" at bounding box center [325, 554] width 204 height 15
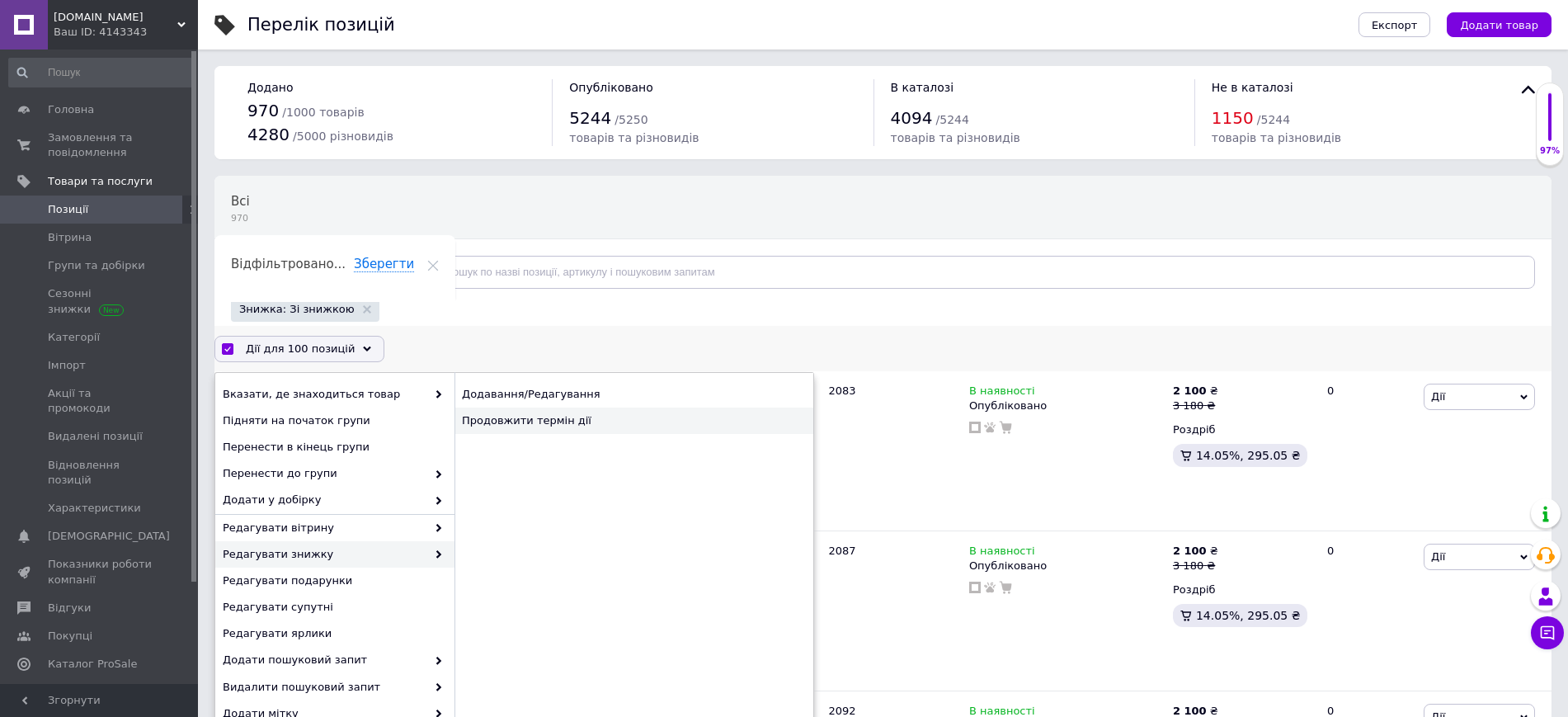
click at [507, 432] on div "Продовжити термін дії" at bounding box center [634, 421] width 359 height 26
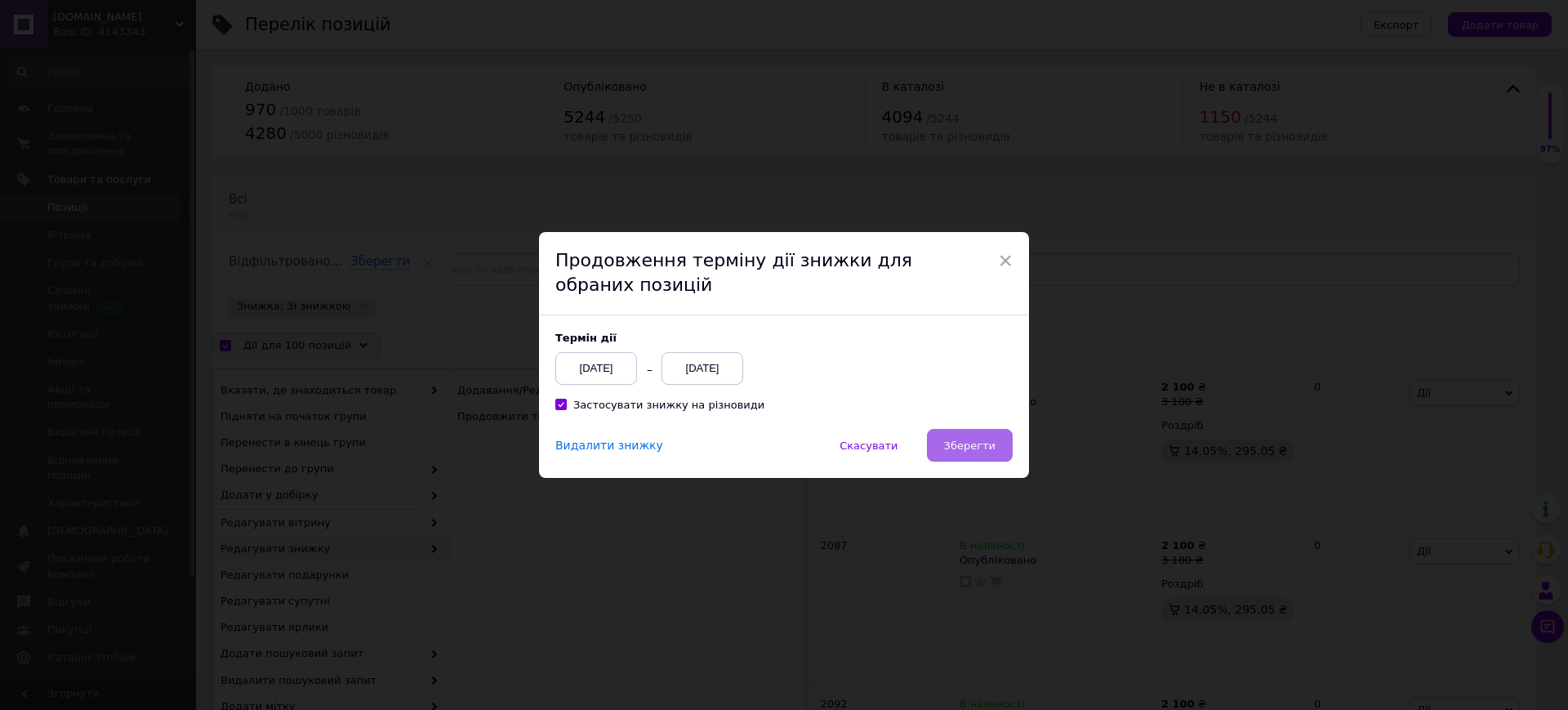
click at [955, 443] on span "Зберегти" at bounding box center [970, 446] width 51 height 12
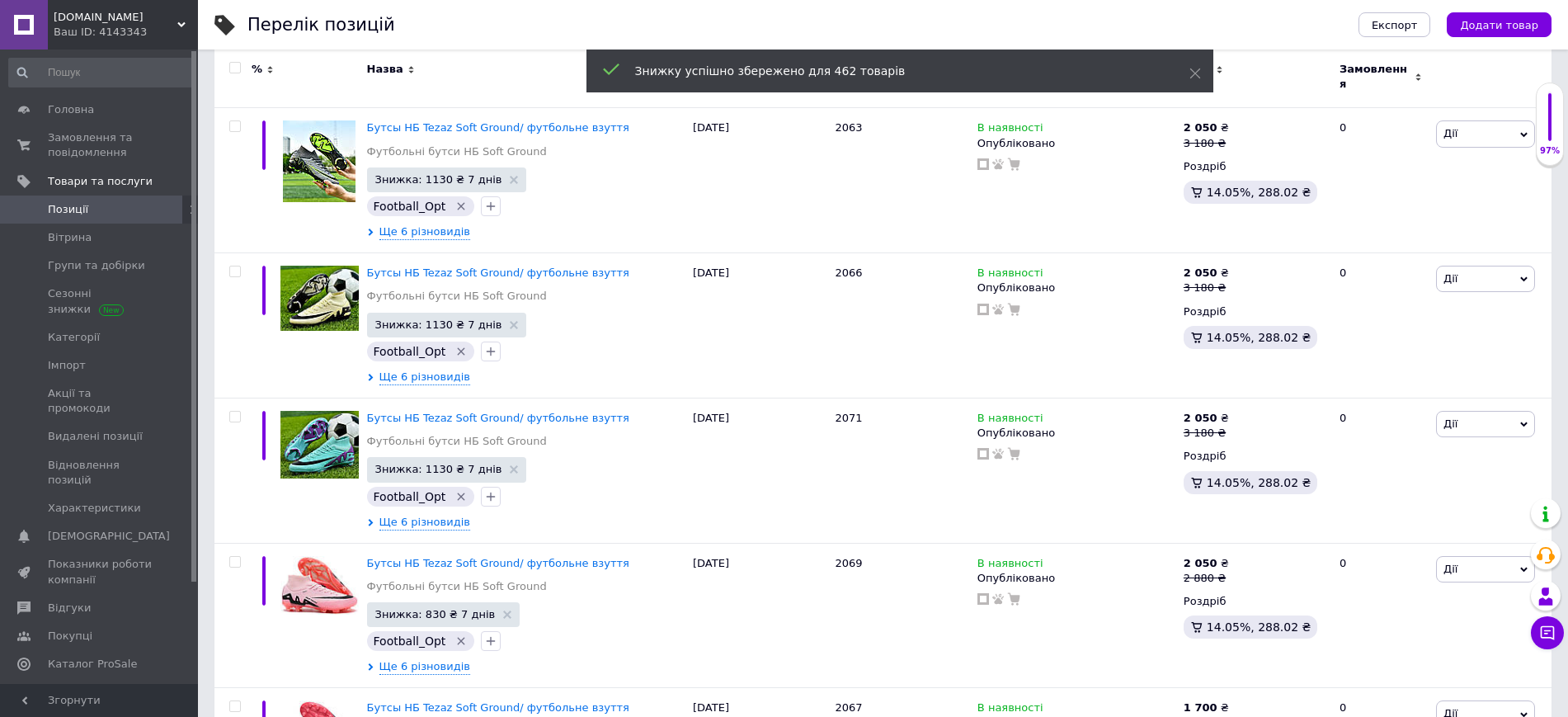
scroll to position [14912, 0]
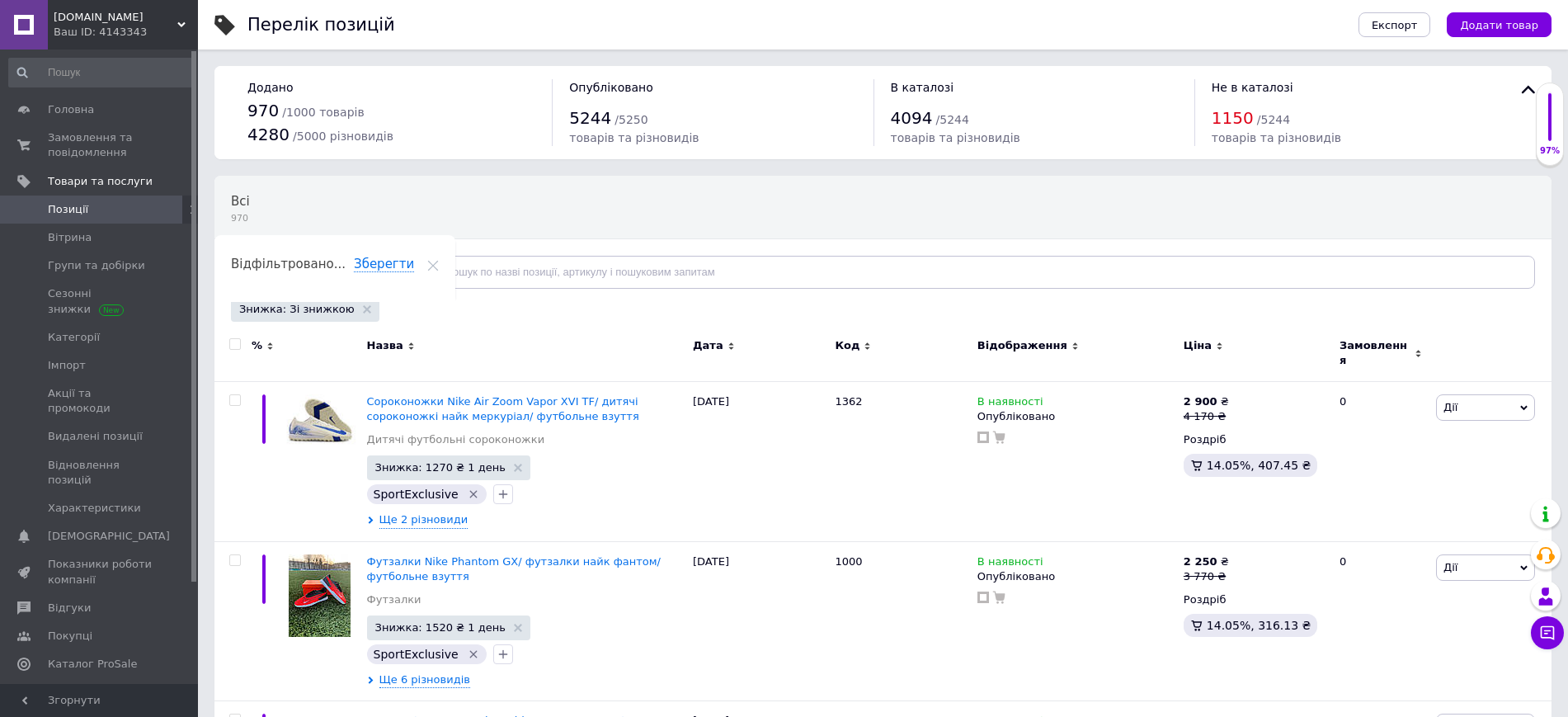
click at [235, 343] on input "checkbox" at bounding box center [234, 344] width 11 height 11
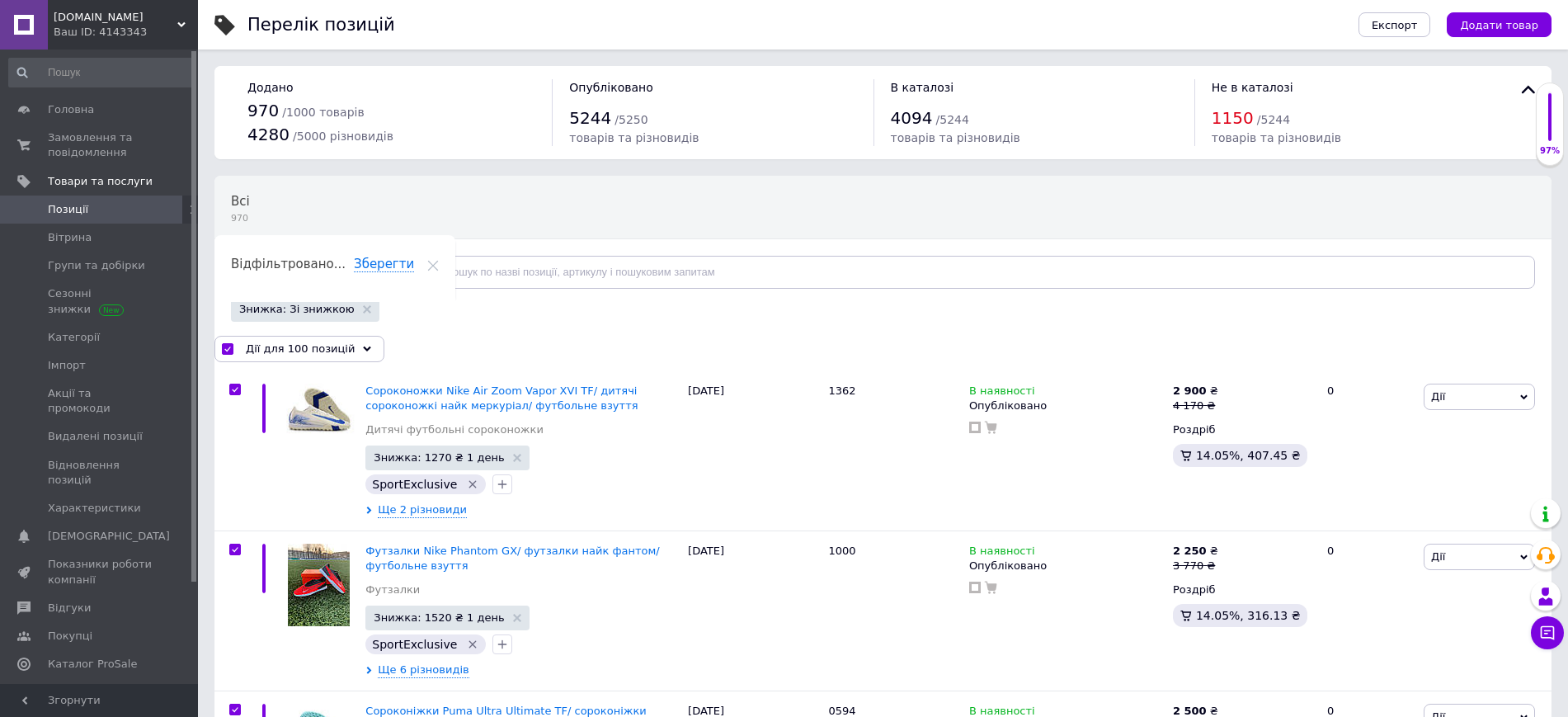
click at [312, 350] on span "Дії для 100 позицій" at bounding box center [300, 349] width 109 height 15
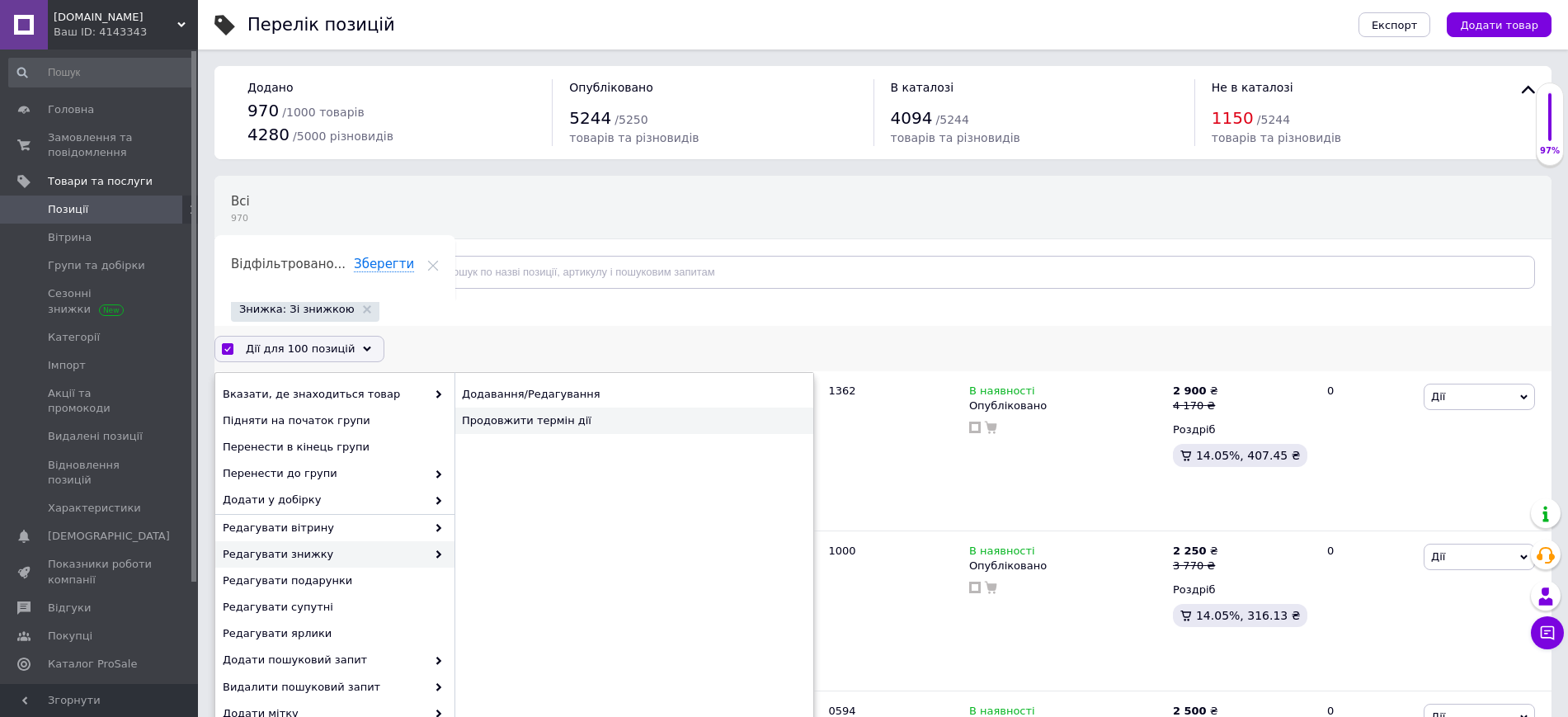
click at [509, 432] on div "Продовжити термін дії" at bounding box center [634, 421] width 359 height 26
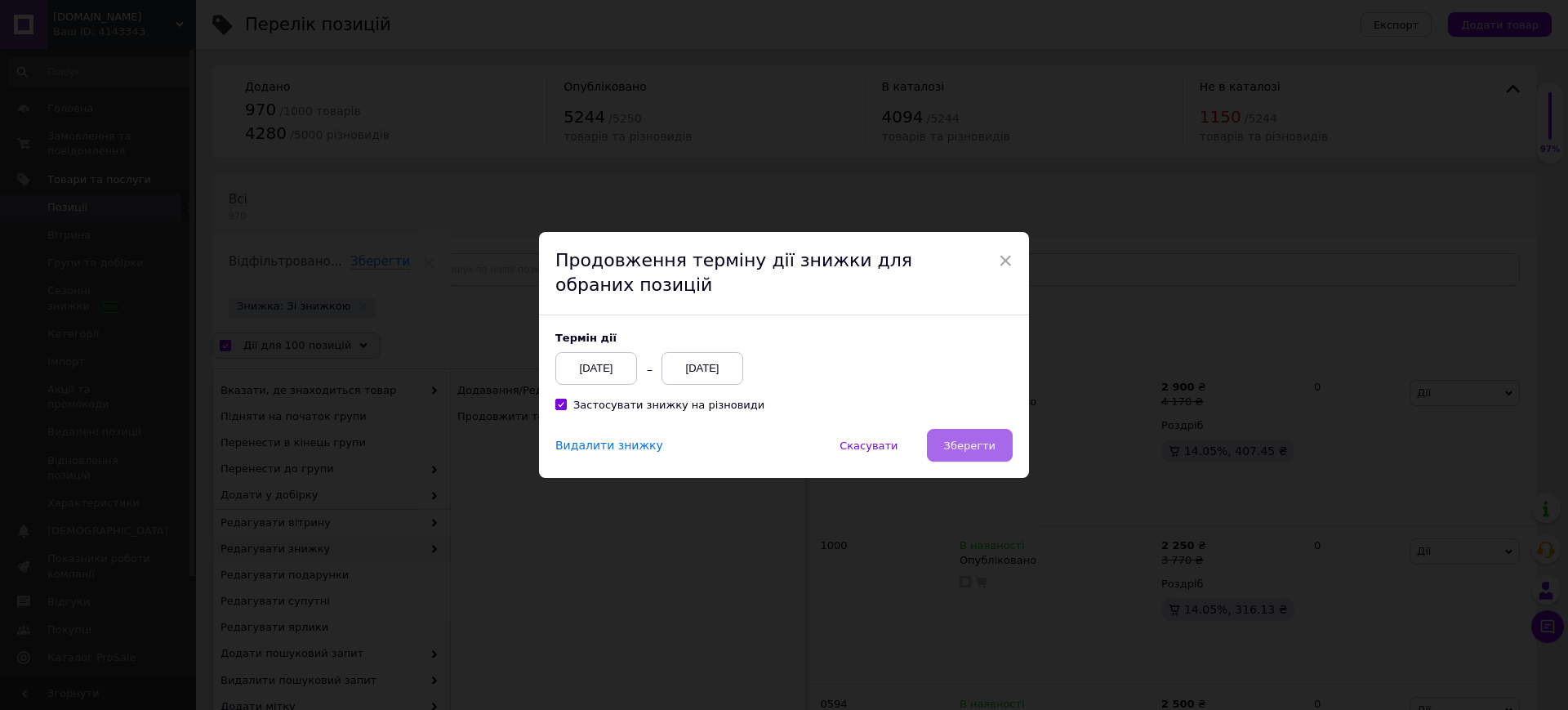
click at [952, 443] on span "Зберегти" at bounding box center [970, 446] width 51 height 12
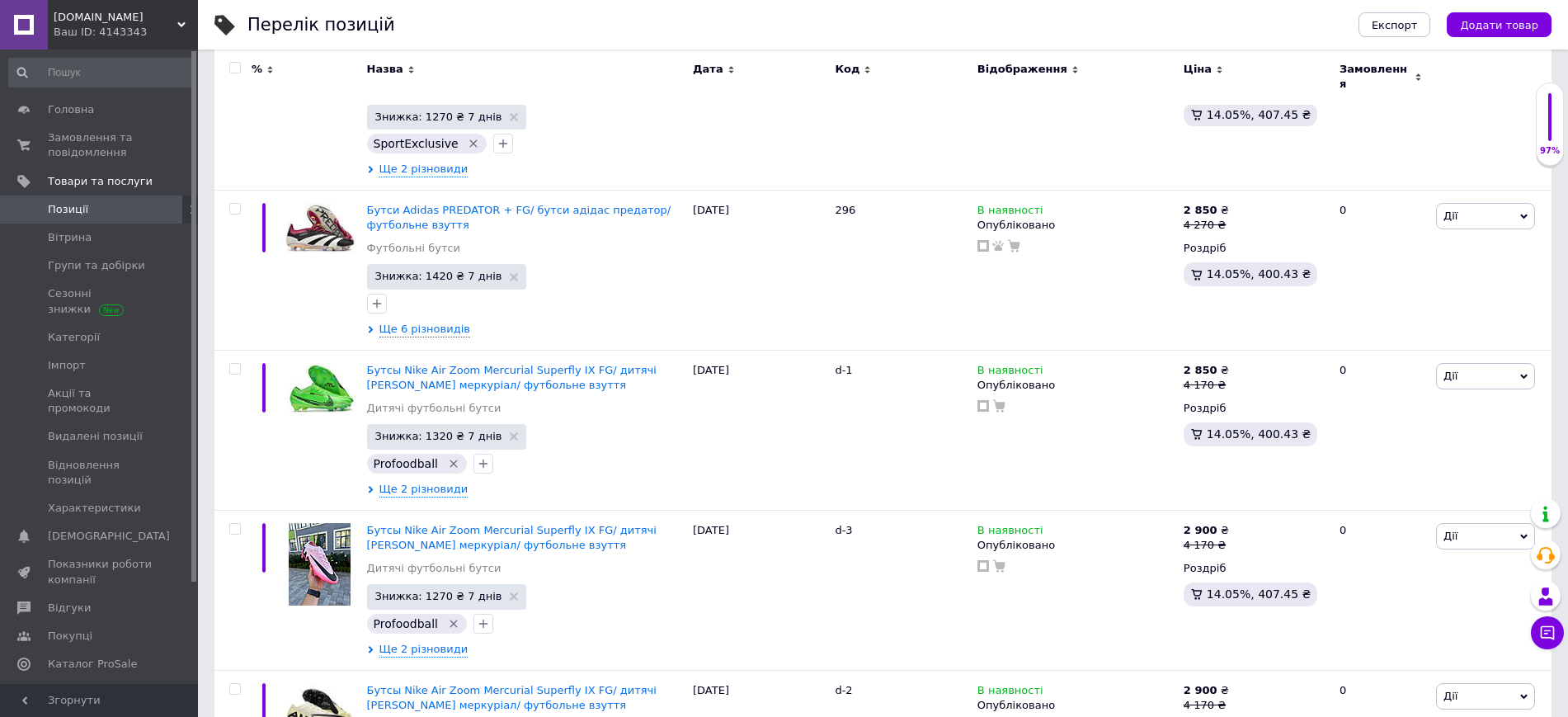
scroll to position [15433, 0]
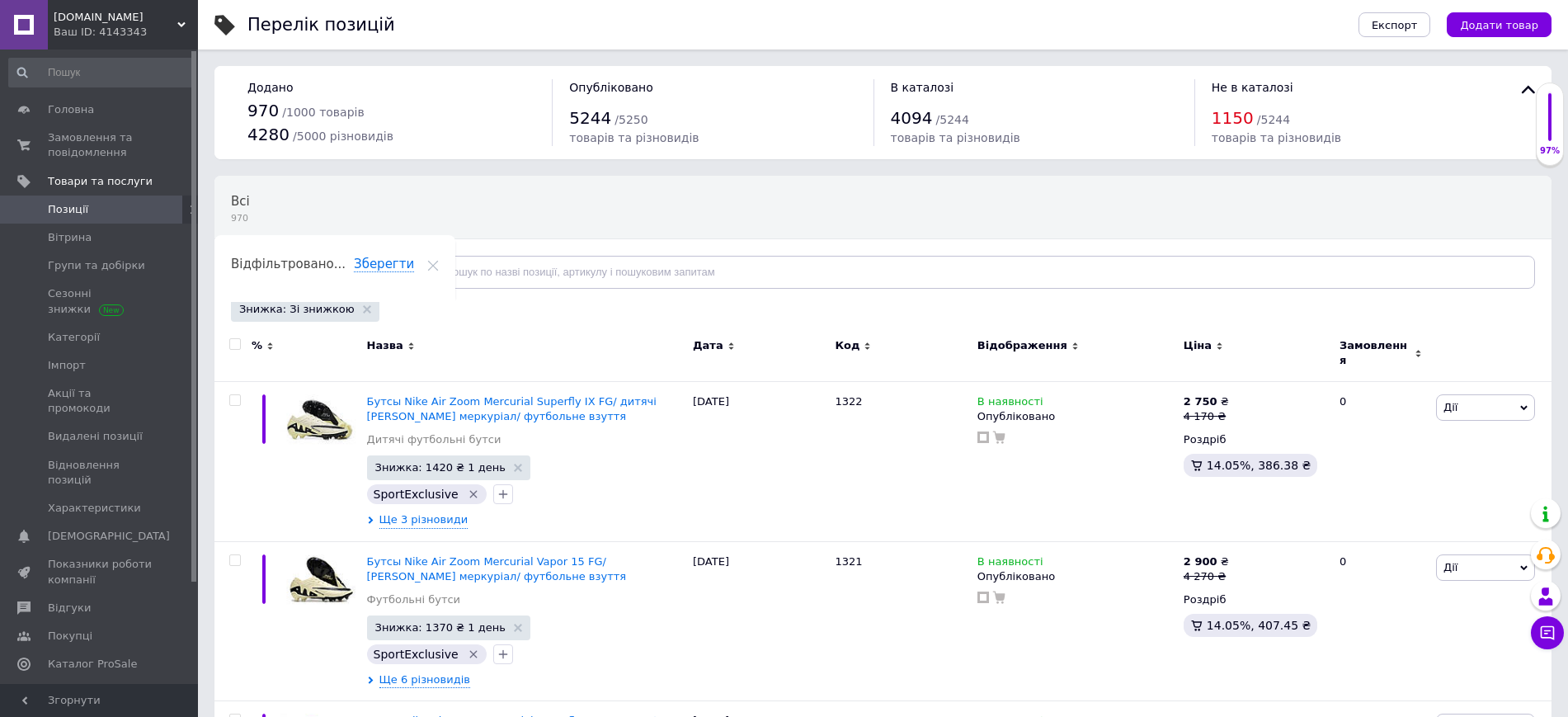
click at [233, 348] on input "checkbox" at bounding box center [234, 344] width 11 height 11
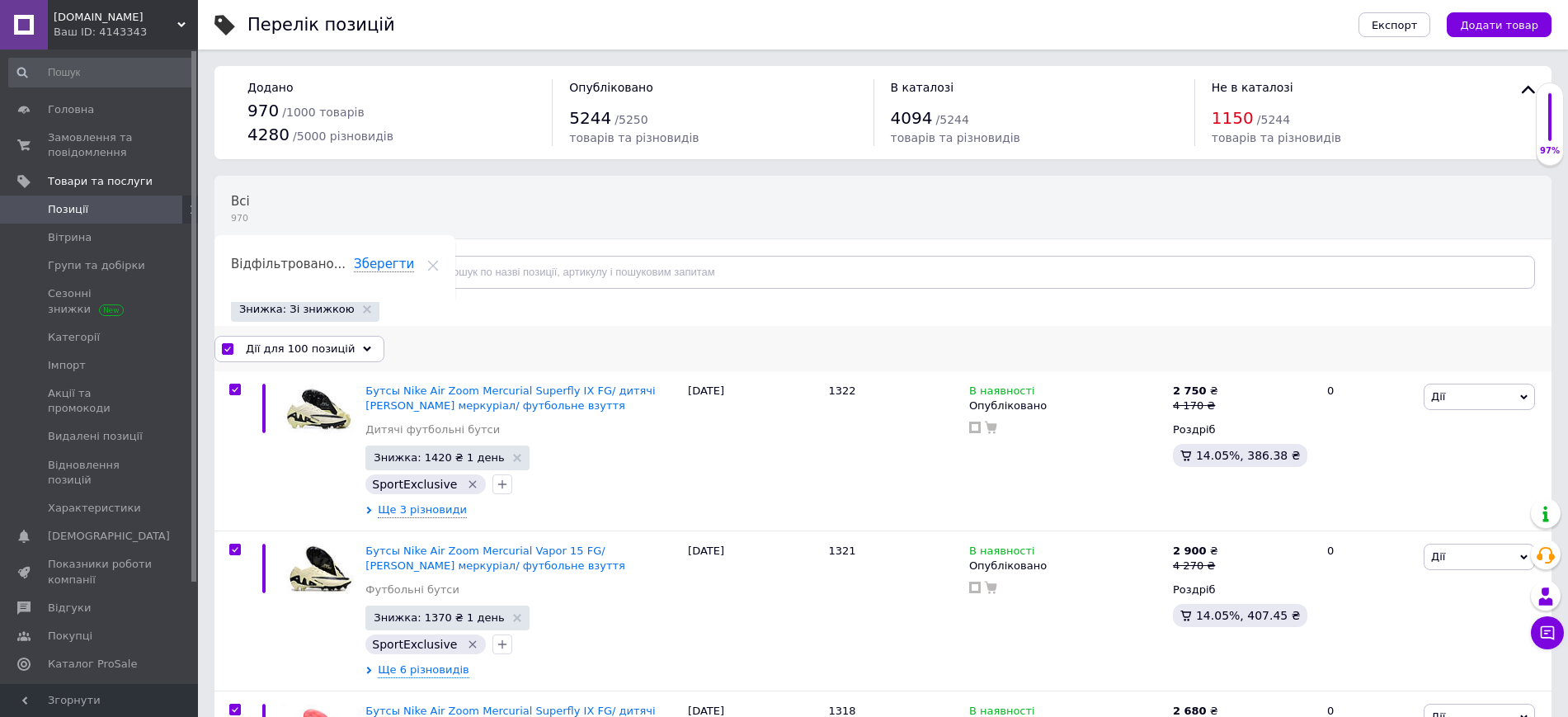
drag, startPoint x: 295, startPoint y: 342, endPoint x: 301, endPoint y: 351, distance: 10.1
click at [296, 343] on span "Дії для 100 позицій" at bounding box center [300, 349] width 109 height 15
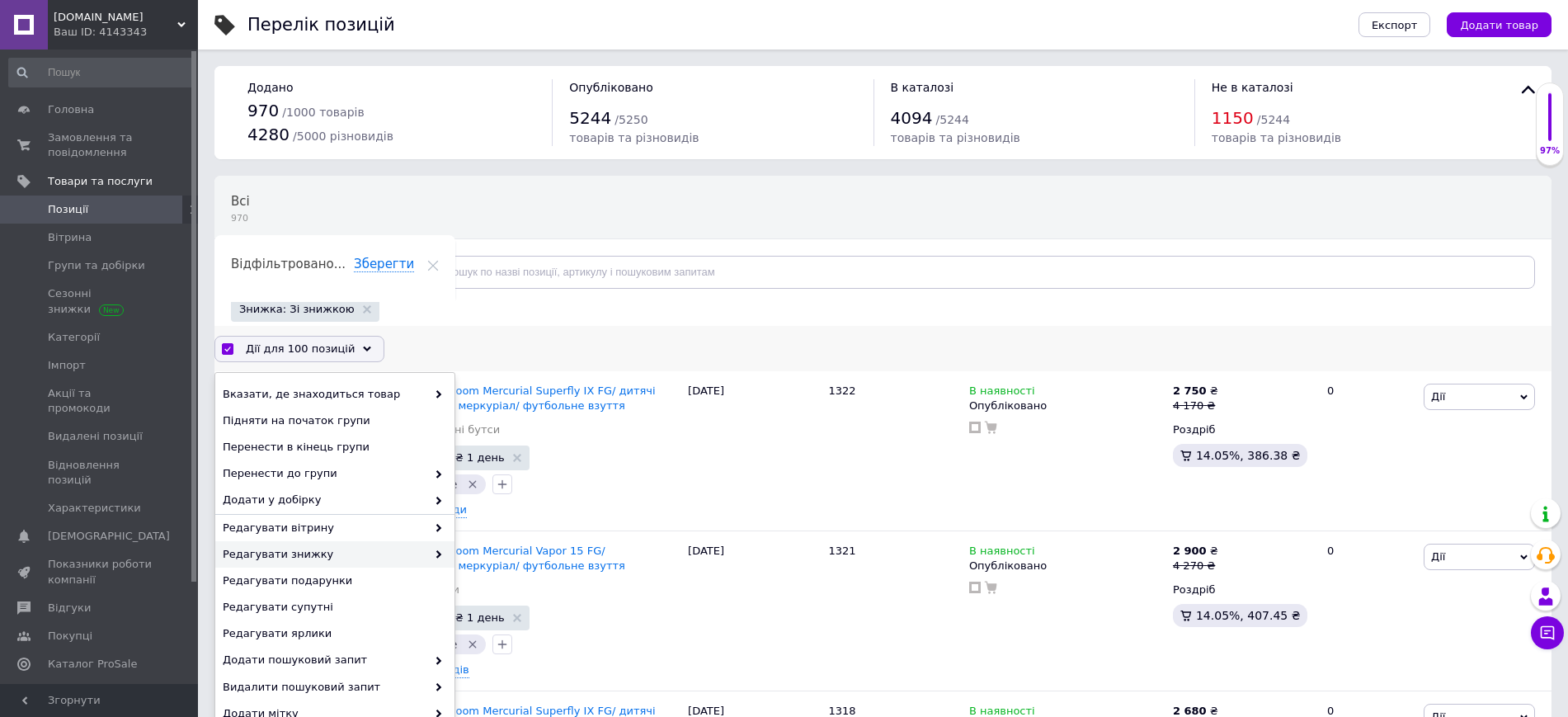
click at [294, 547] on span "Редагувати знижку" at bounding box center [325, 554] width 204 height 15
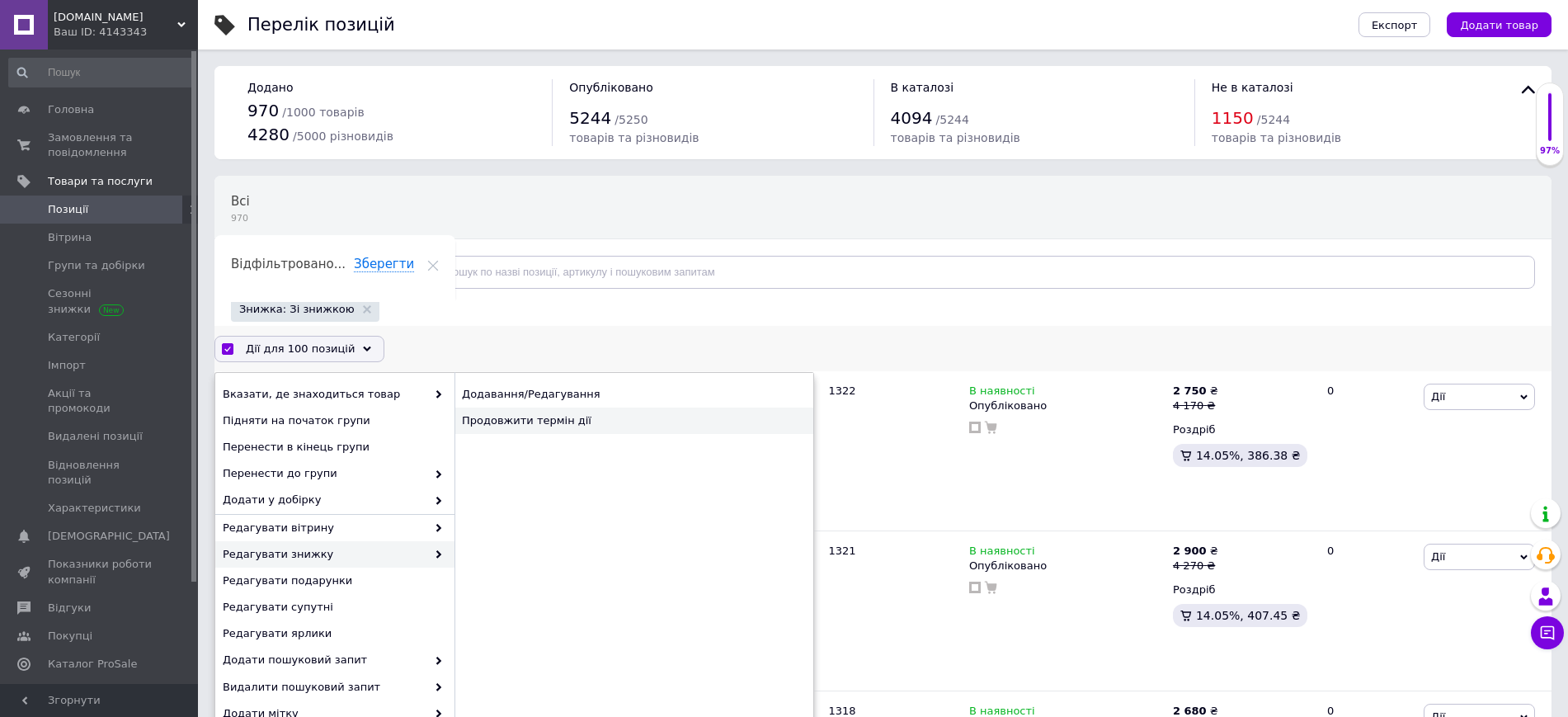
click at [516, 422] on div "Продовжити термін дії" at bounding box center [634, 421] width 359 height 26
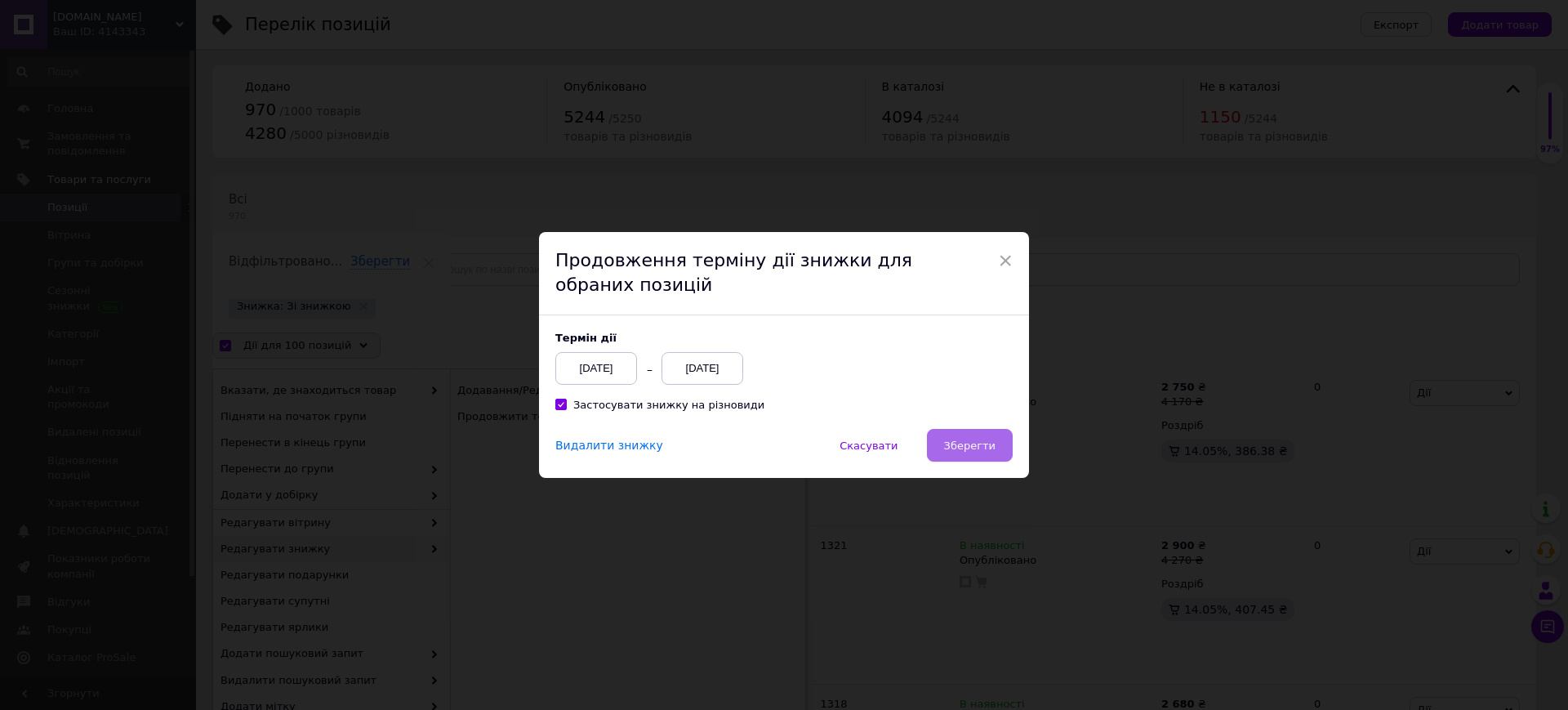
click at [983, 444] on span "Зберегти" at bounding box center [970, 446] width 51 height 12
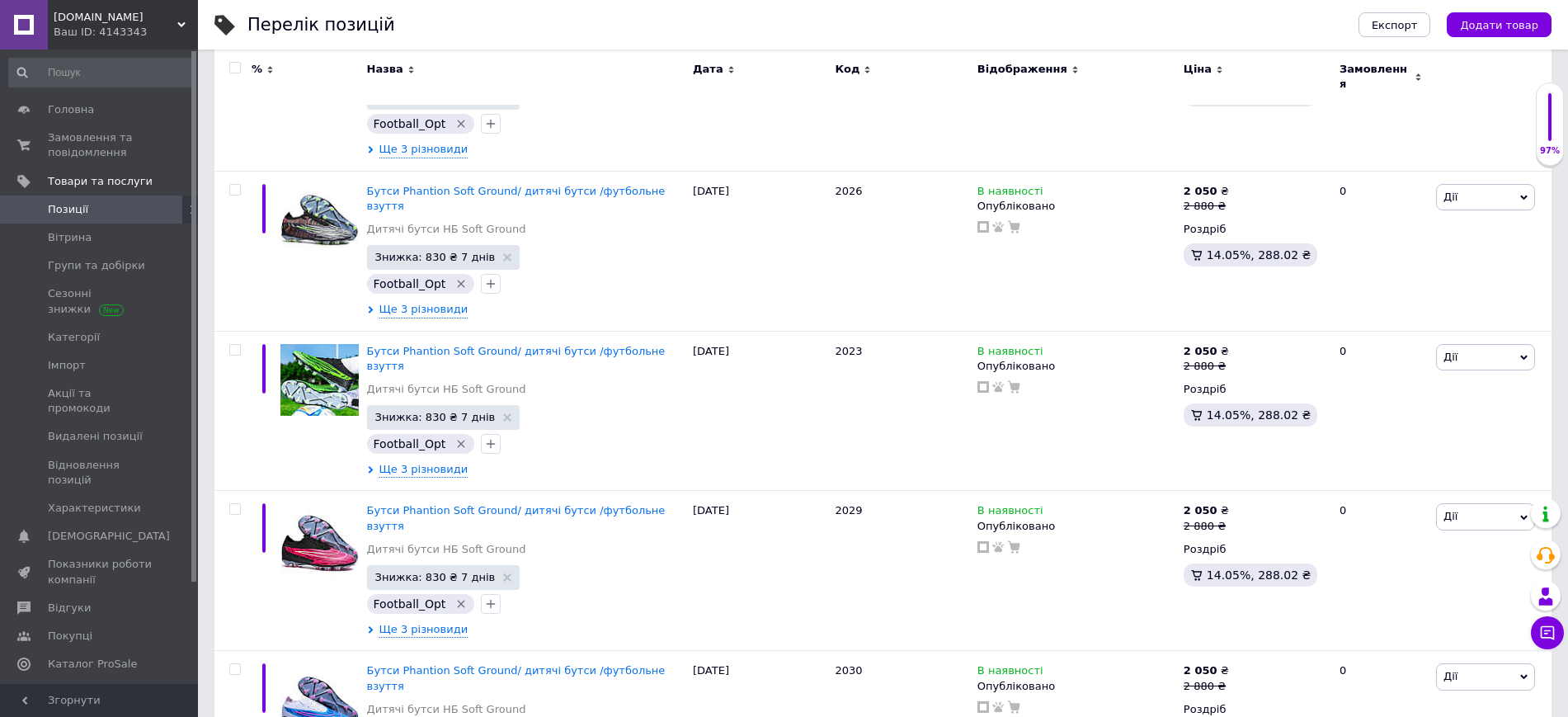
scroll to position [14794, 0]
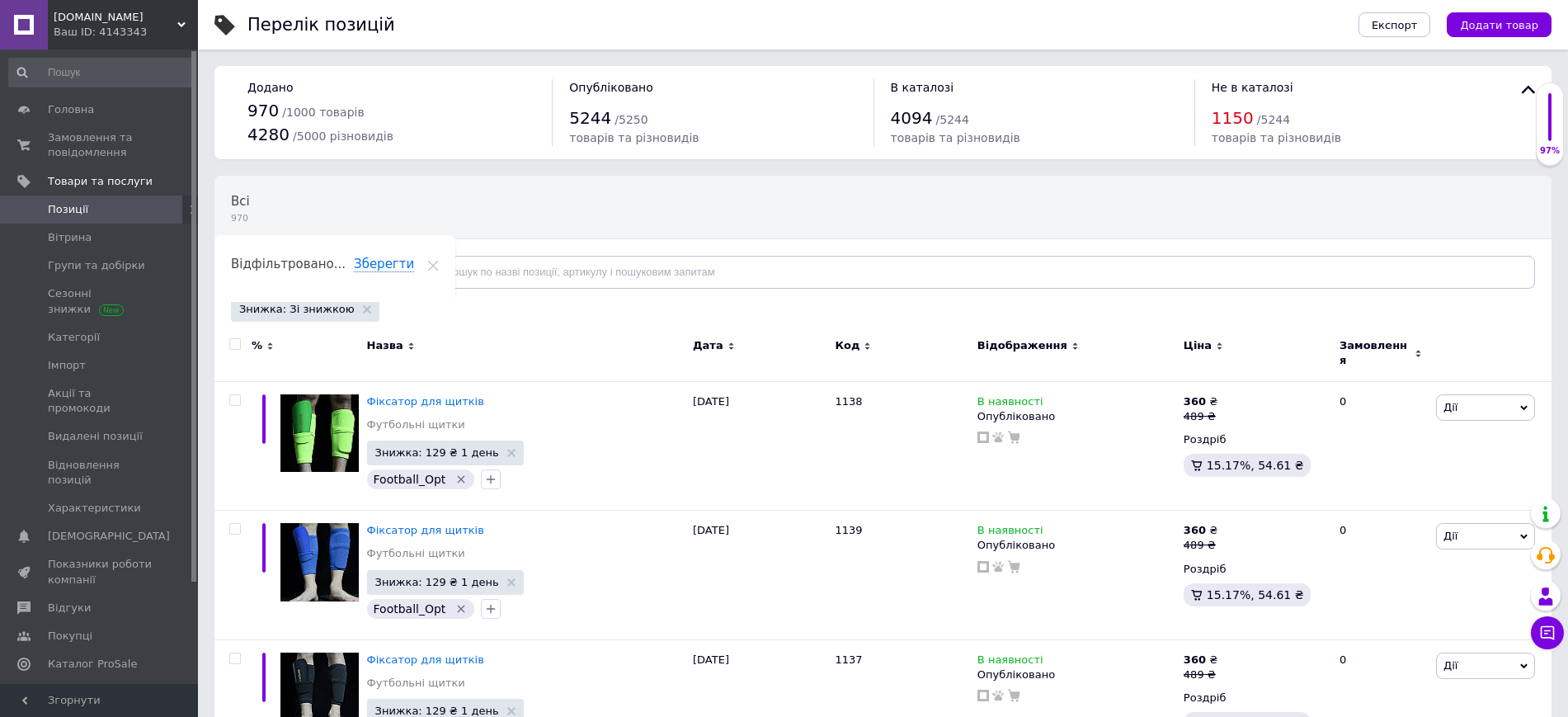
click at [236, 344] on input "checkbox" at bounding box center [234, 344] width 11 height 11
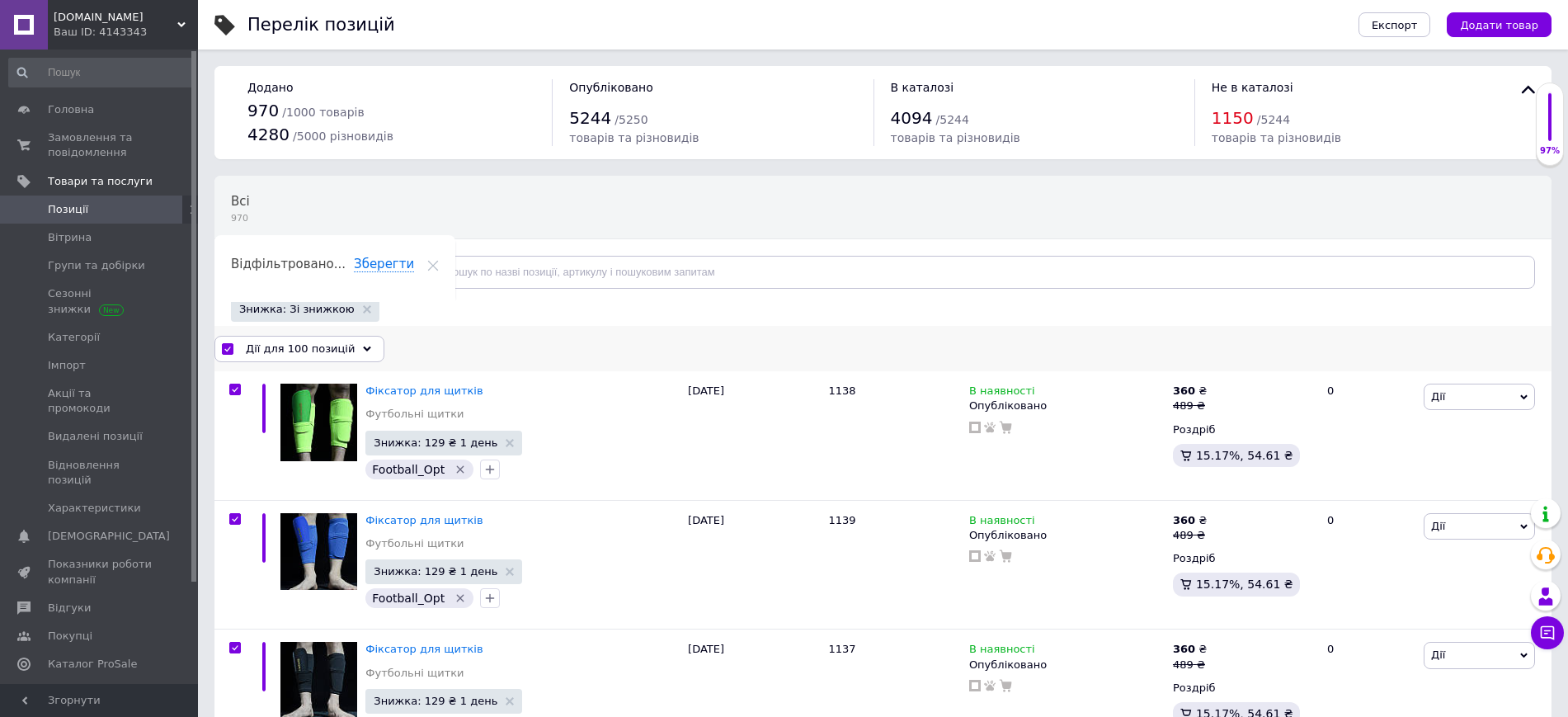
click at [250, 344] on span "Дії для 100 позицій" at bounding box center [300, 349] width 109 height 15
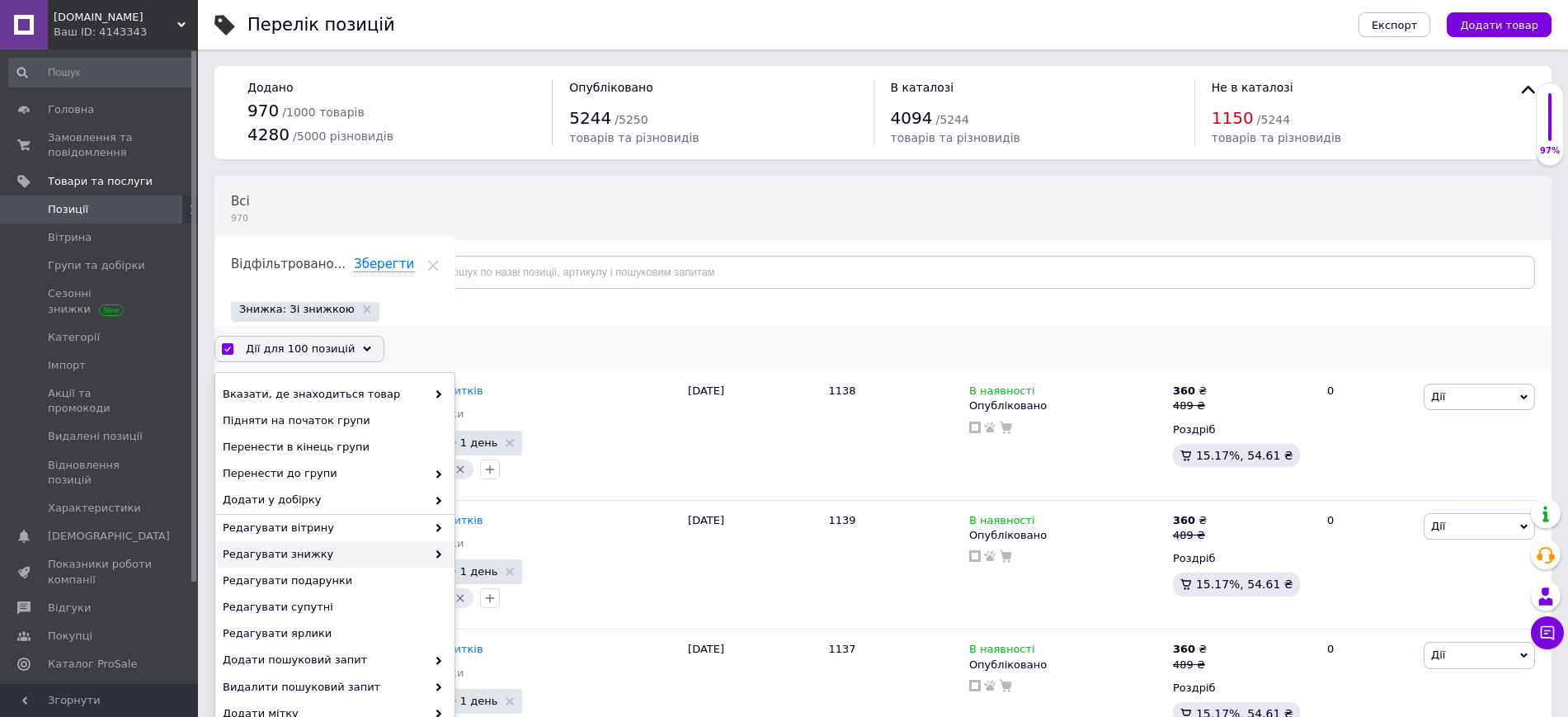
click at [270, 548] on span "Редагувати знижку" at bounding box center [325, 554] width 204 height 15
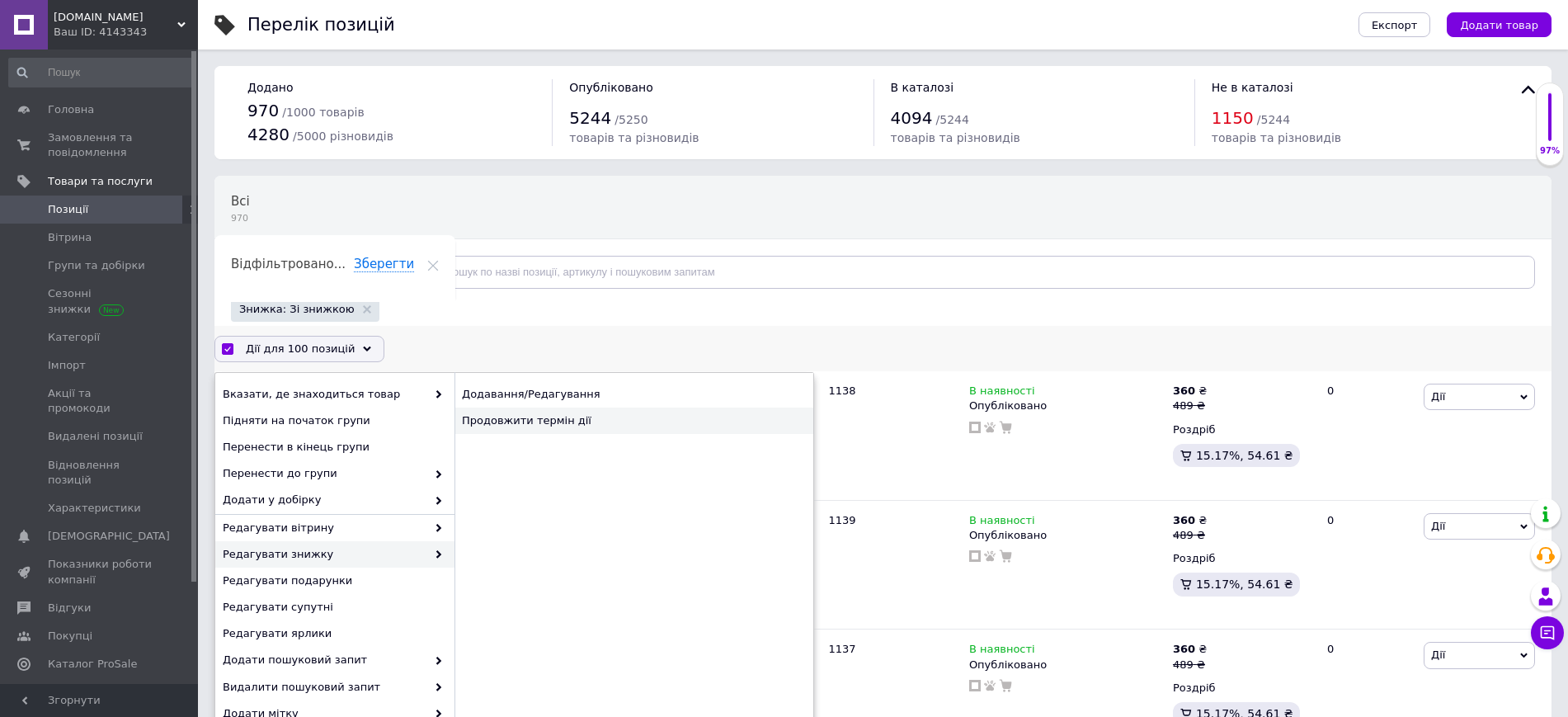
click at [527, 427] on div "Продовжити термін дії" at bounding box center [634, 421] width 359 height 26
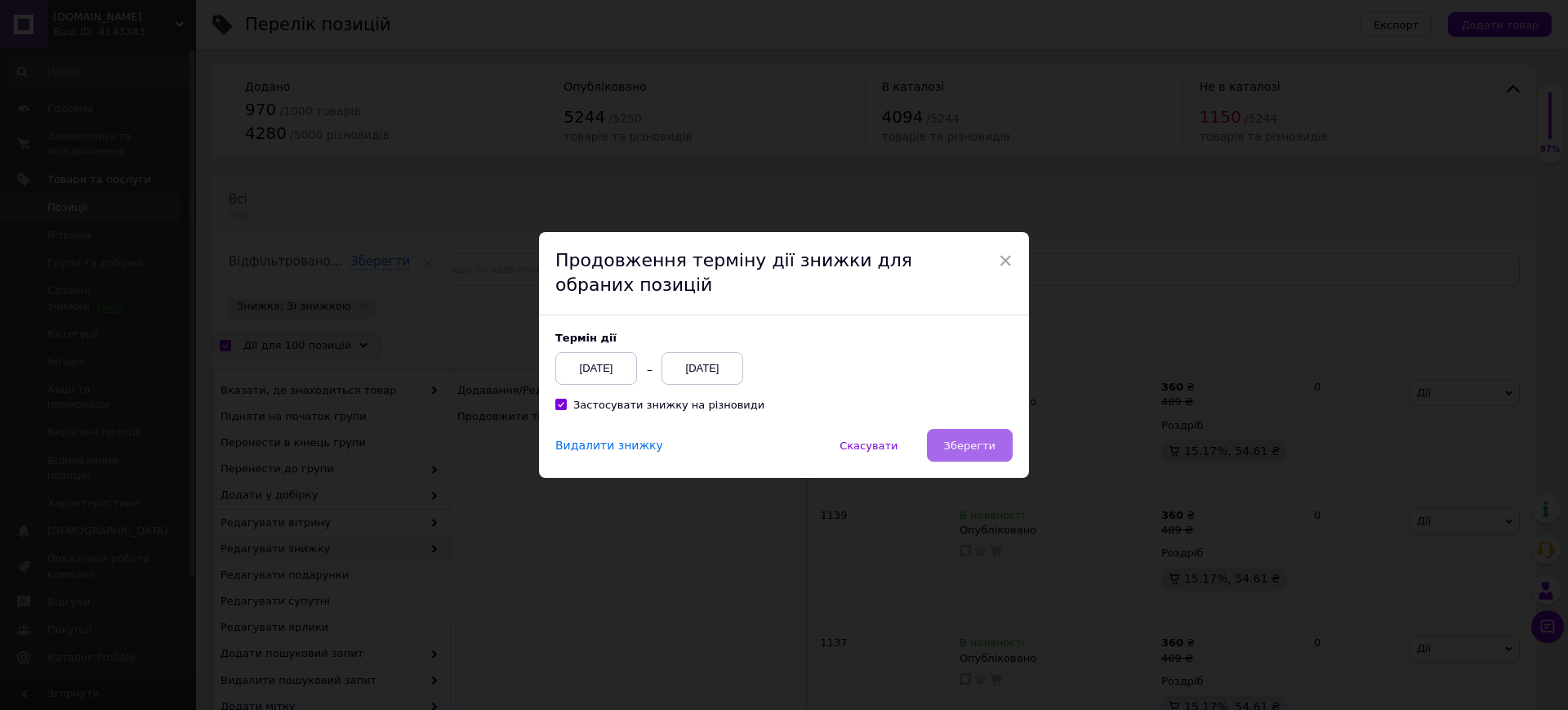
click at [984, 444] on span "Зберегти" at bounding box center [970, 446] width 51 height 12
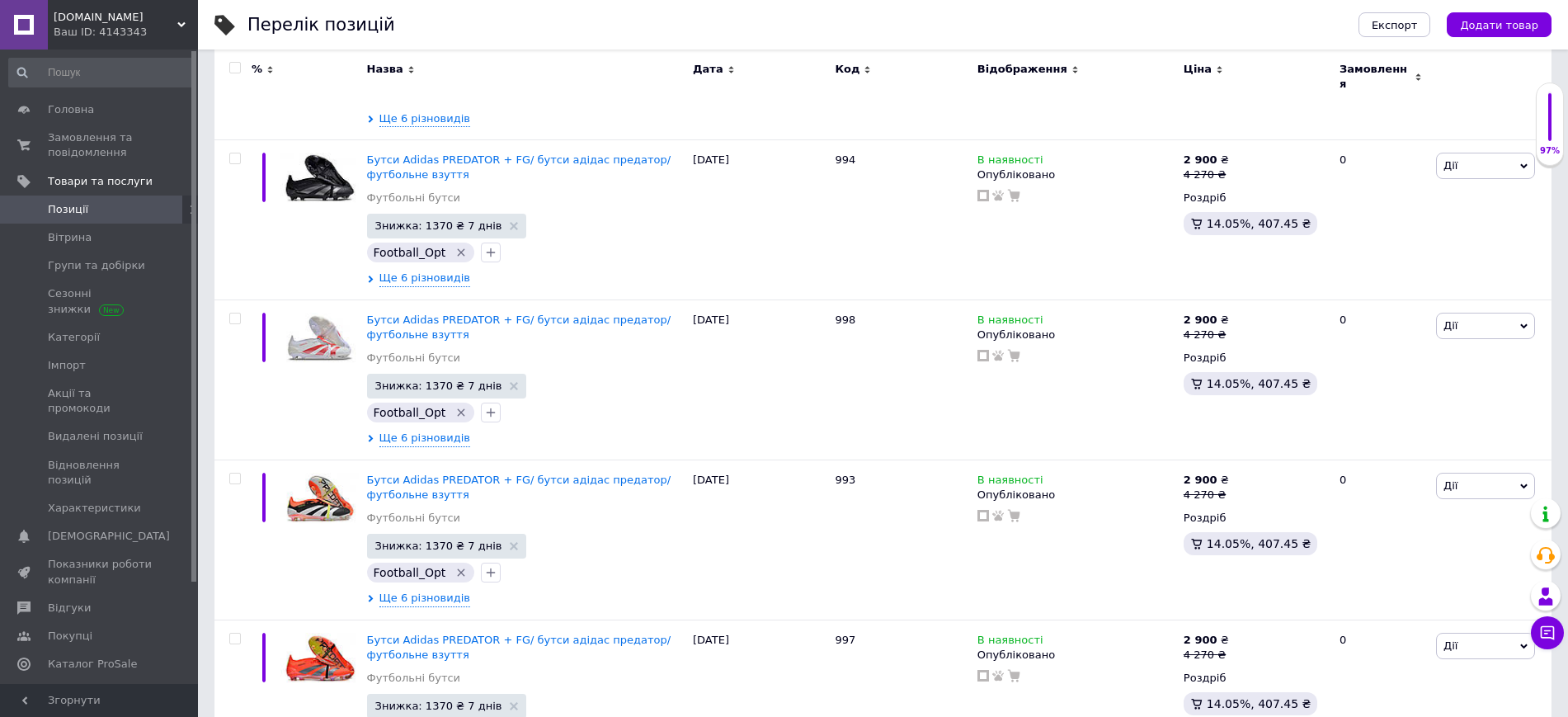
scroll to position [14259, 0]
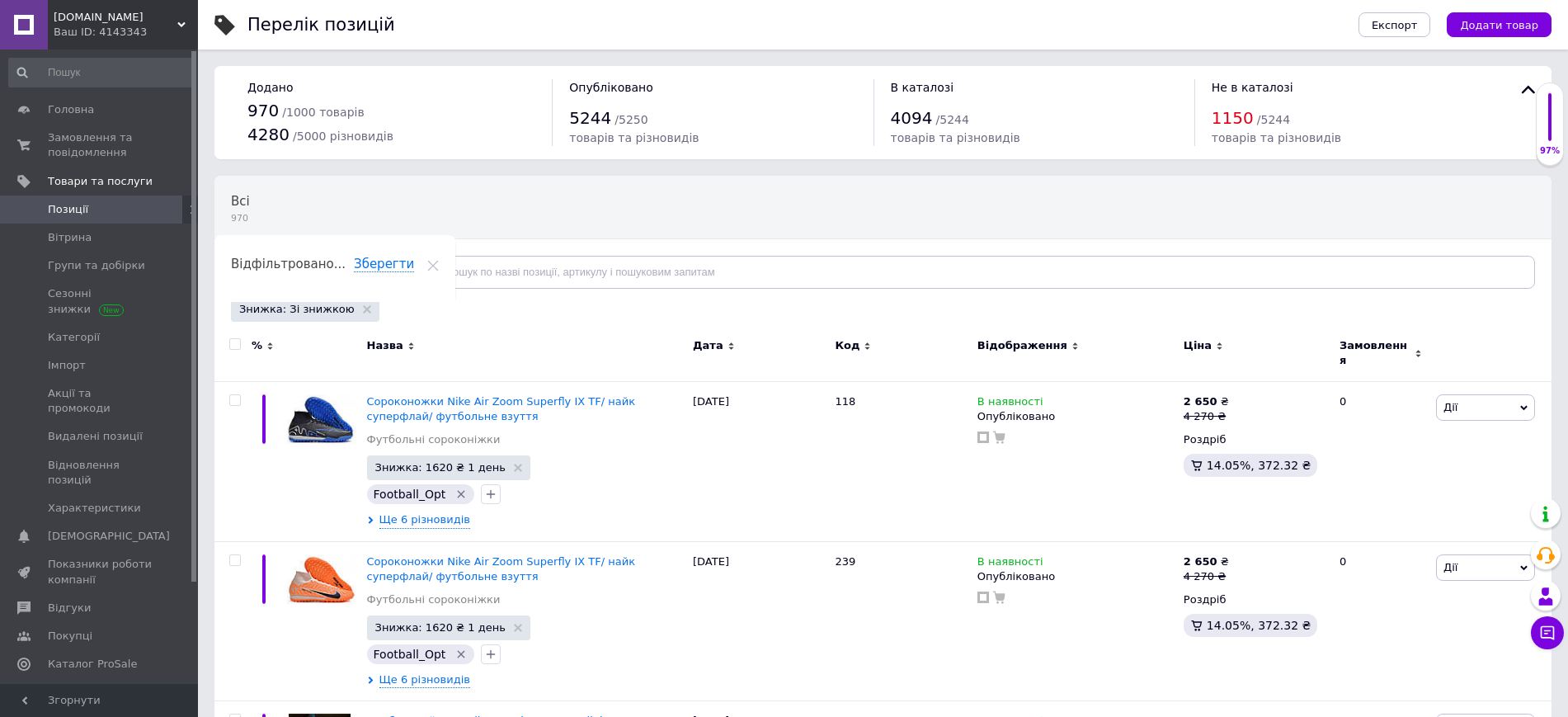
click at [240, 347] on span at bounding box center [235, 344] width 12 height 12
click at [240, 347] on input "checkbox" at bounding box center [234, 344] width 11 height 11
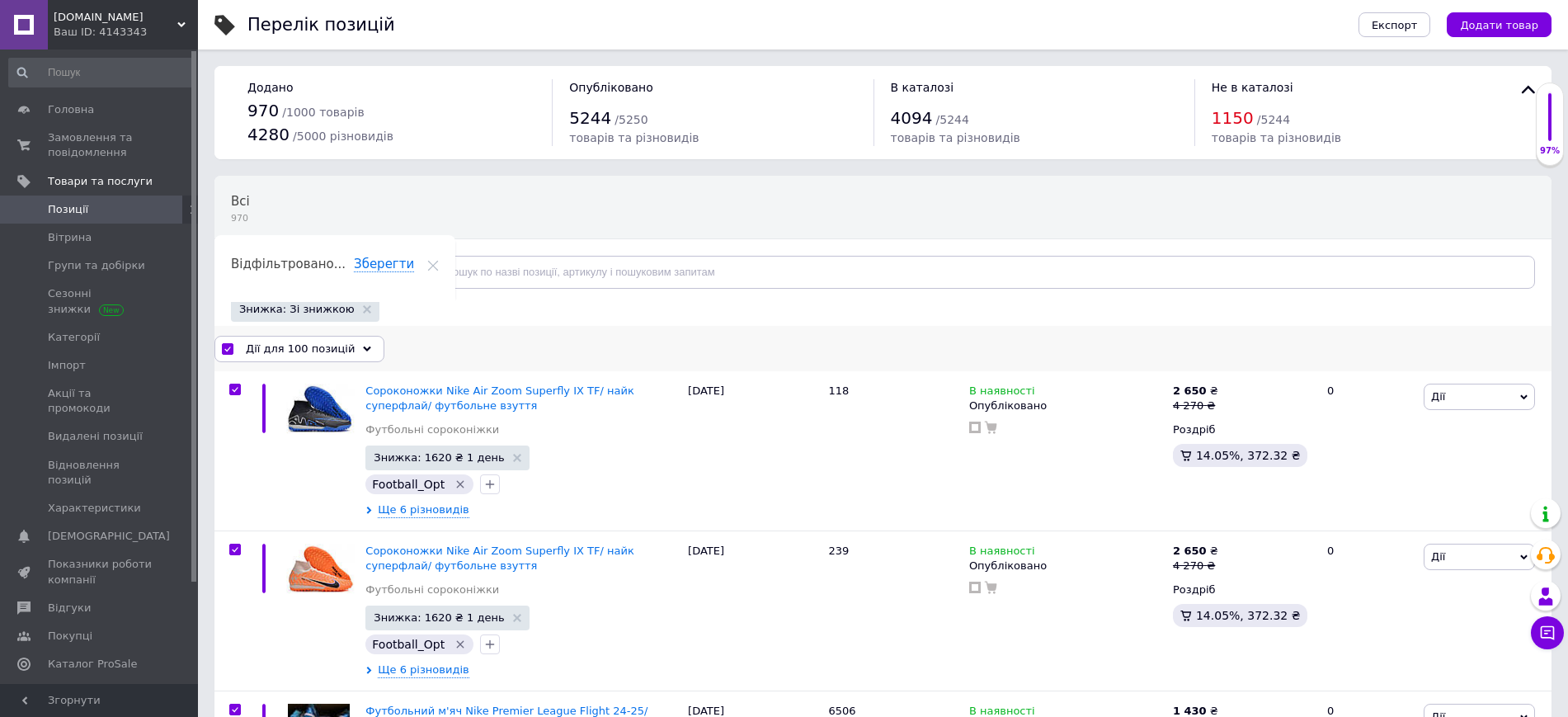
click at [271, 347] on span "Дії для 100 позицій" at bounding box center [300, 349] width 109 height 15
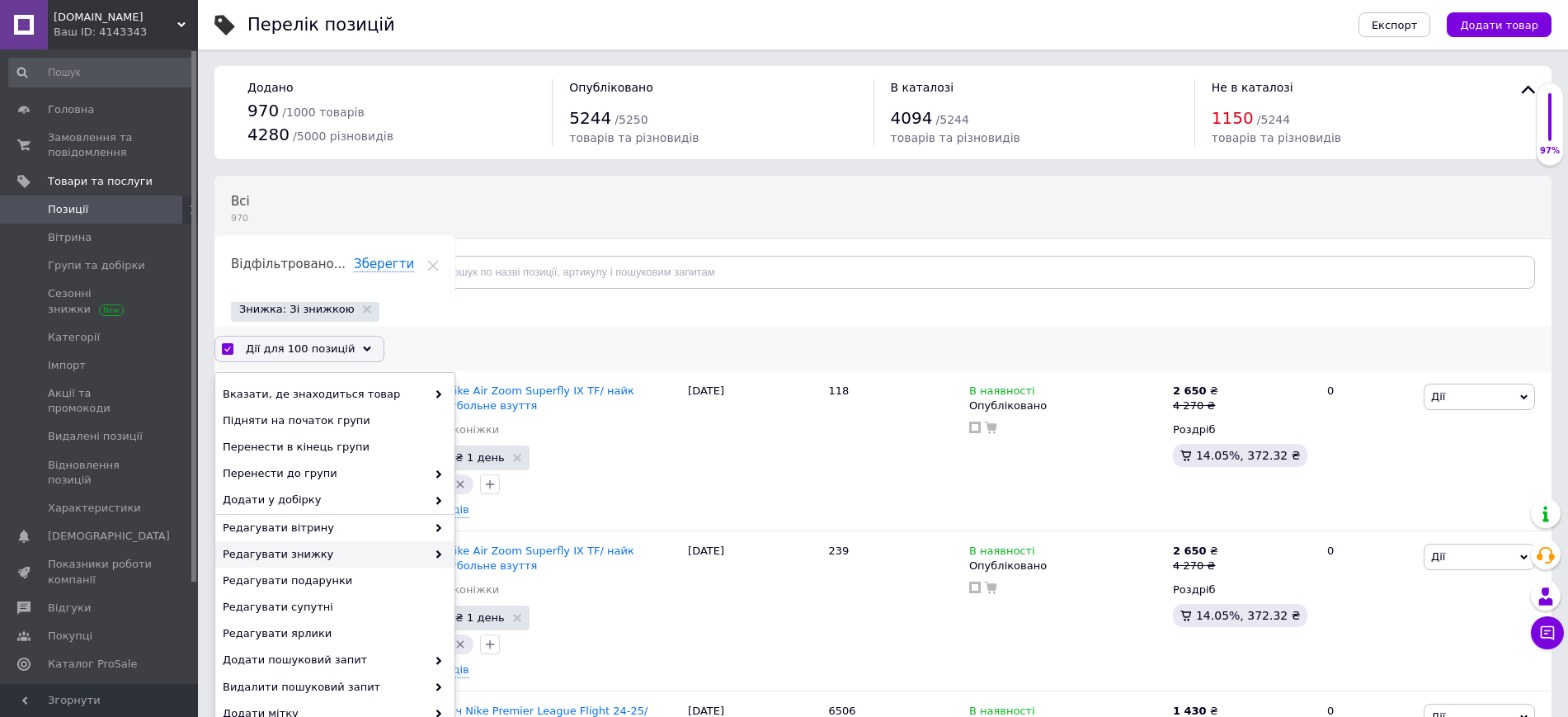
click at [283, 547] on span "Редагувати знижку" at bounding box center [325, 554] width 204 height 15
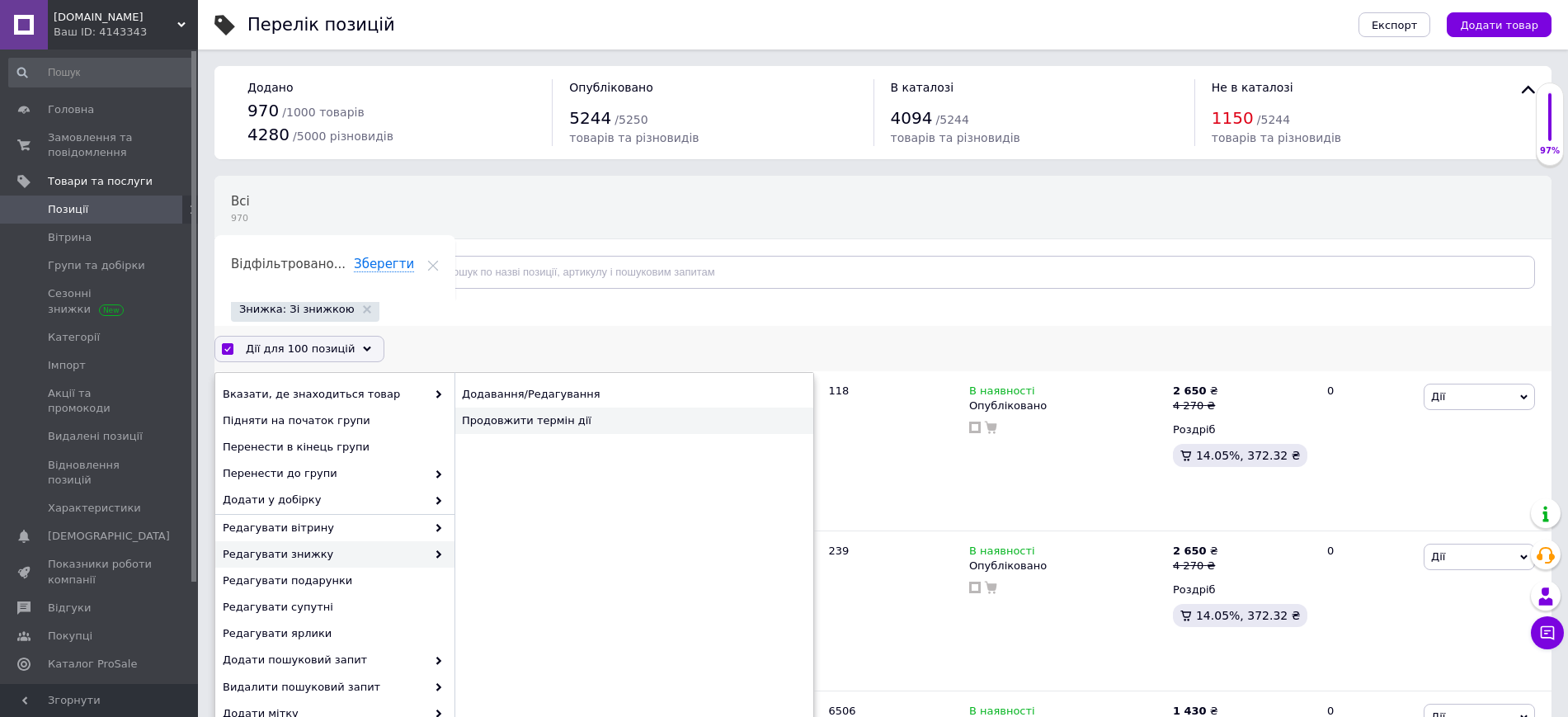
click at [538, 427] on div "Продовжити термін дії" at bounding box center [634, 421] width 359 height 26
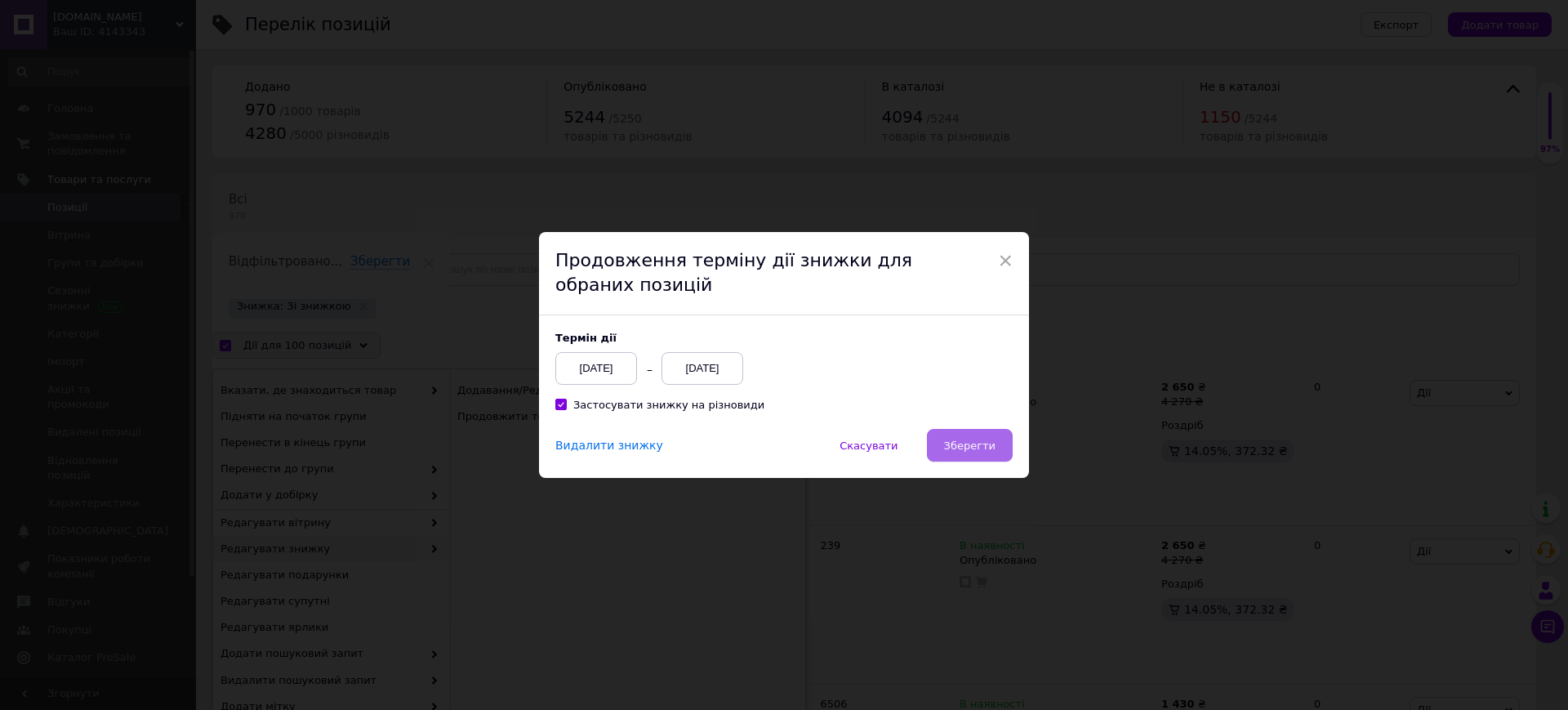
click at [984, 447] on span "Зберегти" at bounding box center [970, 446] width 51 height 12
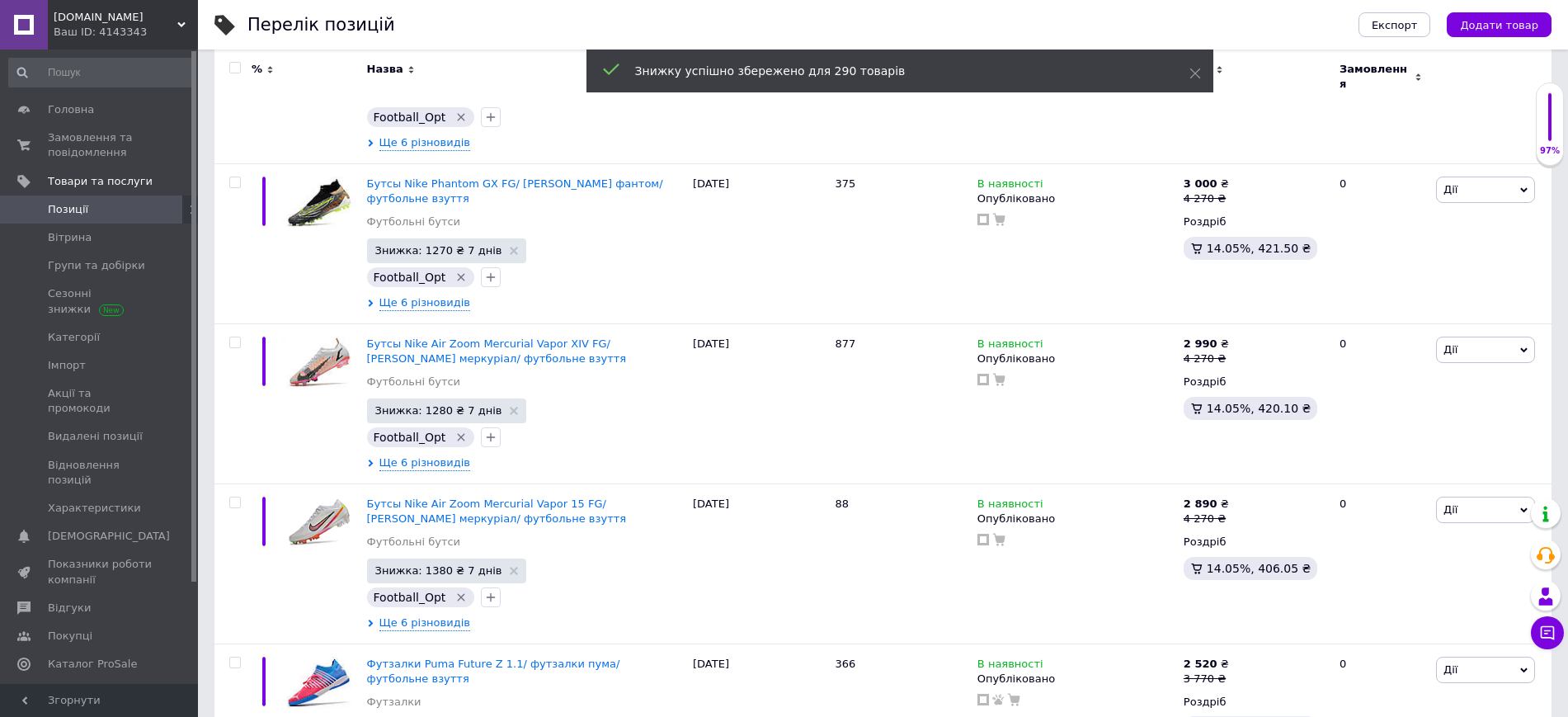
scroll to position [14845, 0]
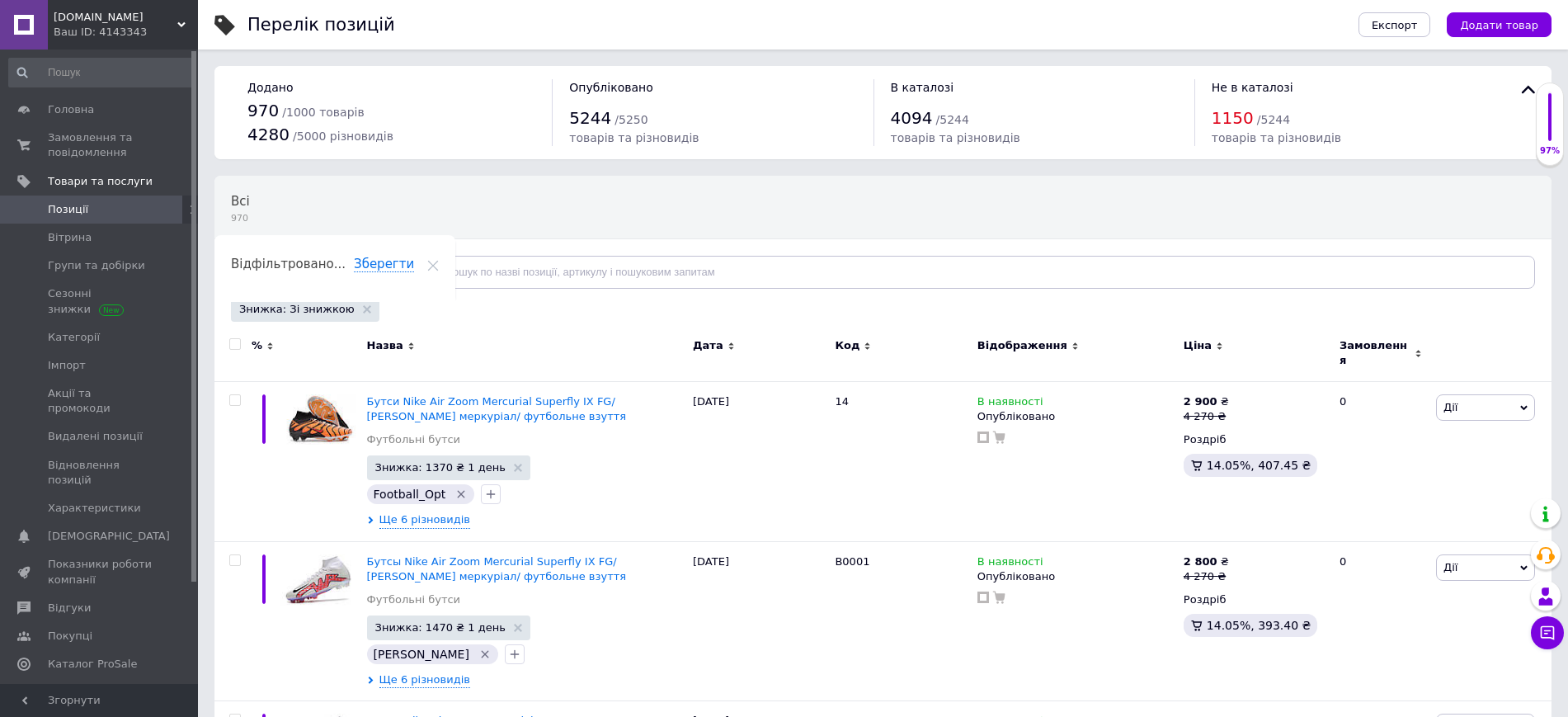
click at [233, 342] on input "checkbox" at bounding box center [234, 344] width 11 height 11
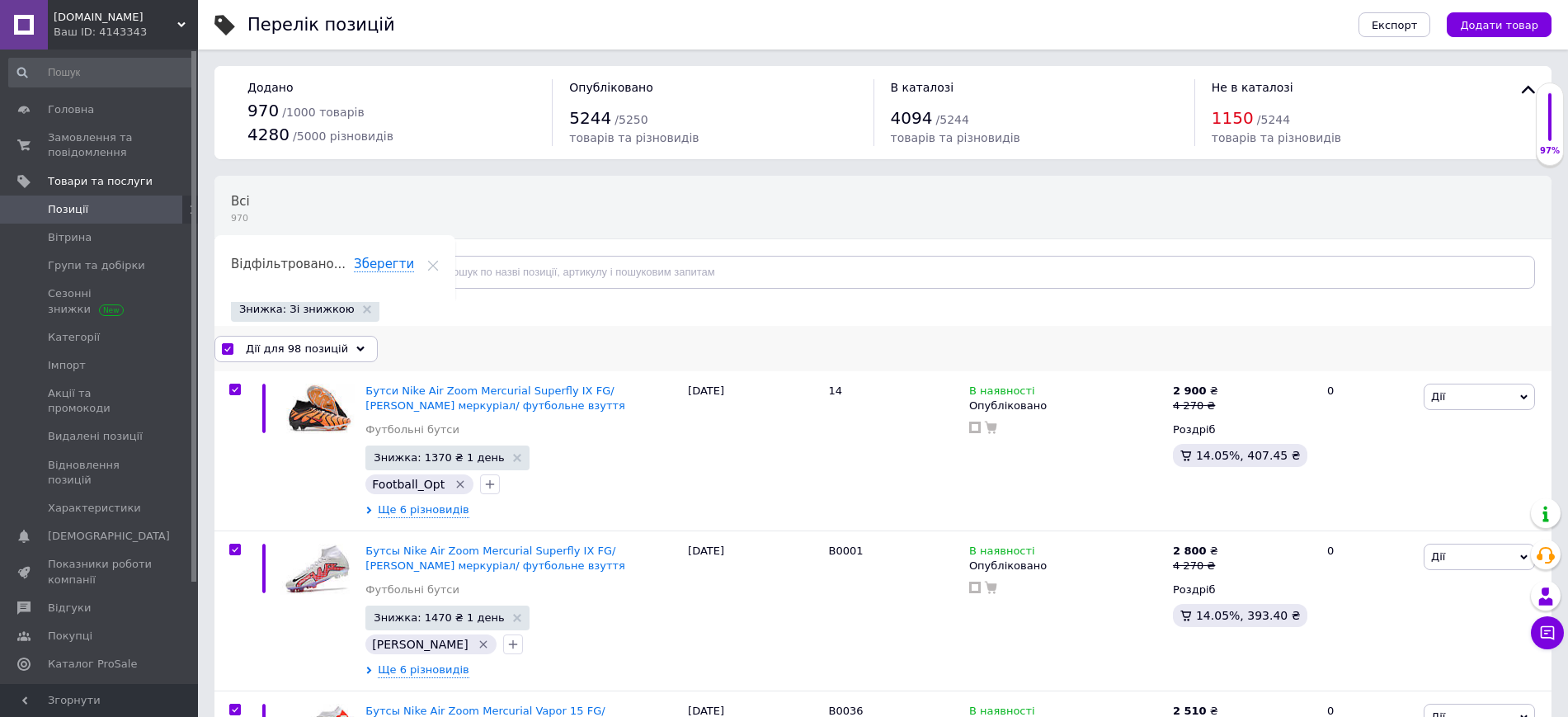
click at [275, 347] on span "Дії для 98 позицій" at bounding box center [297, 349] width 102 height 15
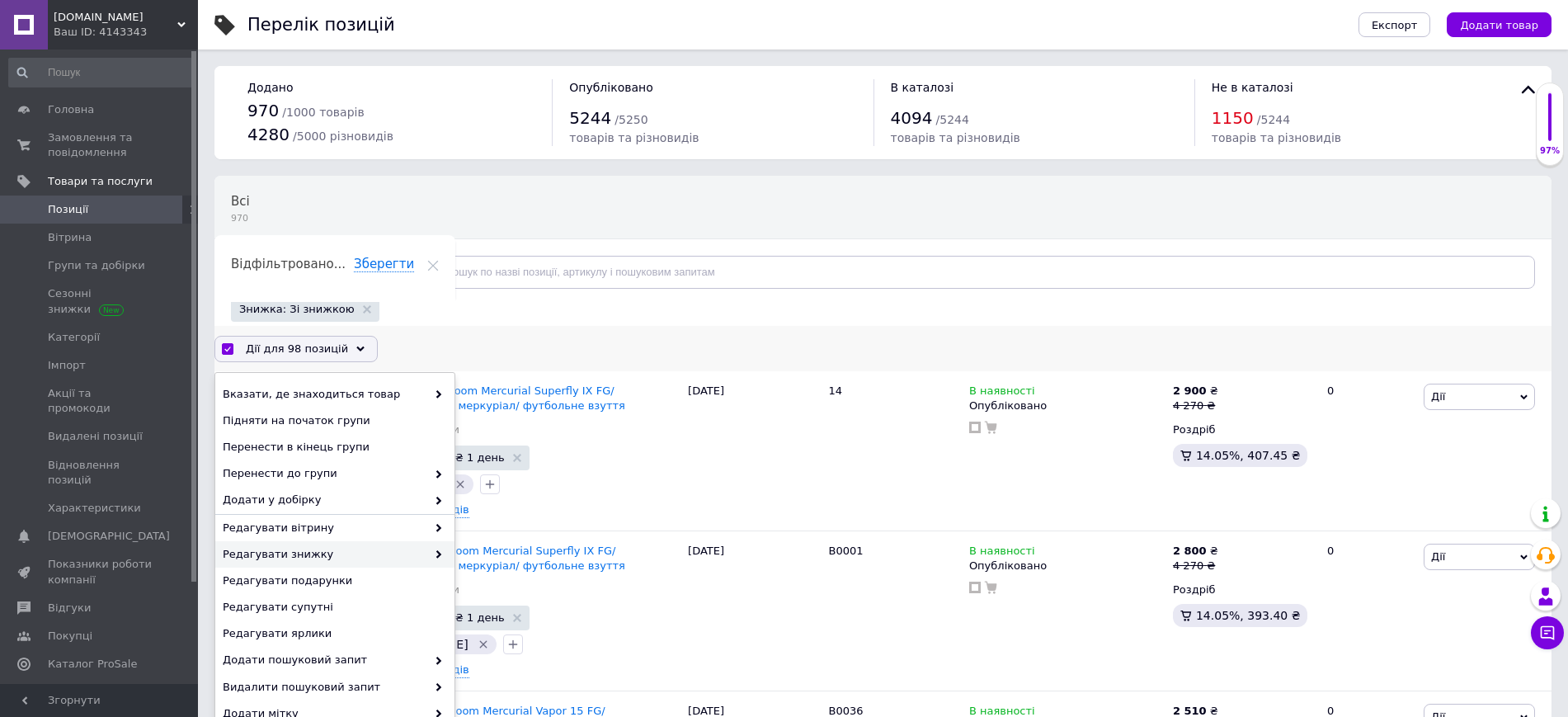
click at [300, 562] on div "Редагувати знижку" at bounding box center [334, 554] width 239 height 26
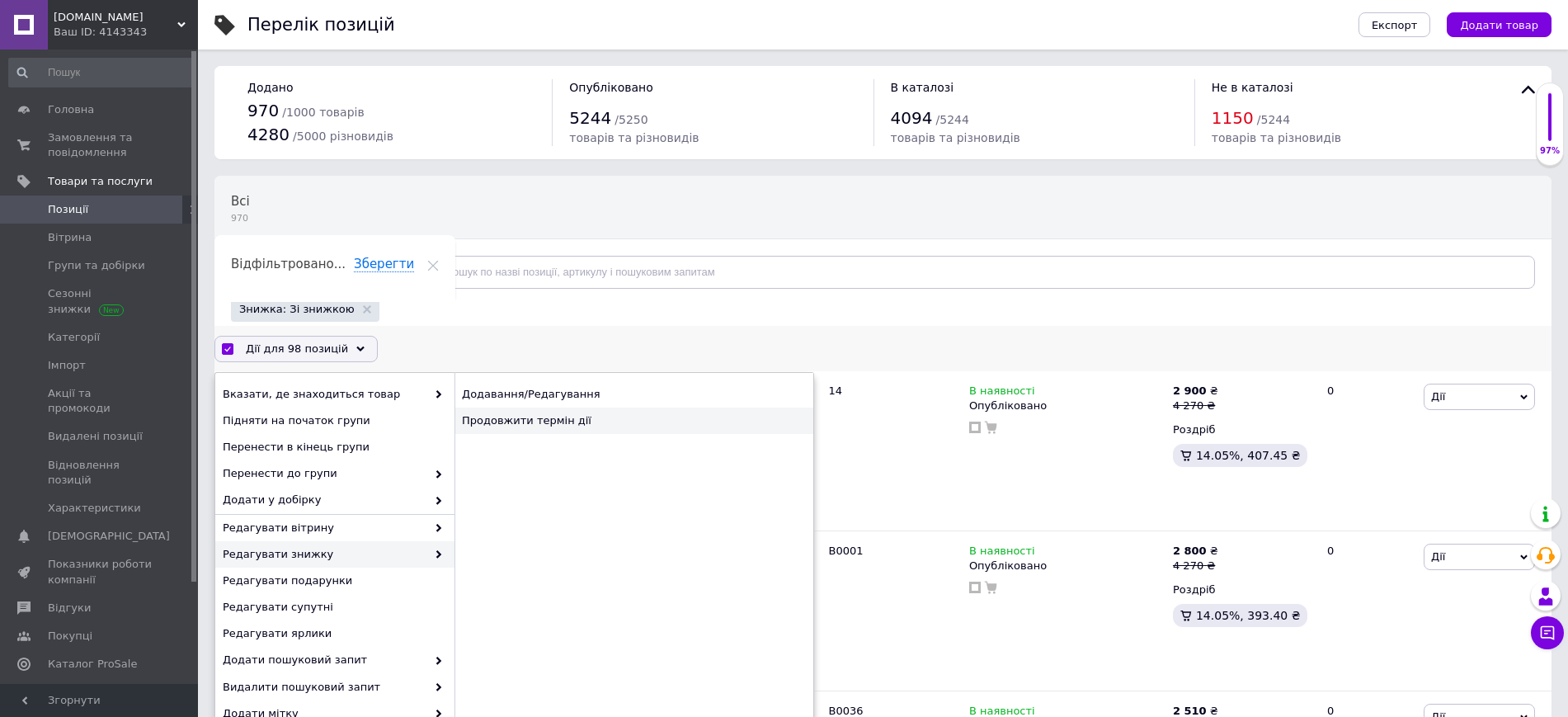
click at [521, 422] on div "Продовжити термін дії" at bounding box center [634, 421] width 359 height 26
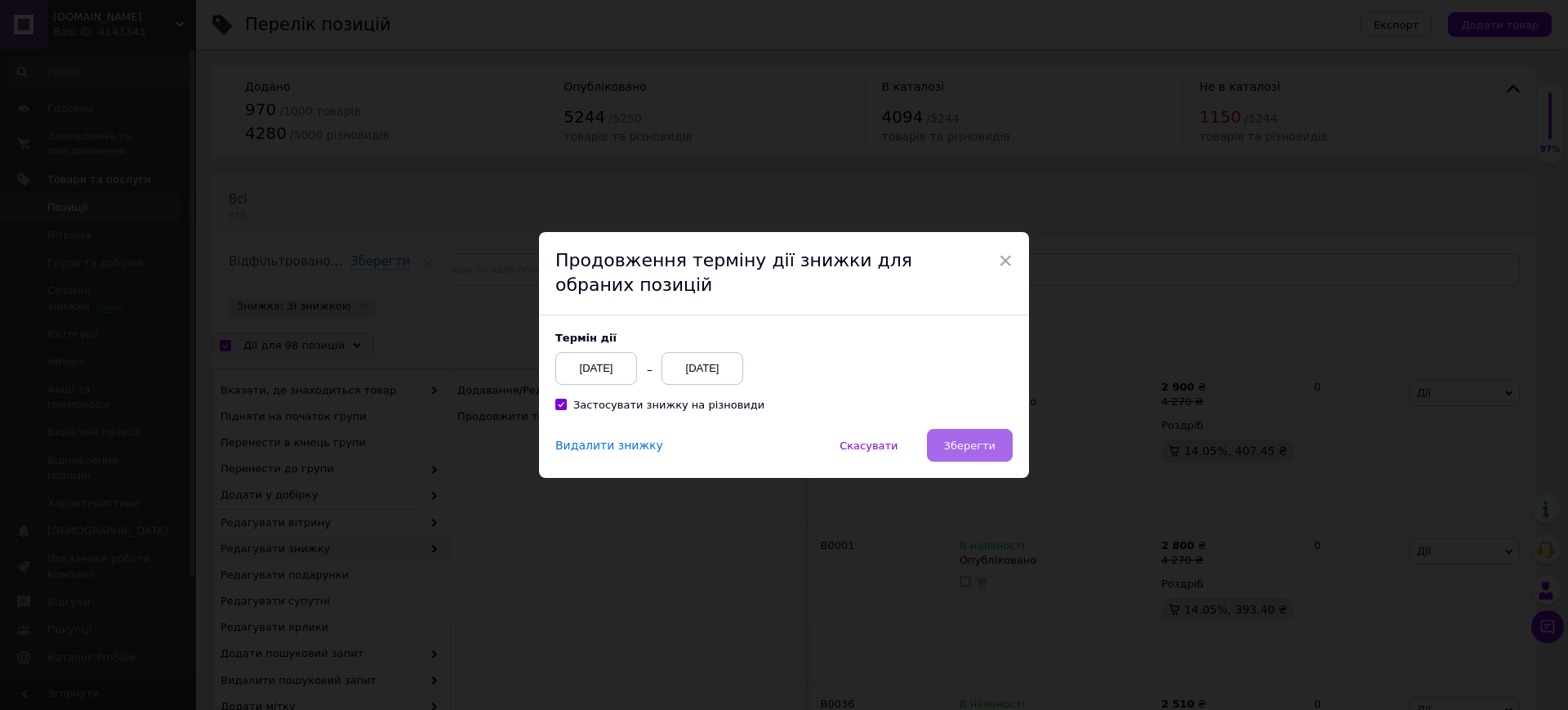
click at [953, 451] on span "Зберегти" at bounding box center [970, 446] width 51 height 12
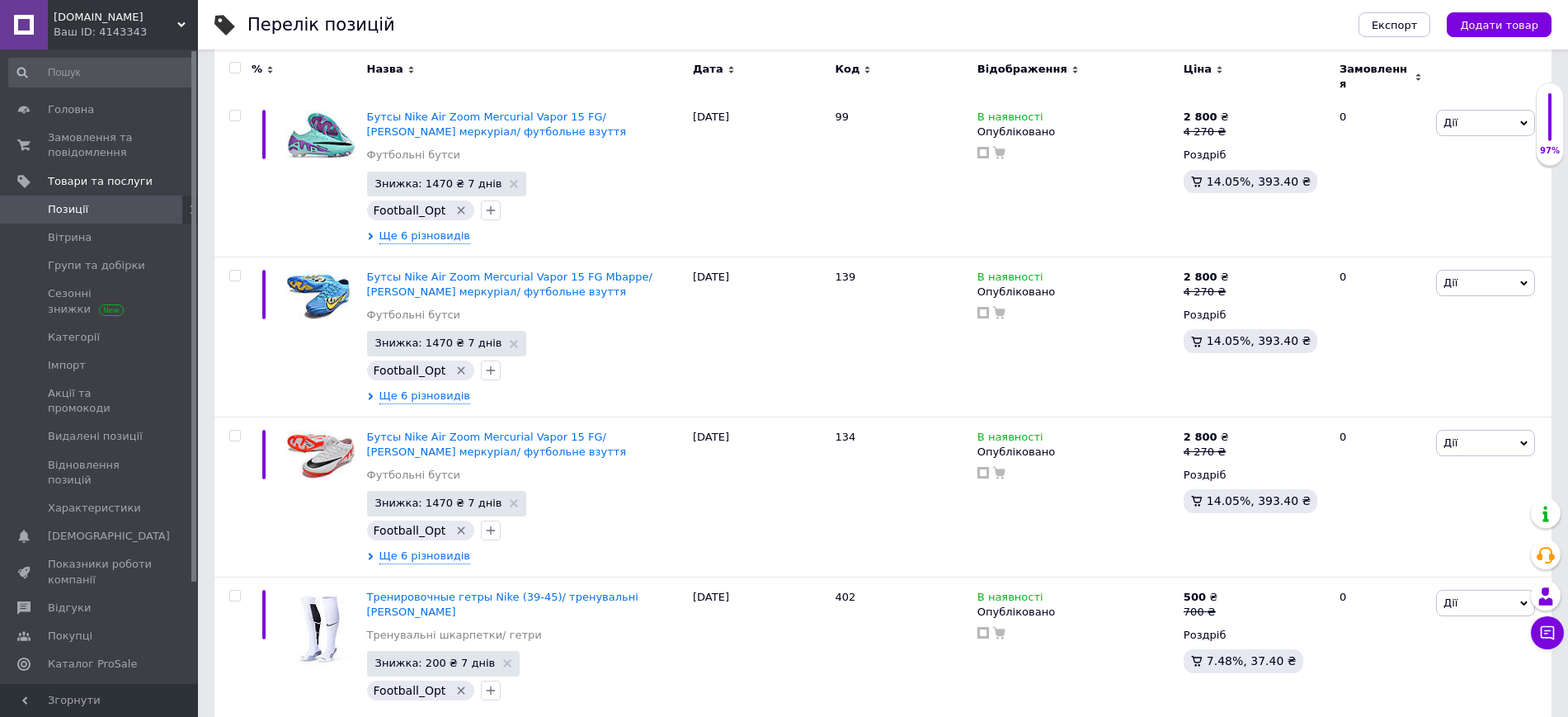
scroll to position [15188, 0]
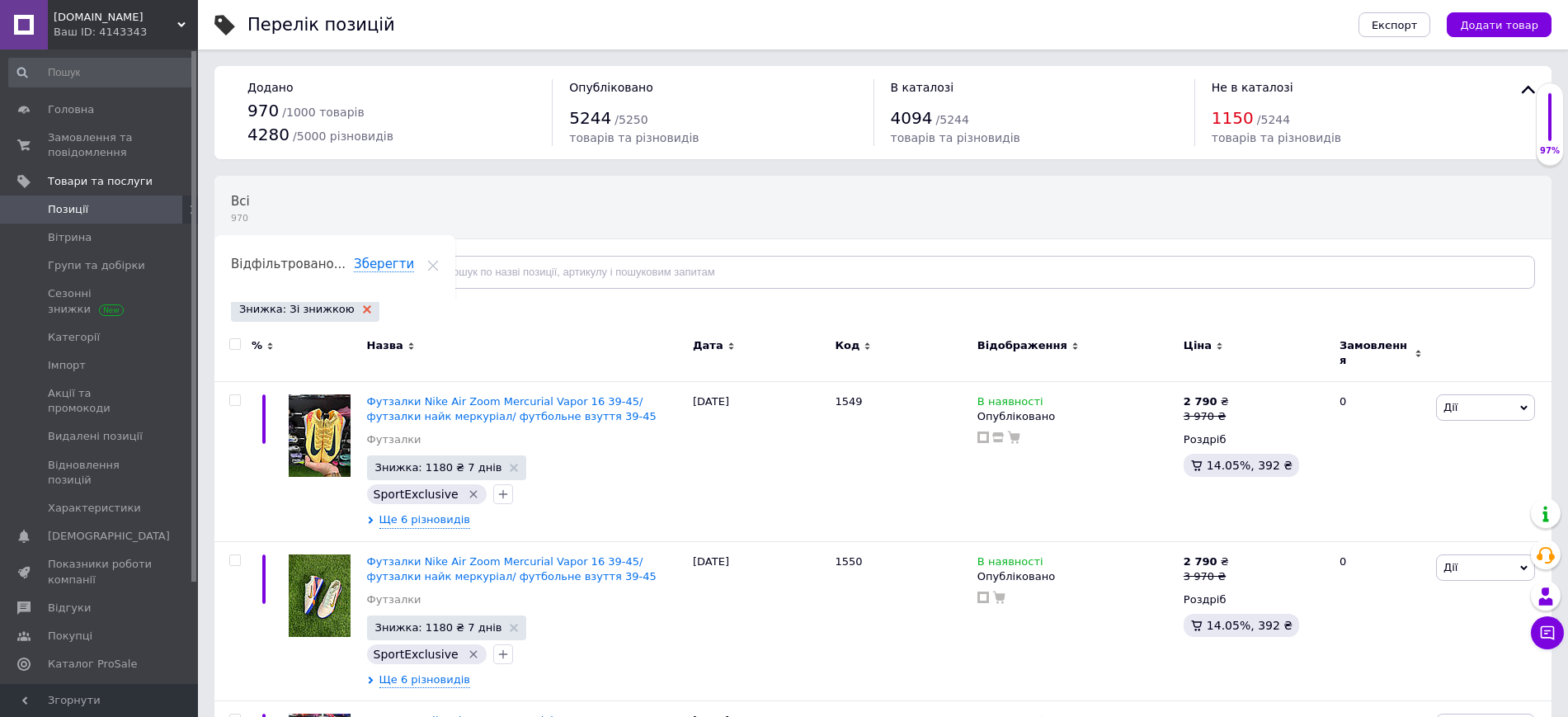
click at [363, 312] on icon at bounding box center [367, 309] width 8 height 8
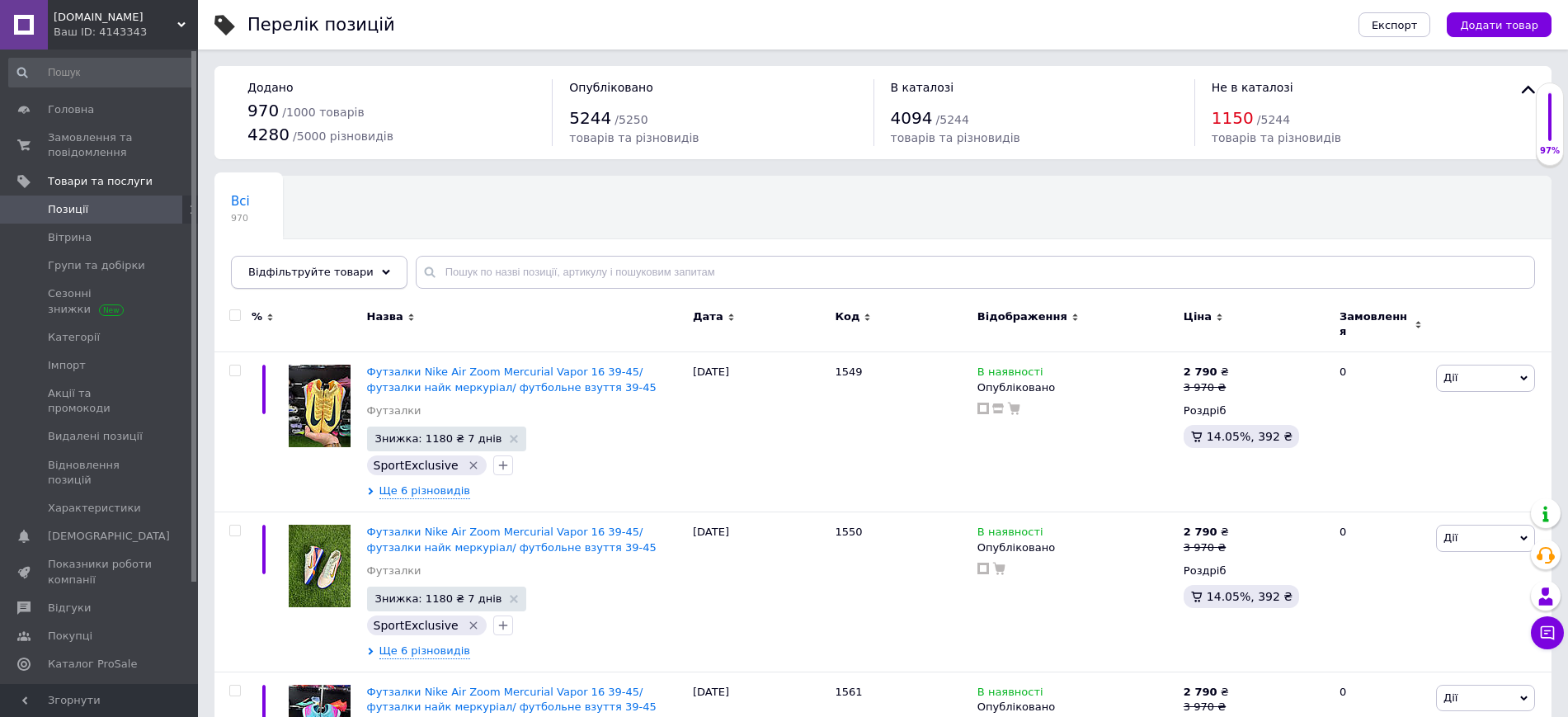
click at [302, 266] on span "Відфільтруйте товари" at bounding box center [310, 272] width 125 height 12
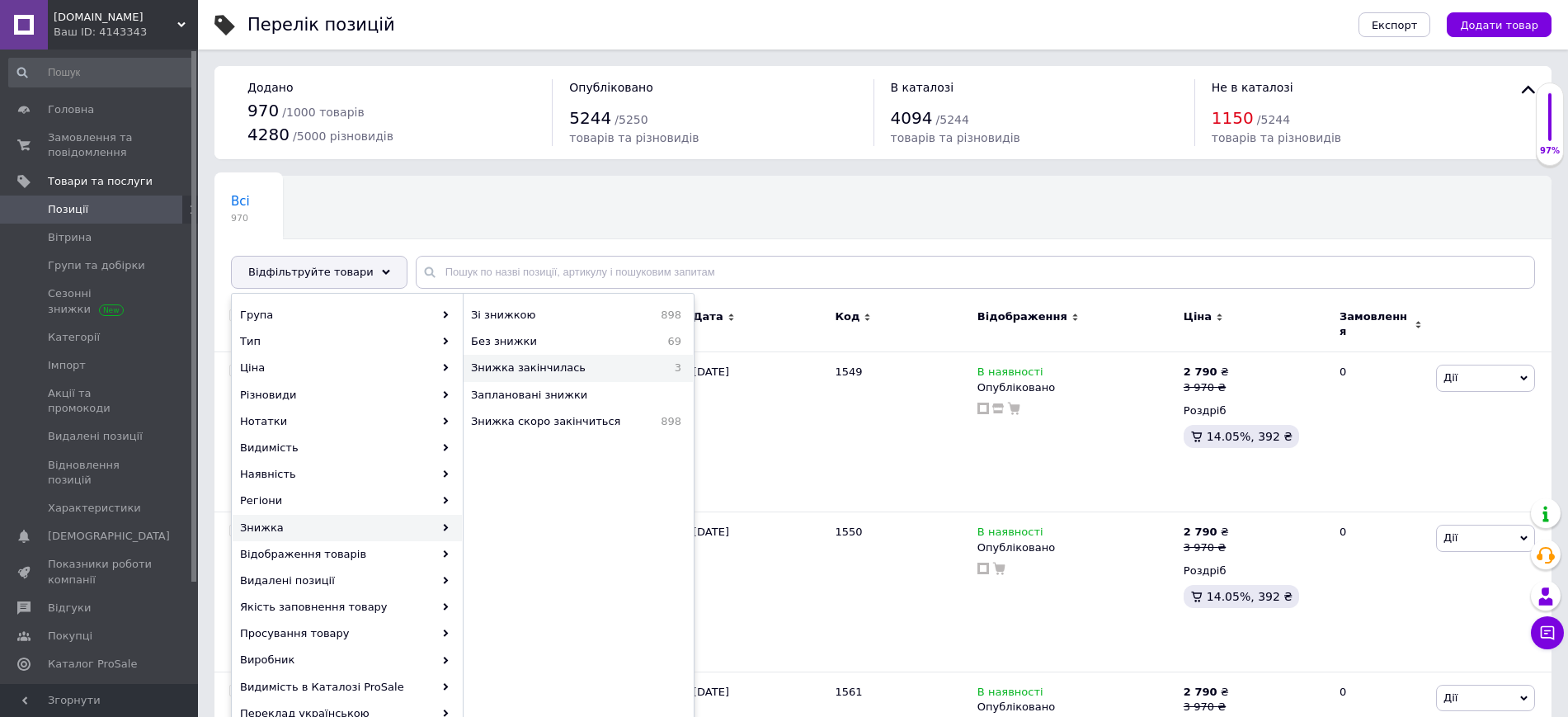
click at [554, 363] on span "Знижка закінчилась" at bounding box center [564, 368] width 186 height 15
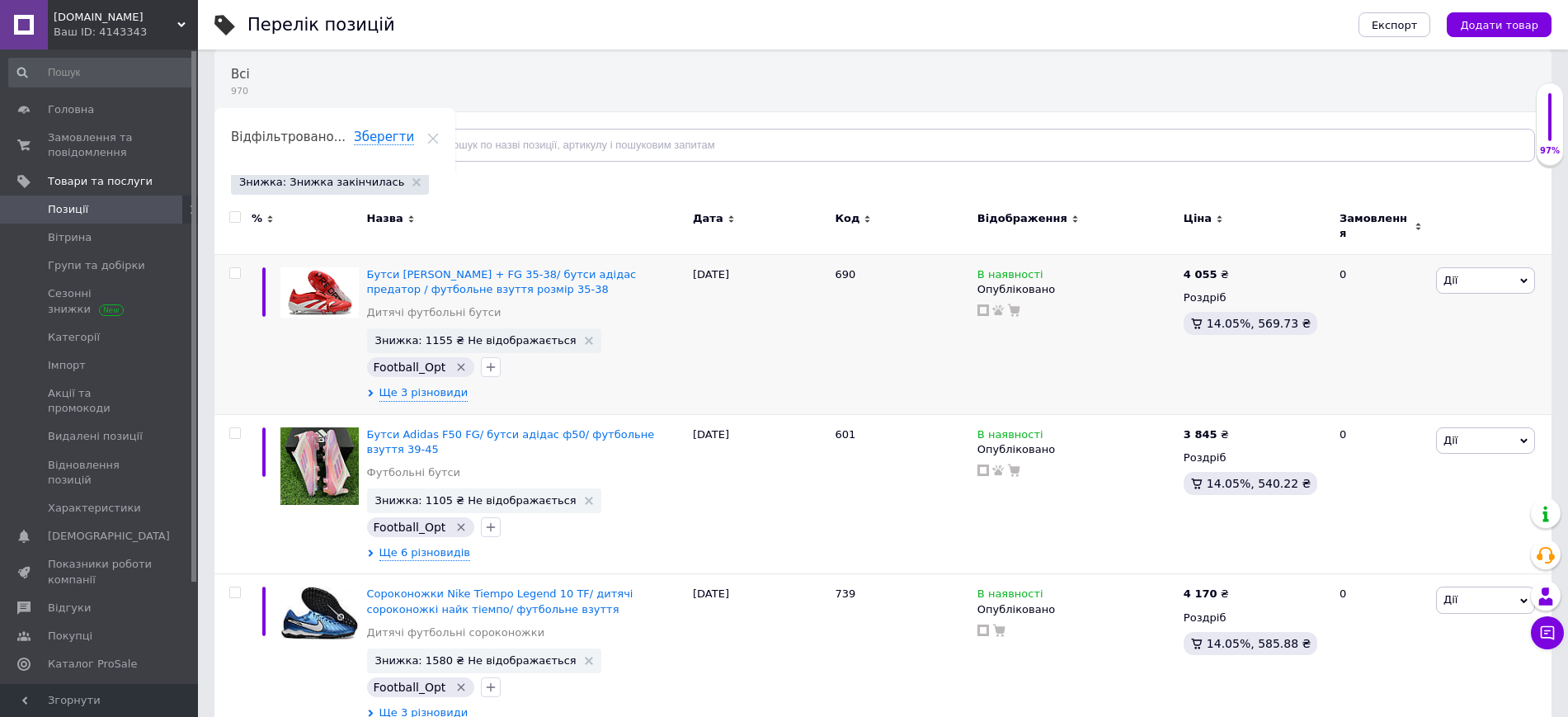
scroll to position [135, 0]
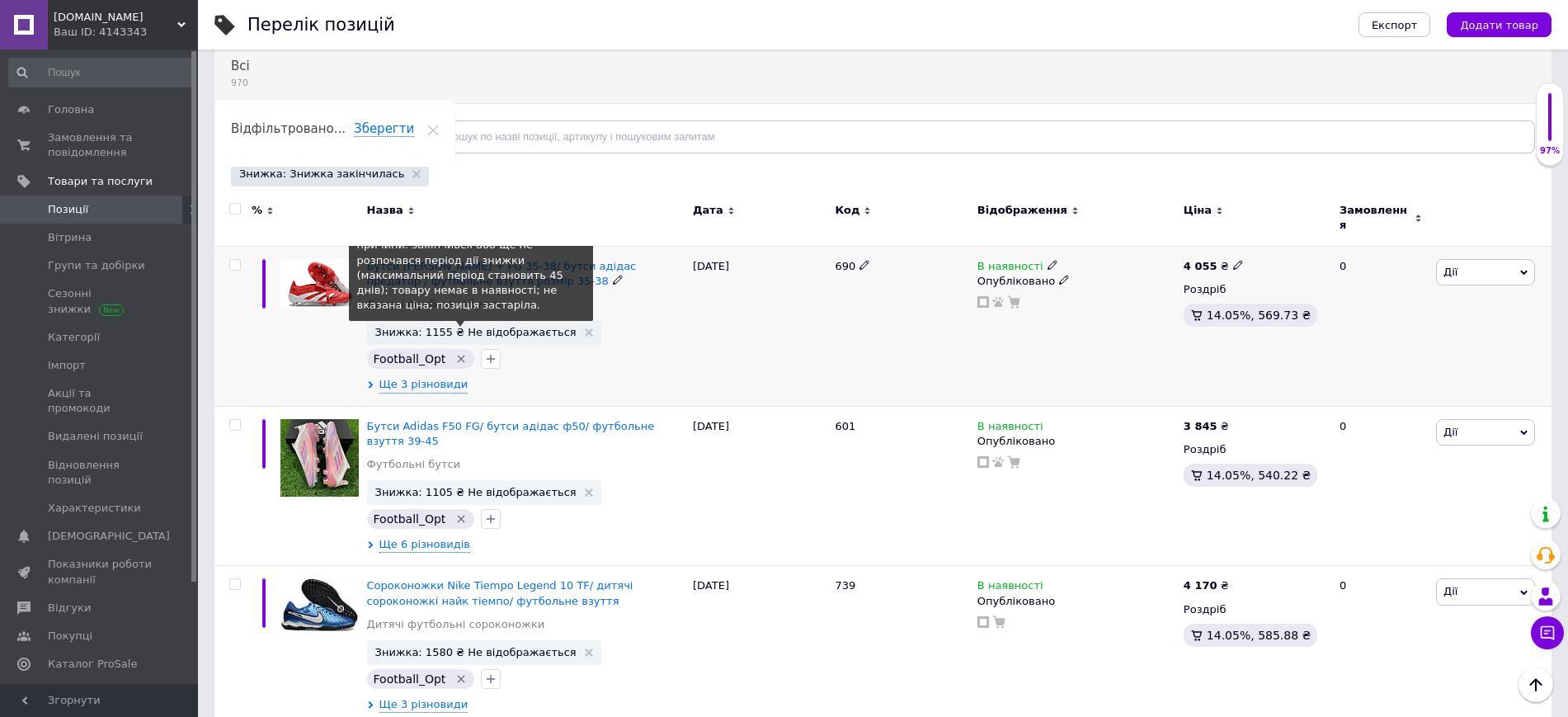
click at [425, 327] on span "Знижка: 1155 ₴ Не відображається" at bounding box center [475, 332] width 201 height 11
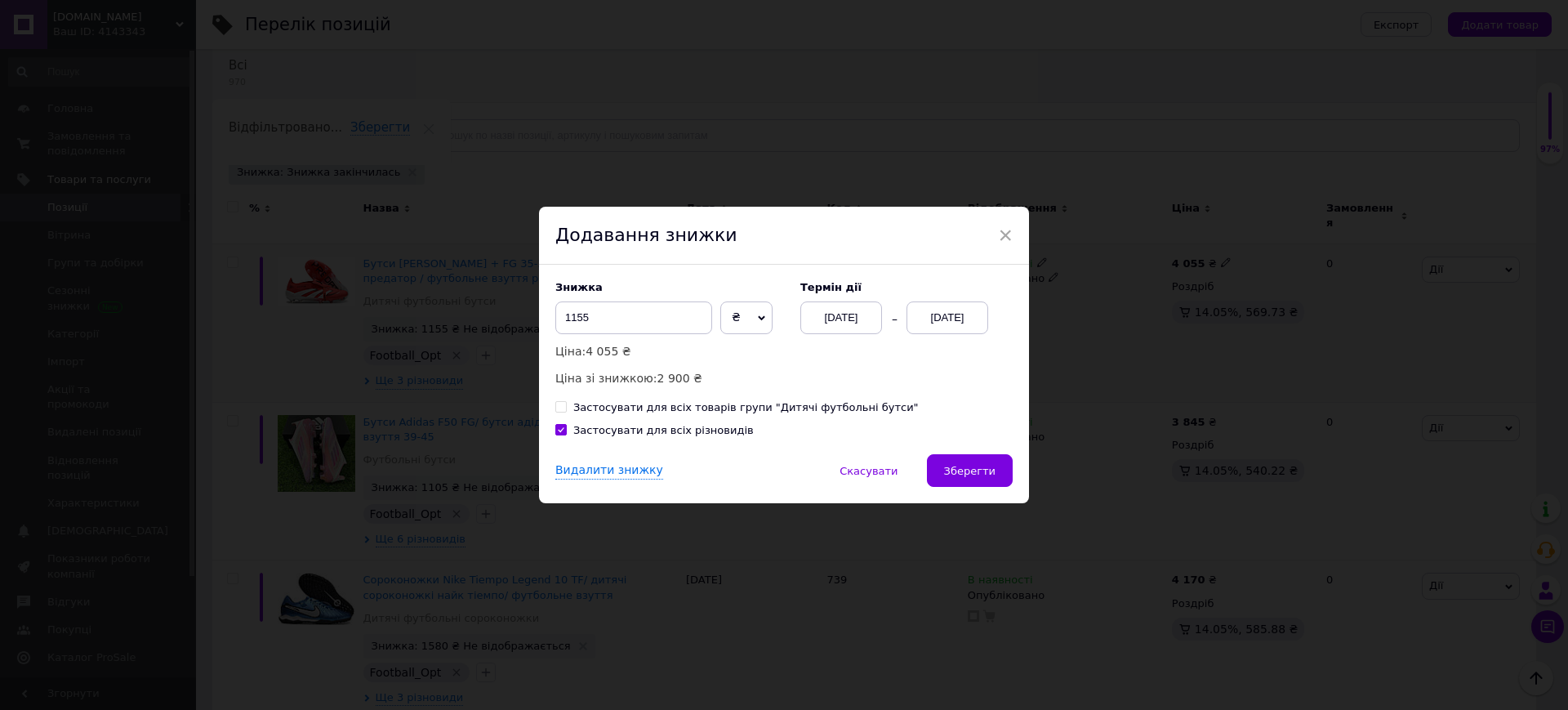
click at [936, 321] on div "[DATE]" at bounding box center [947, 317] width 82 height 33
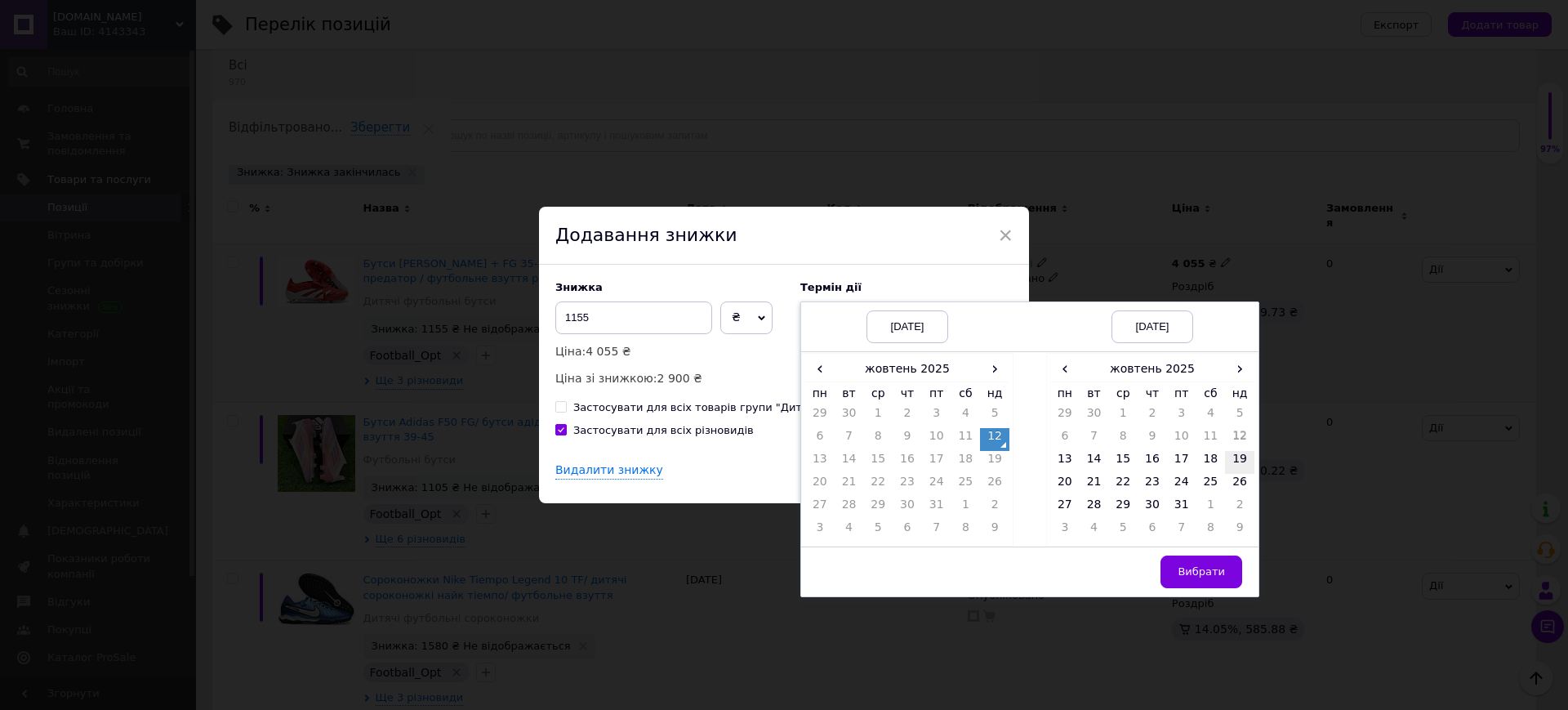
click at [1231, 462] on td "19" at bounding box center [1240, 461] width 30 height 23
click at [1217, 566] on span "Вибрати" at bounding box center [1202, 571] width 48 height 12
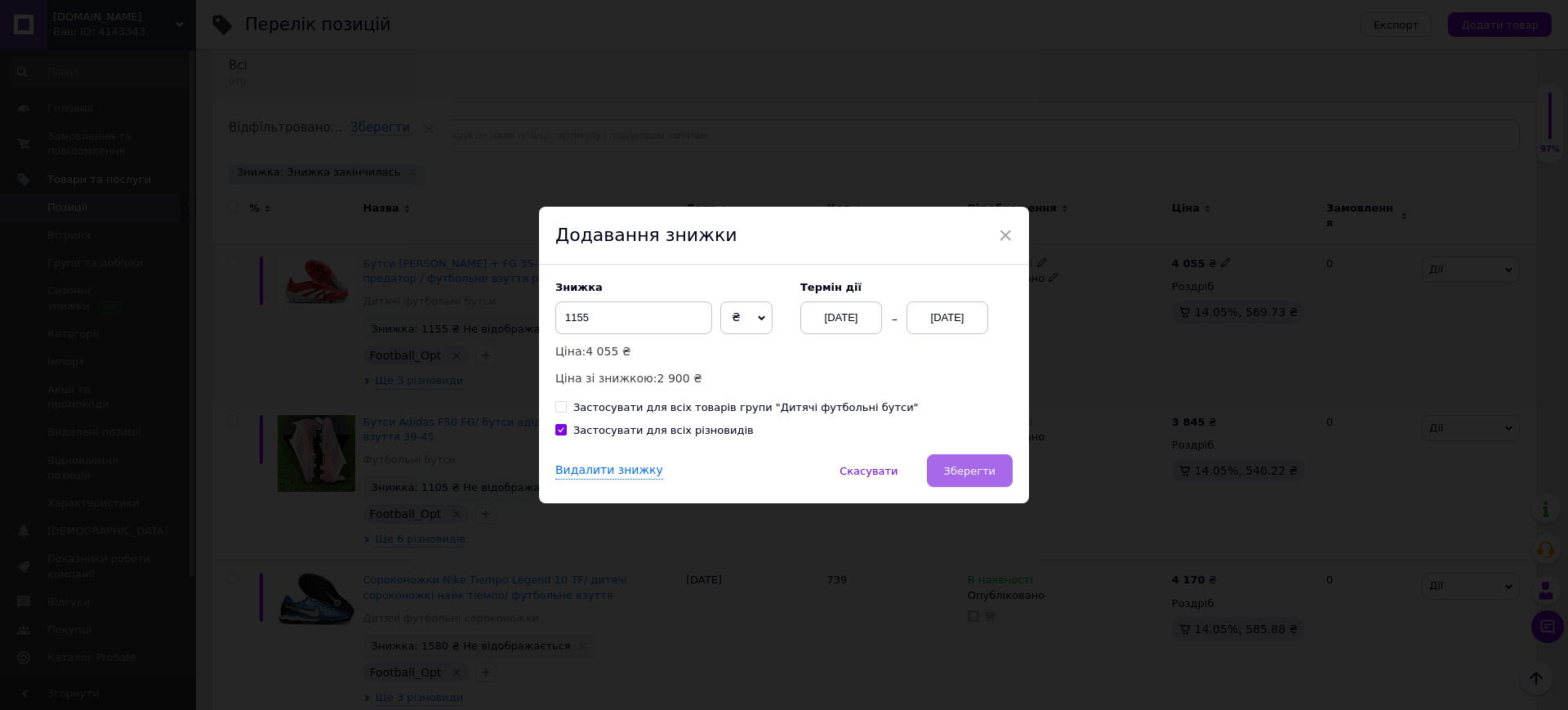
click at [996, 471] on button "Зберегти" at bounding box center [969, 470] width 86 height 33
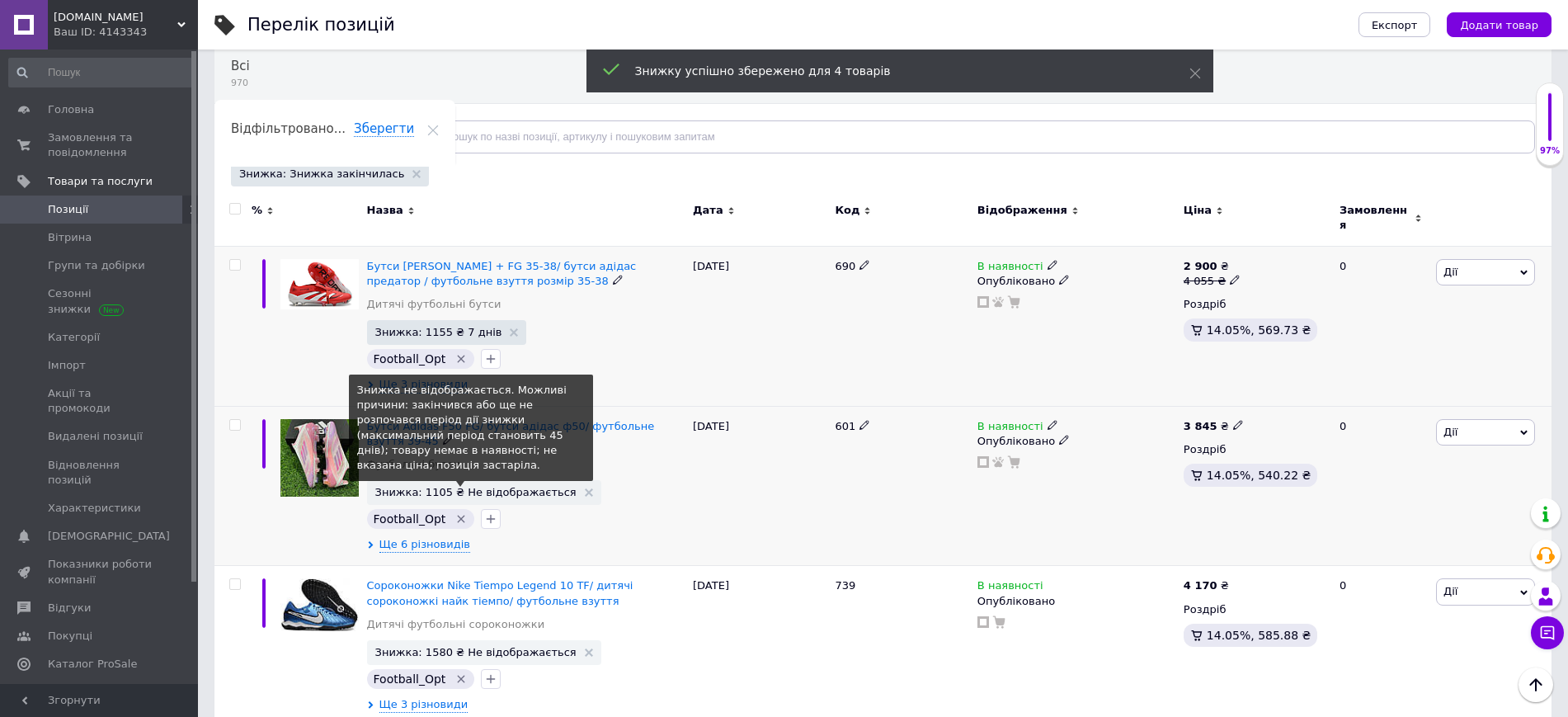
click at [512, 487] on span "Знижка: 1105 ₴ Не відображається" at bounding box center [475, 492] width 201 height 11
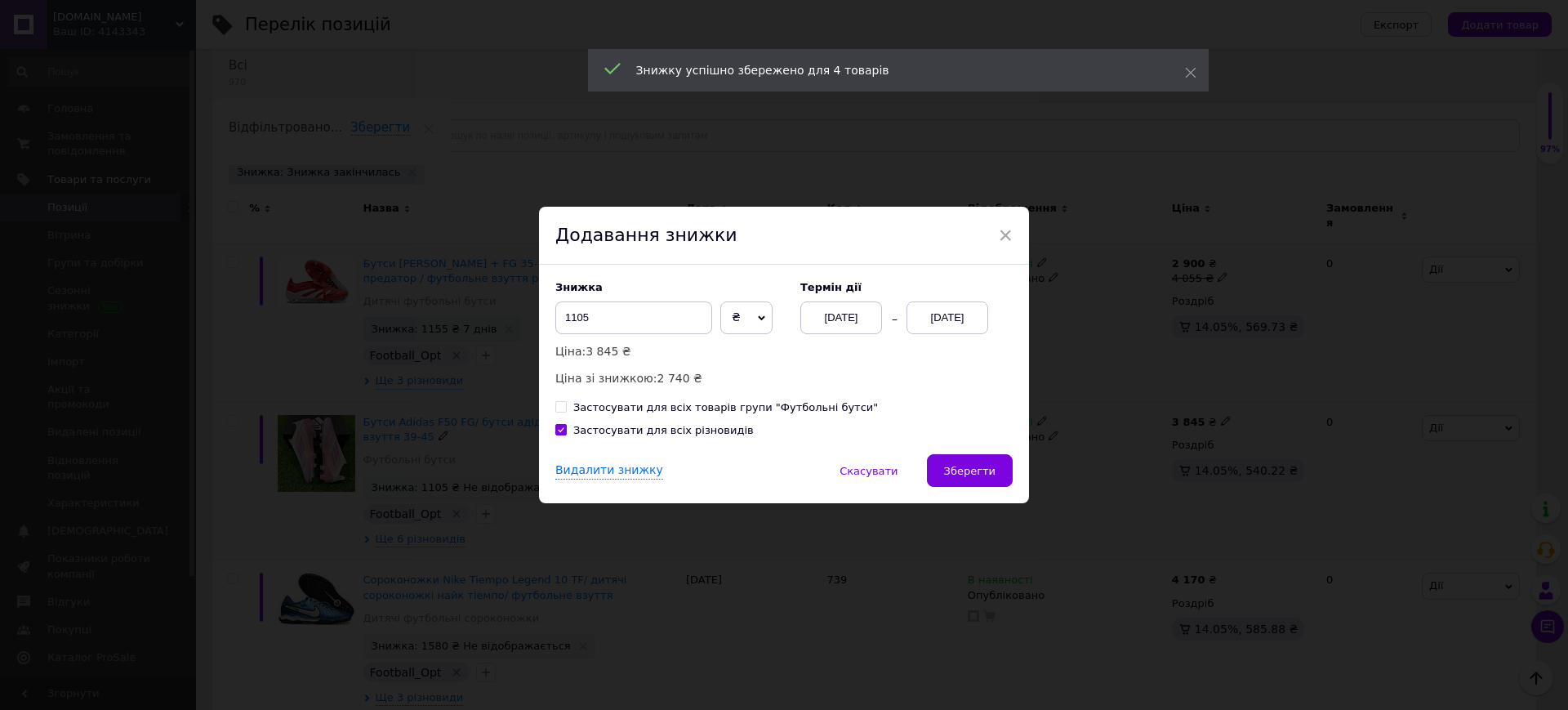
click at [949, 312] on div "[DATE]" at bounding box center [947, 317] width 82 height 33
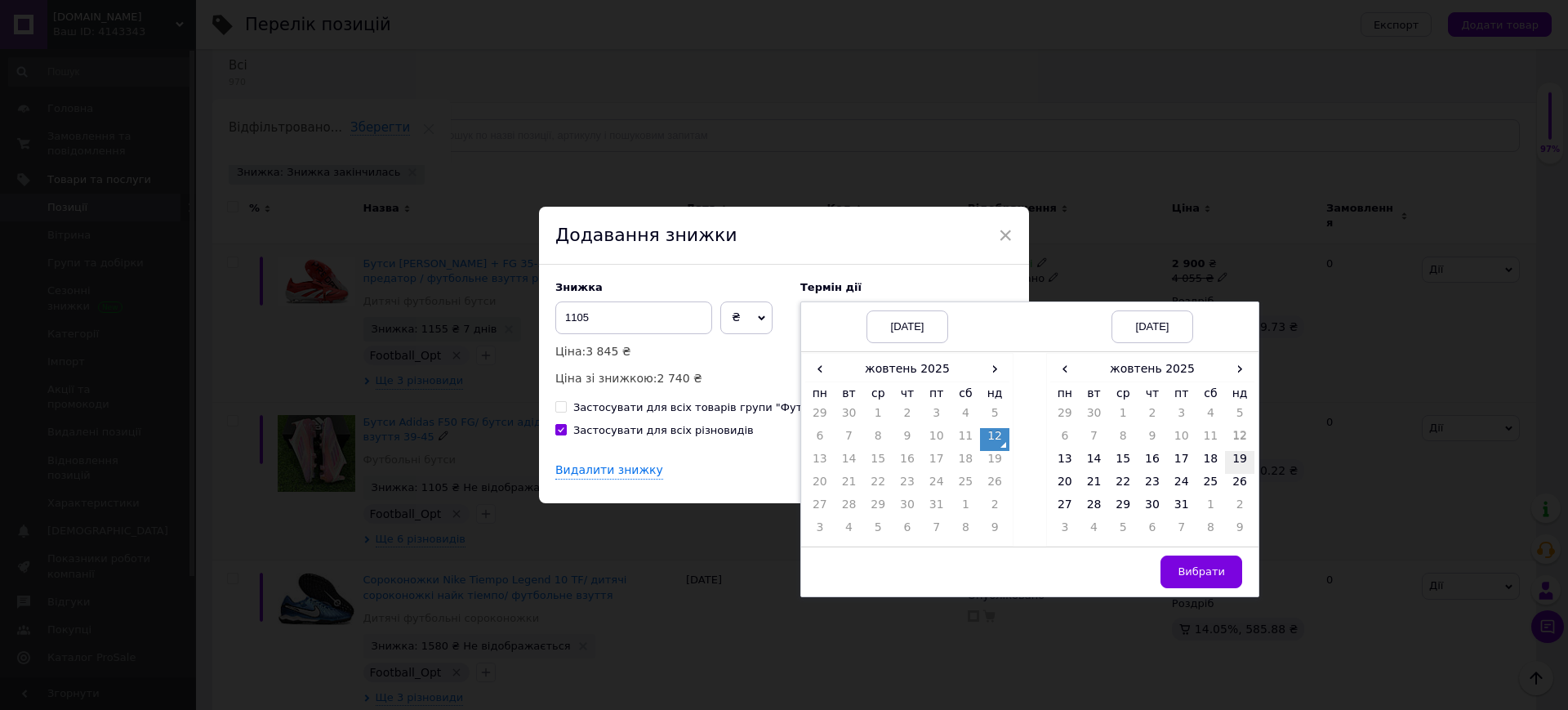
click at [1232, 461] on td "19" at bounding box center [1240, 461] width 30 height 23
drag, startPoint x: 1213, startPoint y: 574, endPoint x: 1202, endPoint y: 564, distance: 14.9
click at [1213, 575] on span "Вибрати" at bounding box center [1202, 571] width 48 height 12
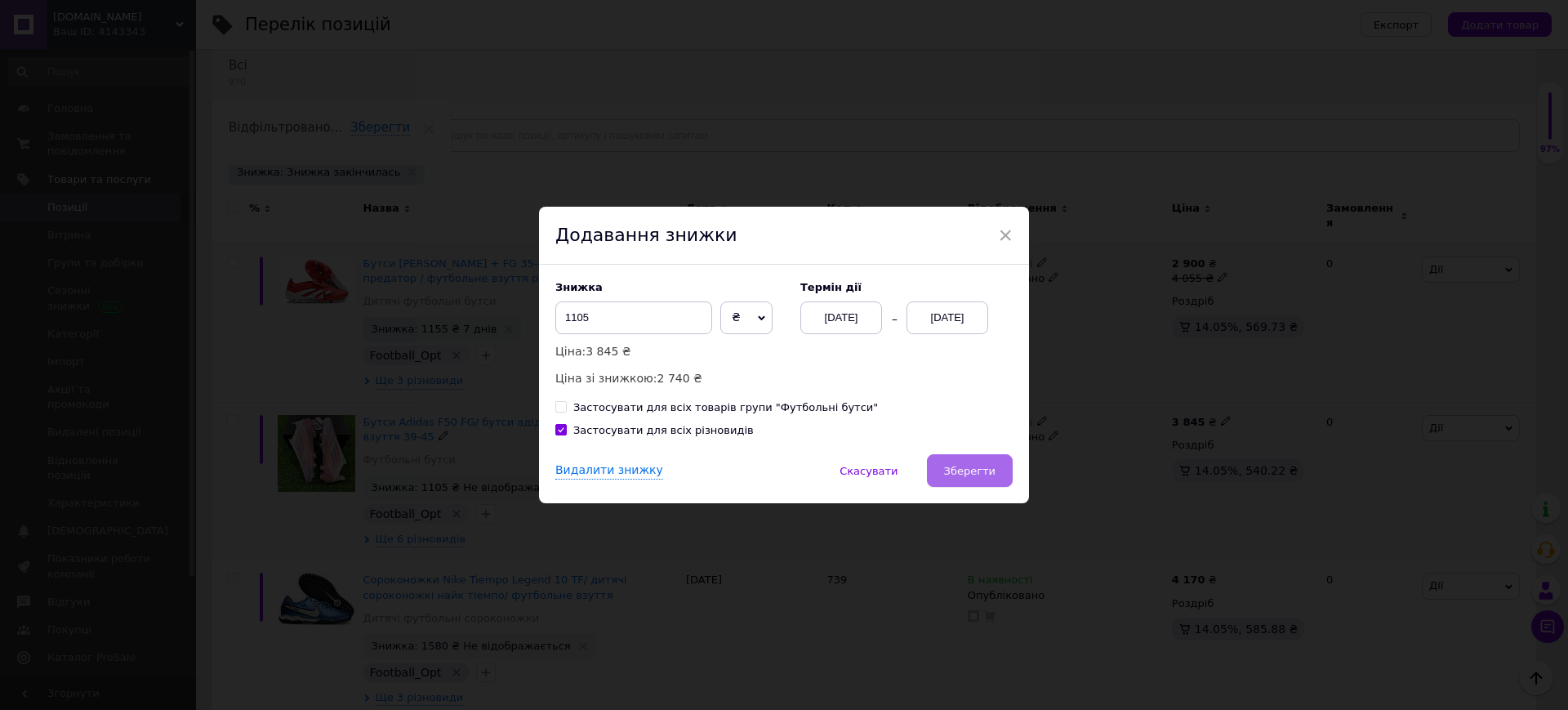
click at [973, 465] on span "Зберегти" at bounding box center [970, 470] width 51 height 12
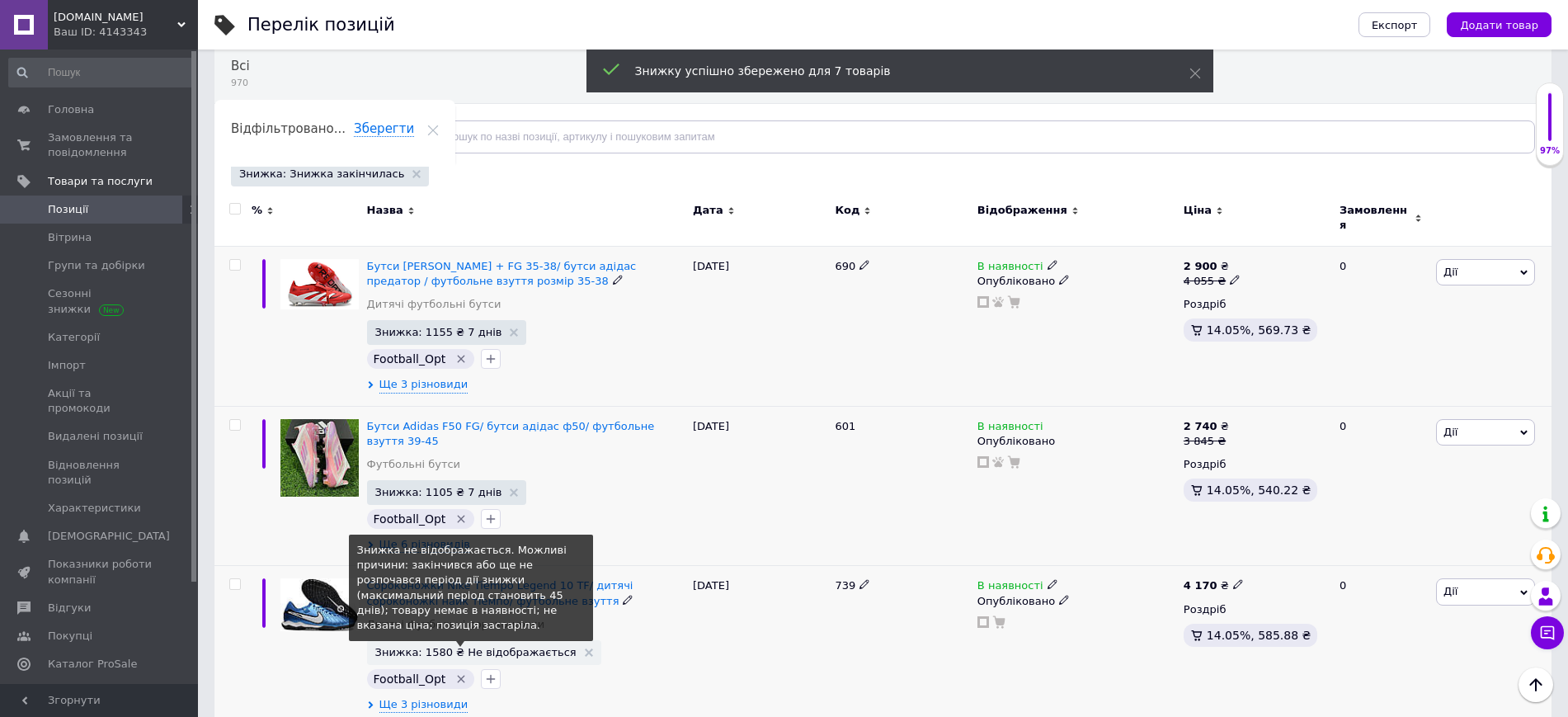
click at [432, 647] on span "Знижка: 1580 ₴ Не відображається" at bounding box center [475, 652] width 201 height 11
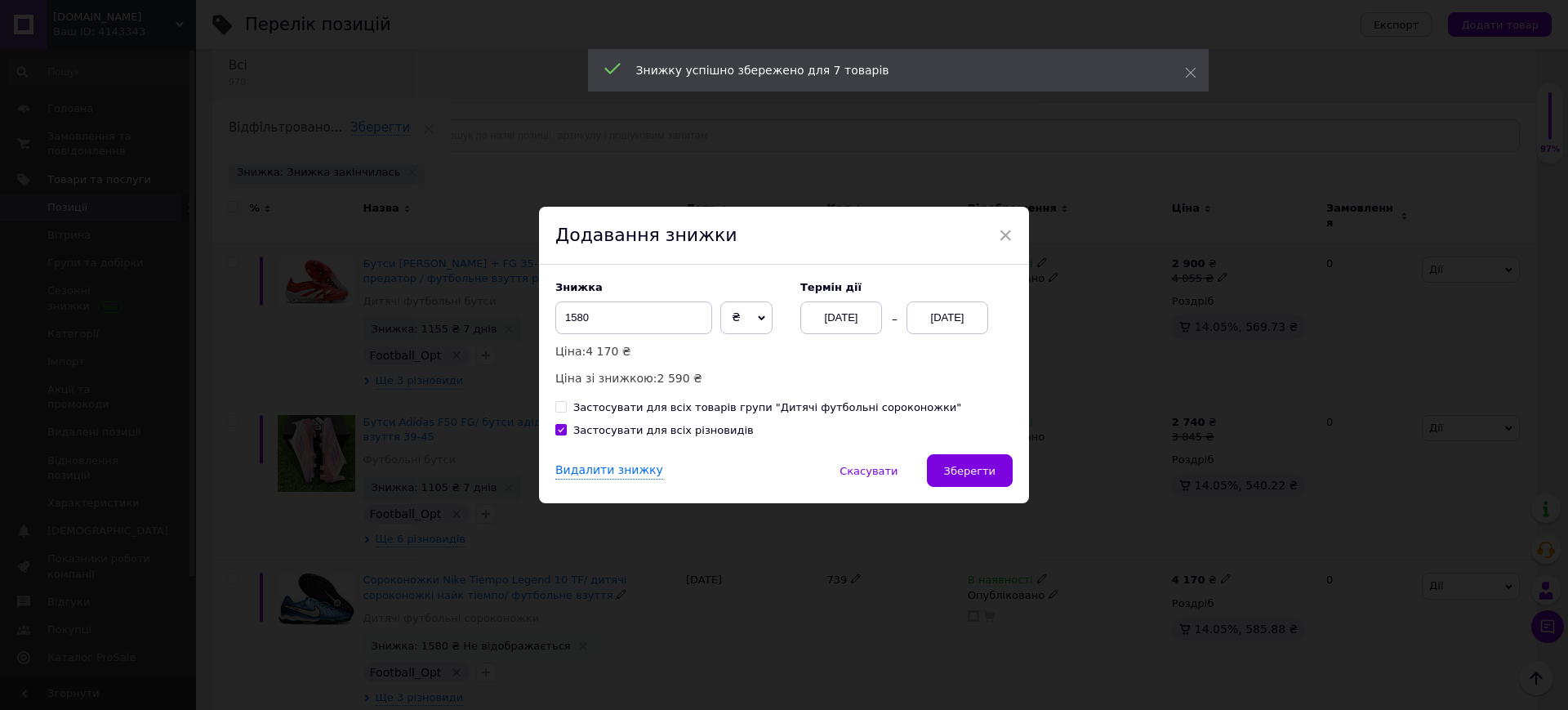
click at [954, 323] on div "[DATE]" at bounding box center [947, 317] width 82 height 33
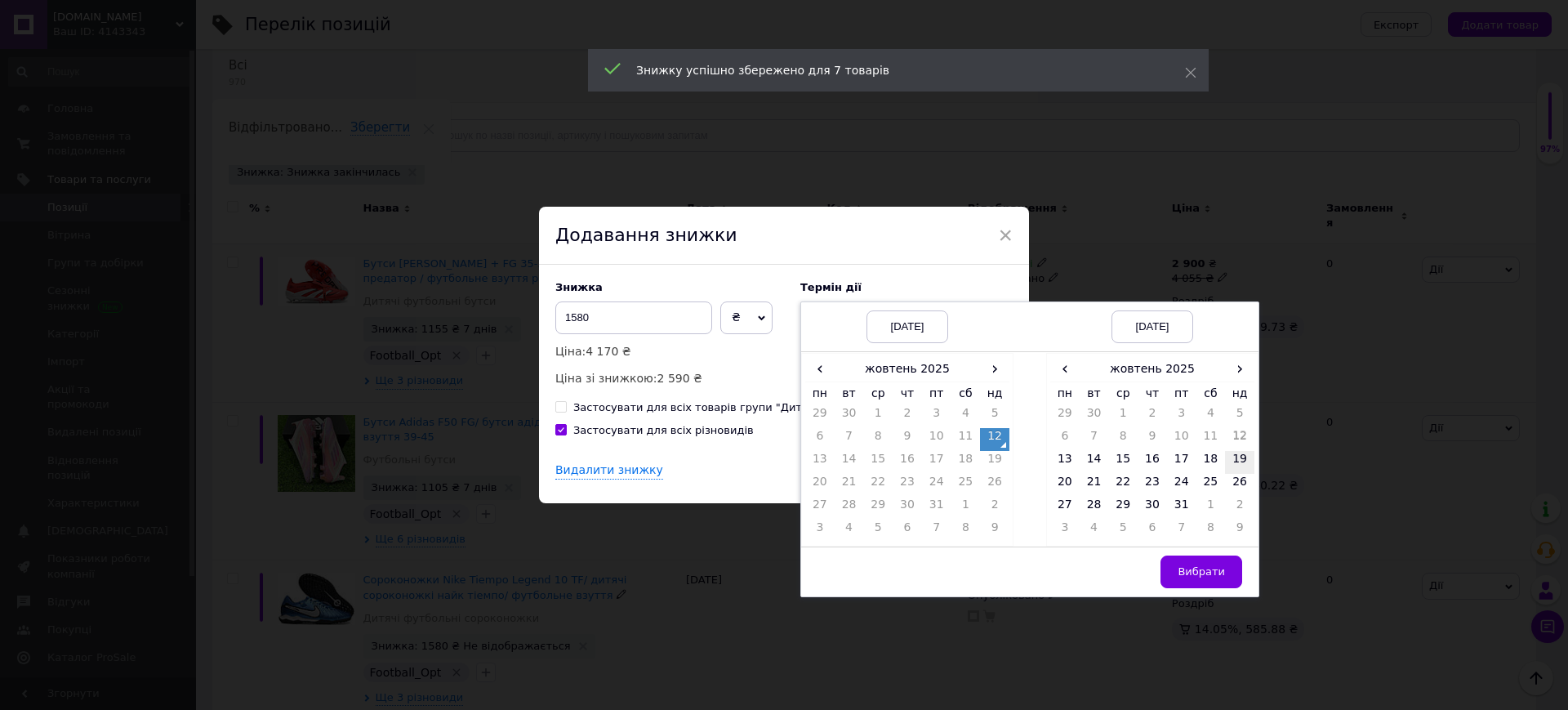
click at [1234, 459] on td "19" at bounding box center [1240, 461] width 30 height 23
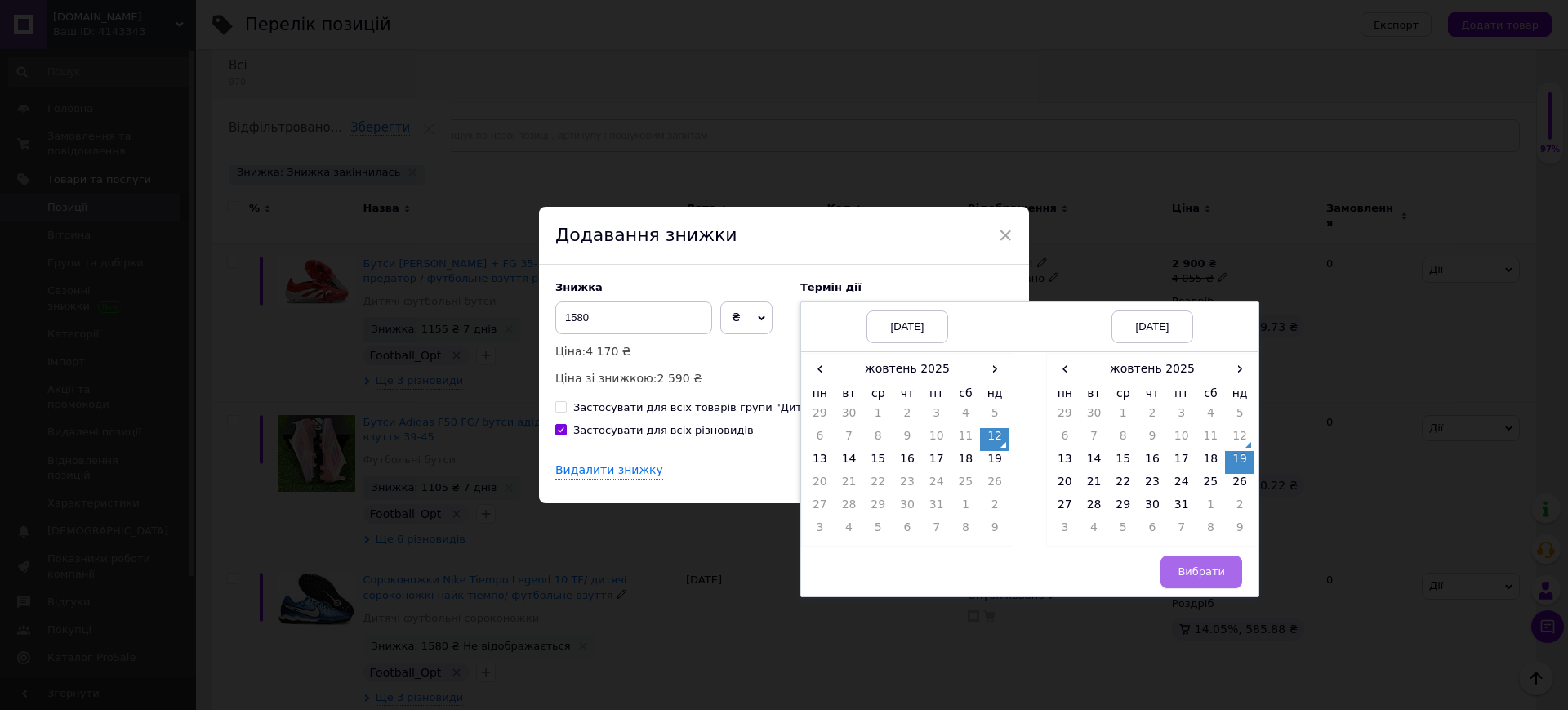
click at [1224, 575] on button "Вибрати" at bounding box center [1201, 571] width 82 height 33
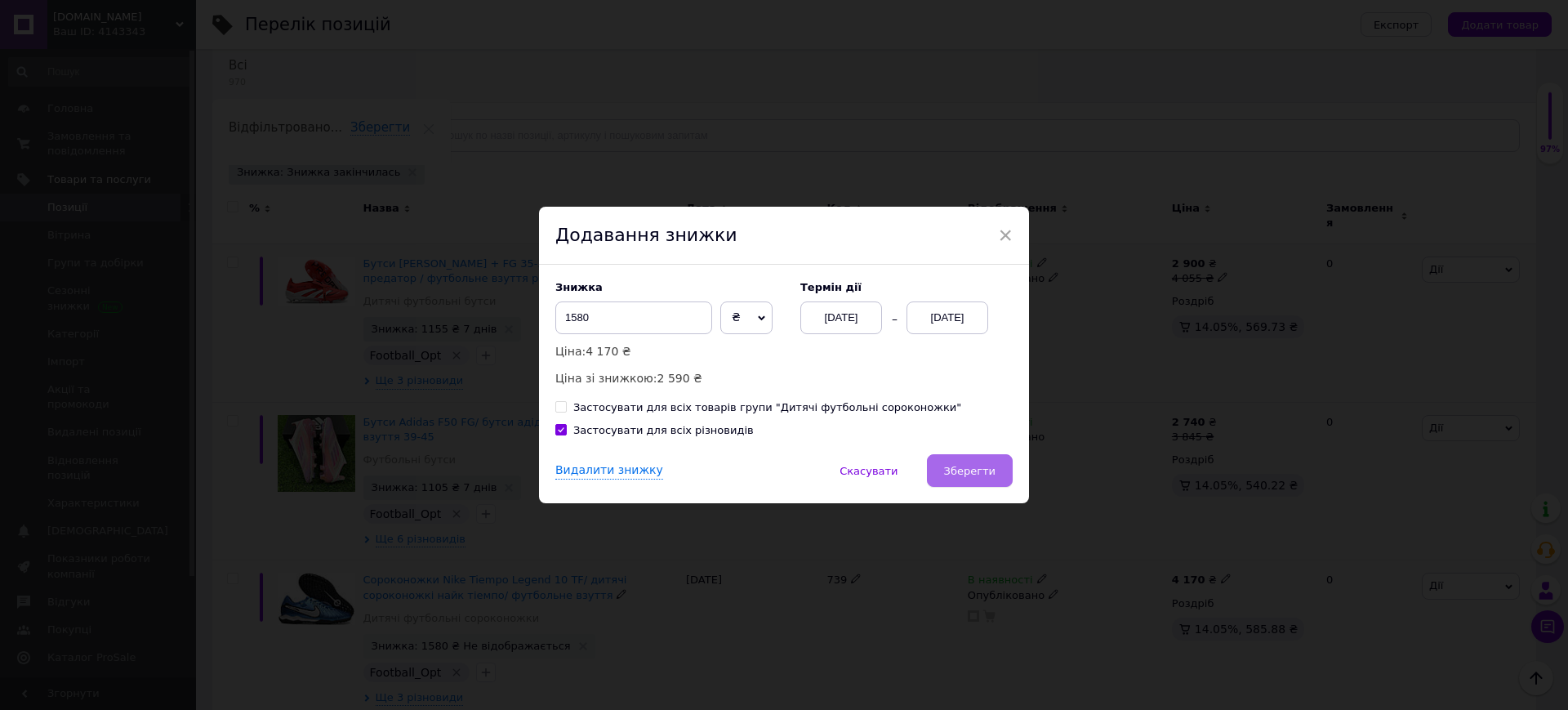
click at [984, 466] on span "Зберегти" at bounding box center [970, 470] width 51 height 12
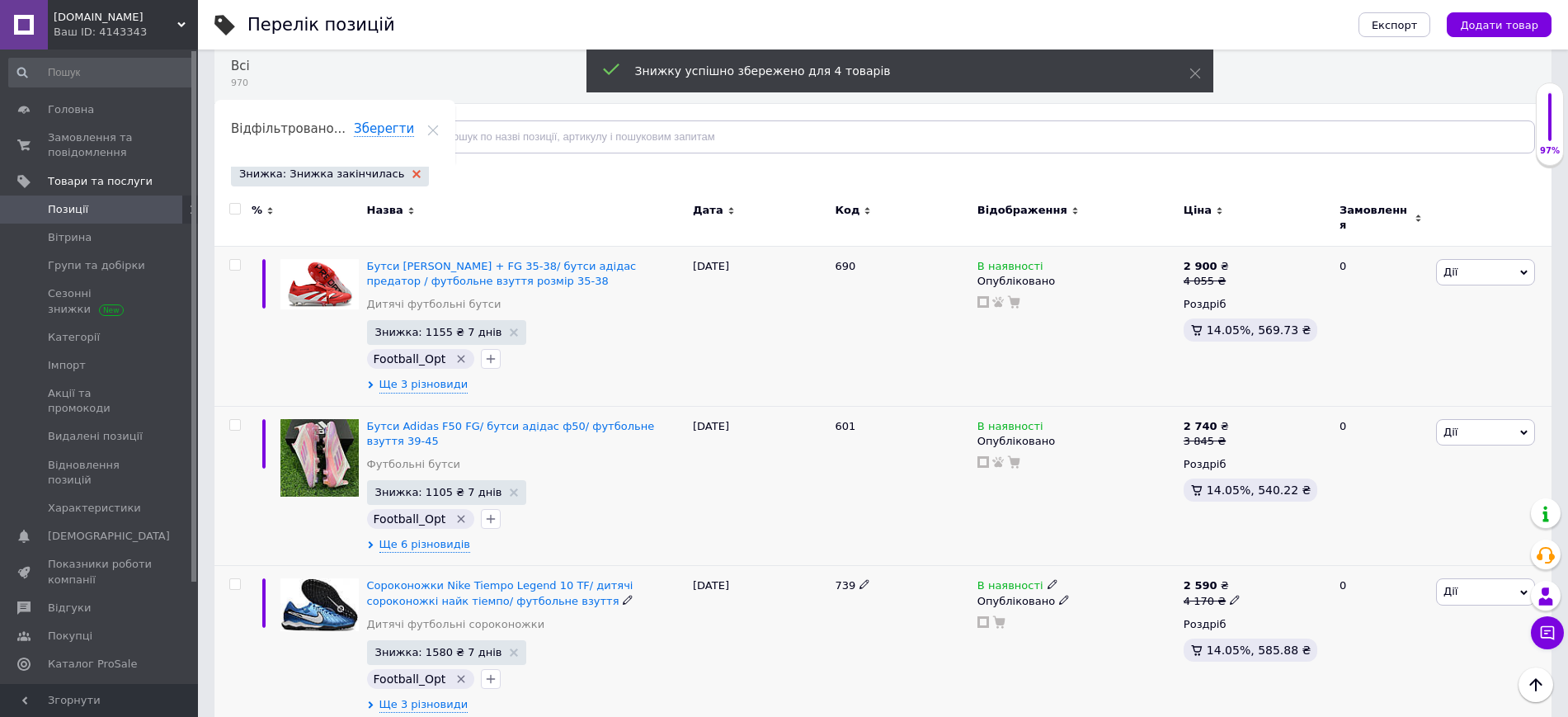
click at [413, 176] on use at bounding box center [417, 174] width 8 height 8
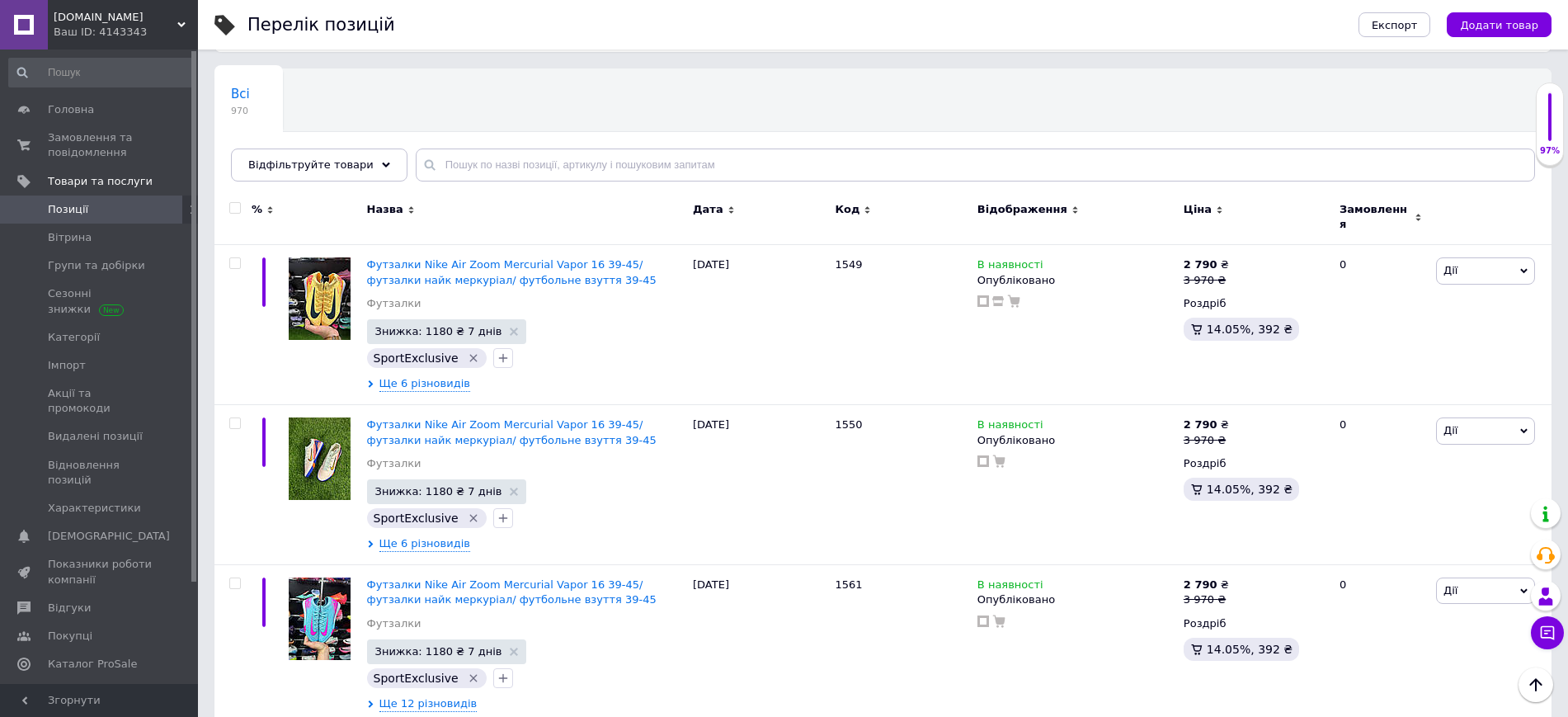
scroll to position [135, 0]
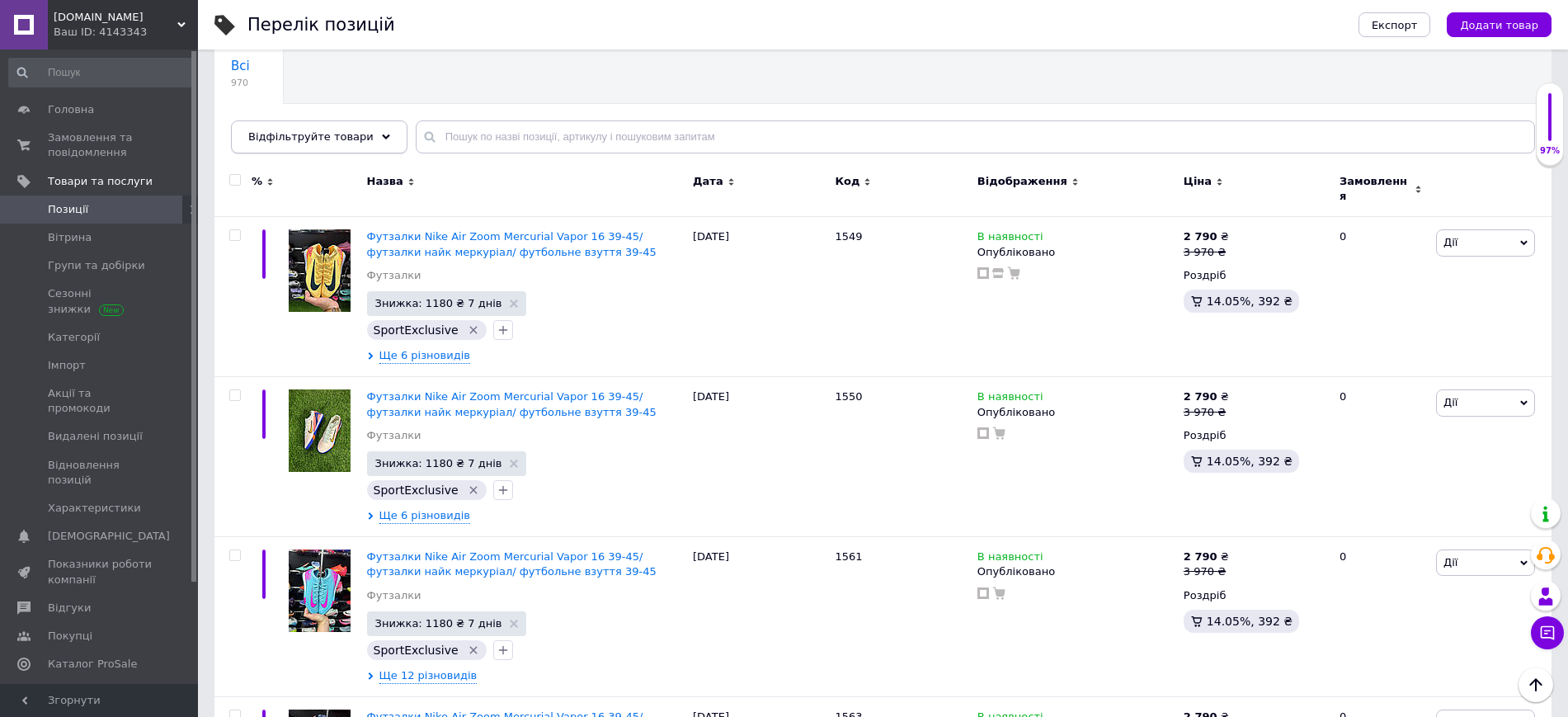
click at [327, 137] on span "Відфільтруйте товари" at bounding box center [310, 136] width 125 height 12
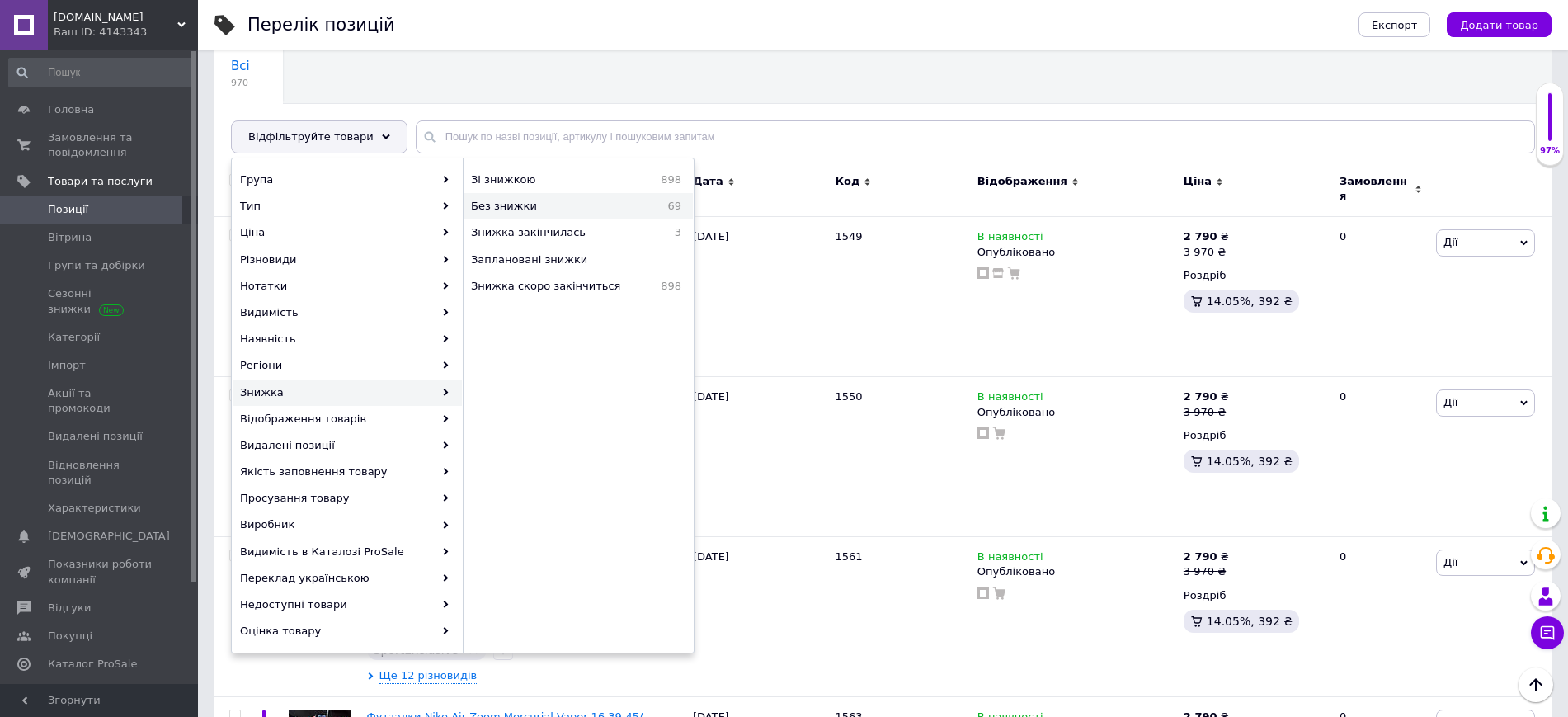
click at [502, 209] on span "Без знижки" at bounding box center [550, 206] width 158 height 15
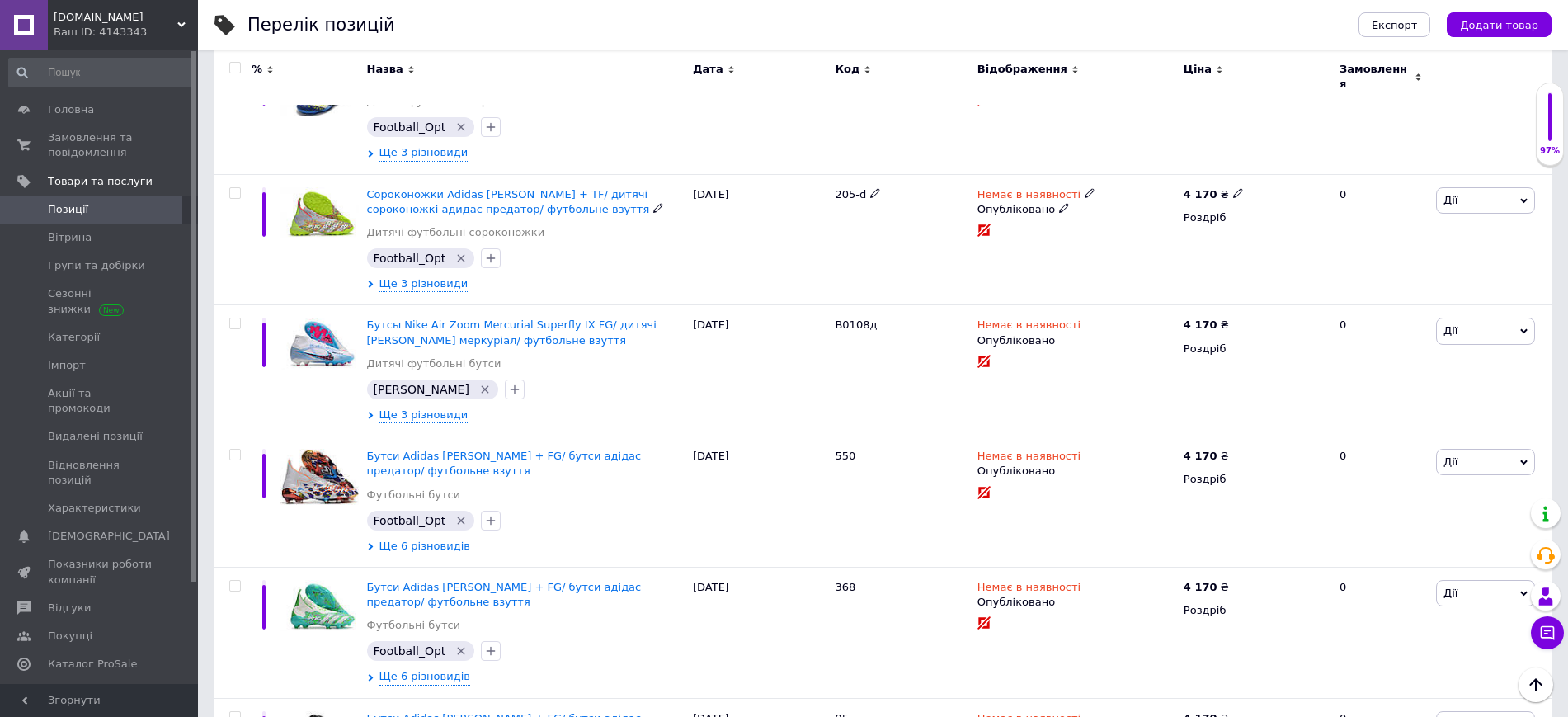
scroll to position [8099, 0]
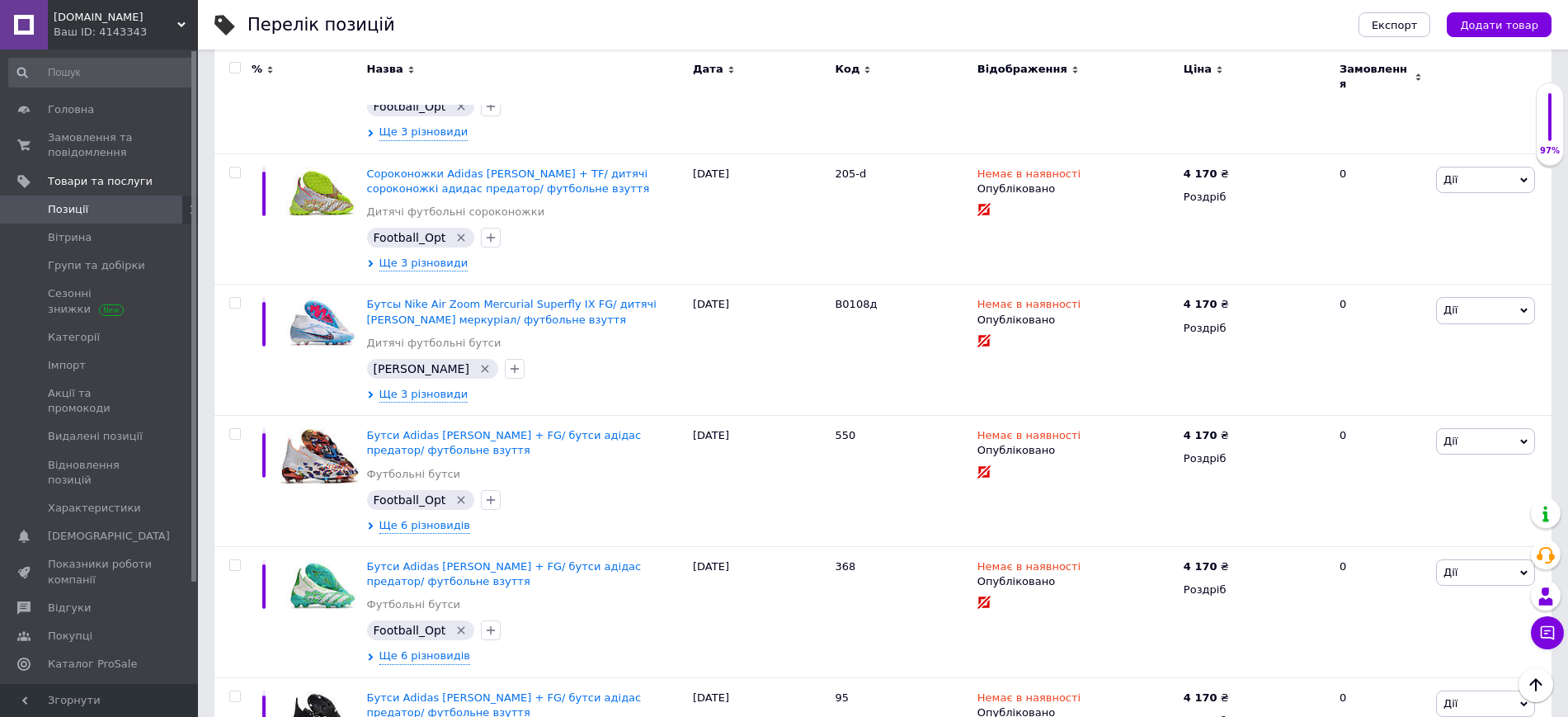
click at [84, 207] on span "Позиції" at bounding box center [68, 209] width 40 height 15
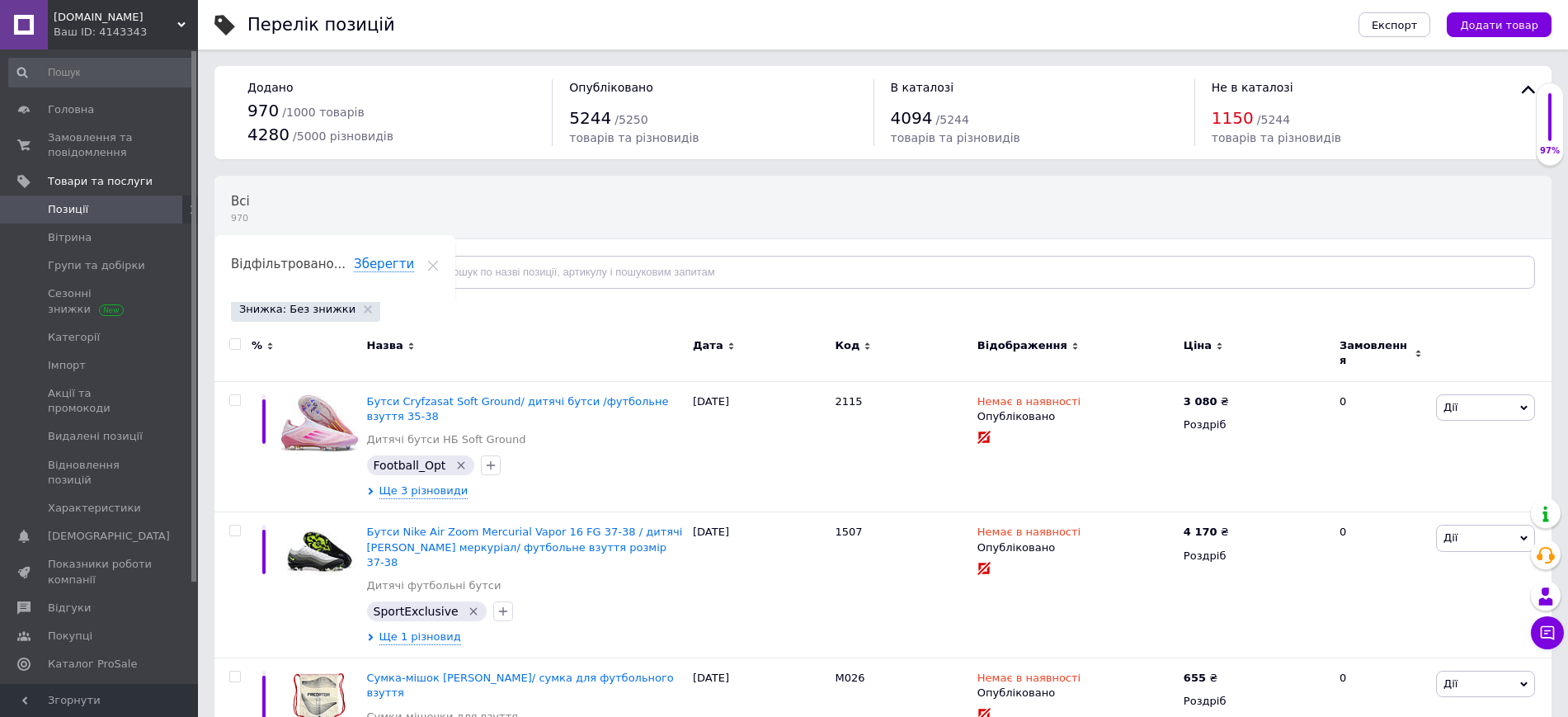
click at [355, 310] on div "Знижка: Без знижки" at bounding box center [305, 309] width 149 height 25
click at [364, 309] on icon at bounding box center [368, 309] width 8 height 8
